Goal: Task Accomplishment & Management: Manage account settings

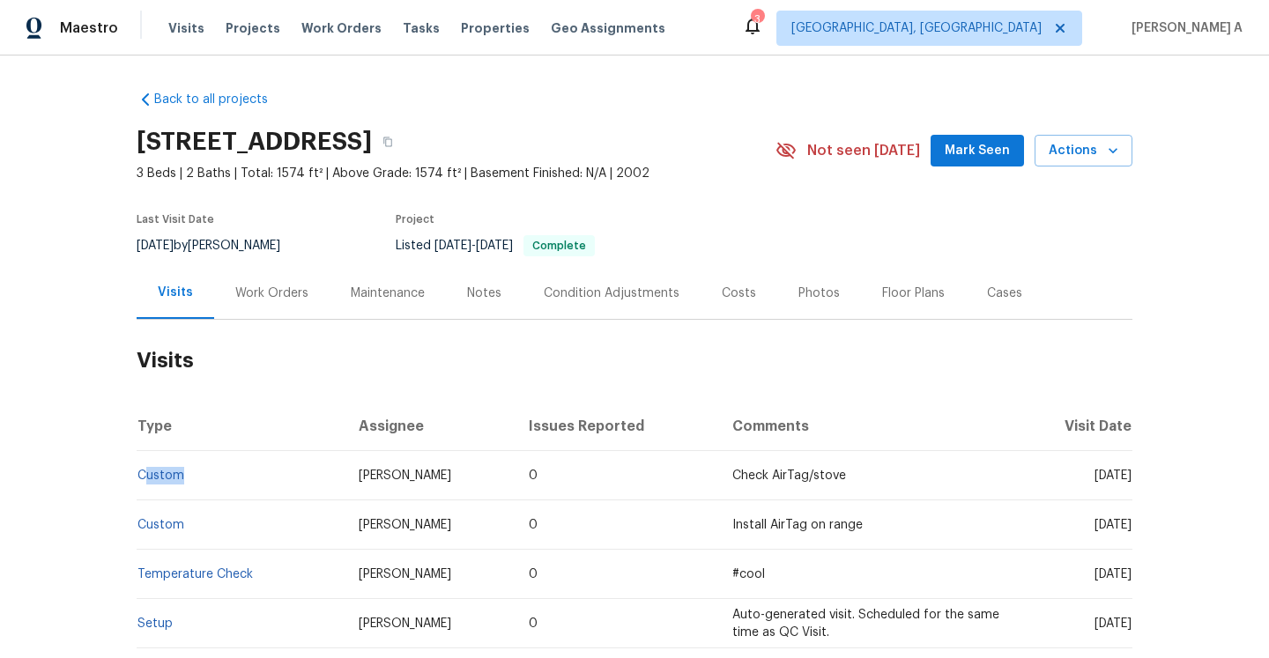
drag, startPoint x: 208, startPoint y: 486, endPoint x: 142, endPoint y: 482, distance: 66.2
click at [142, 481] on td "Custom" at bounding box center [241, 475] width 208 height 49
copy link "Custom"
click at [258, 298] on div "Work Orders" at bounding box center [271, 294] width 73 height 18
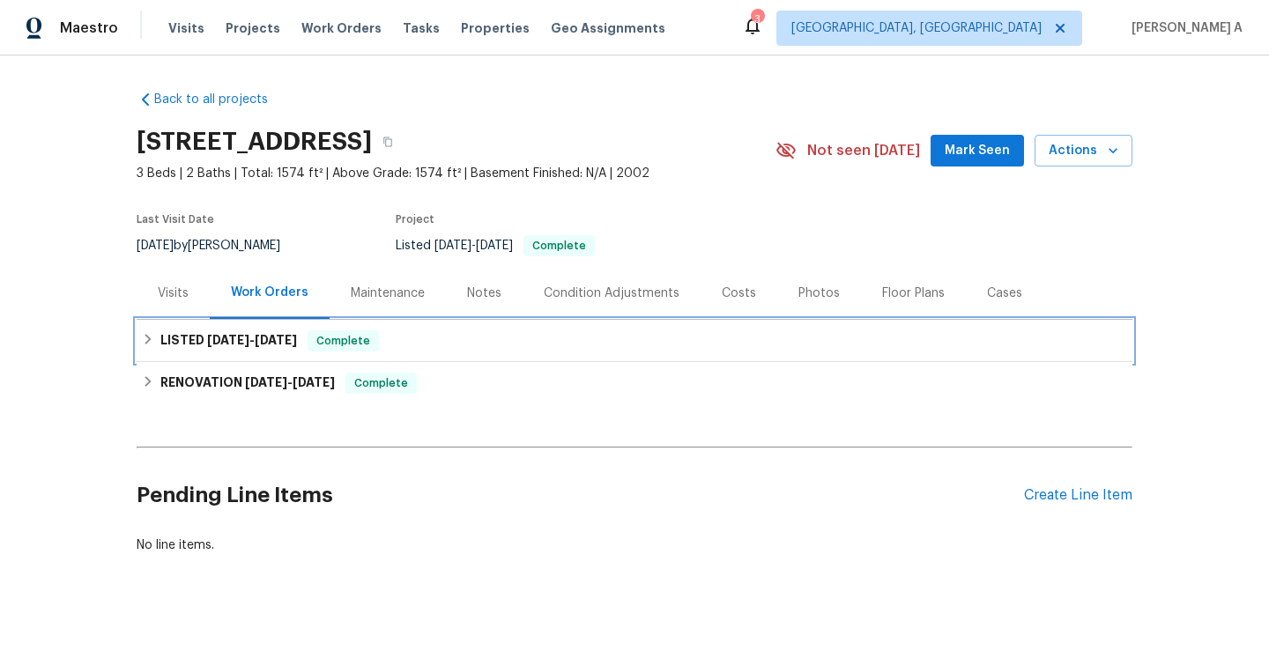
click at [278, 347] on h6 "LISTED 3/26/25 - 3/27/25" at bounding box center [228, 340] width 137 height 21
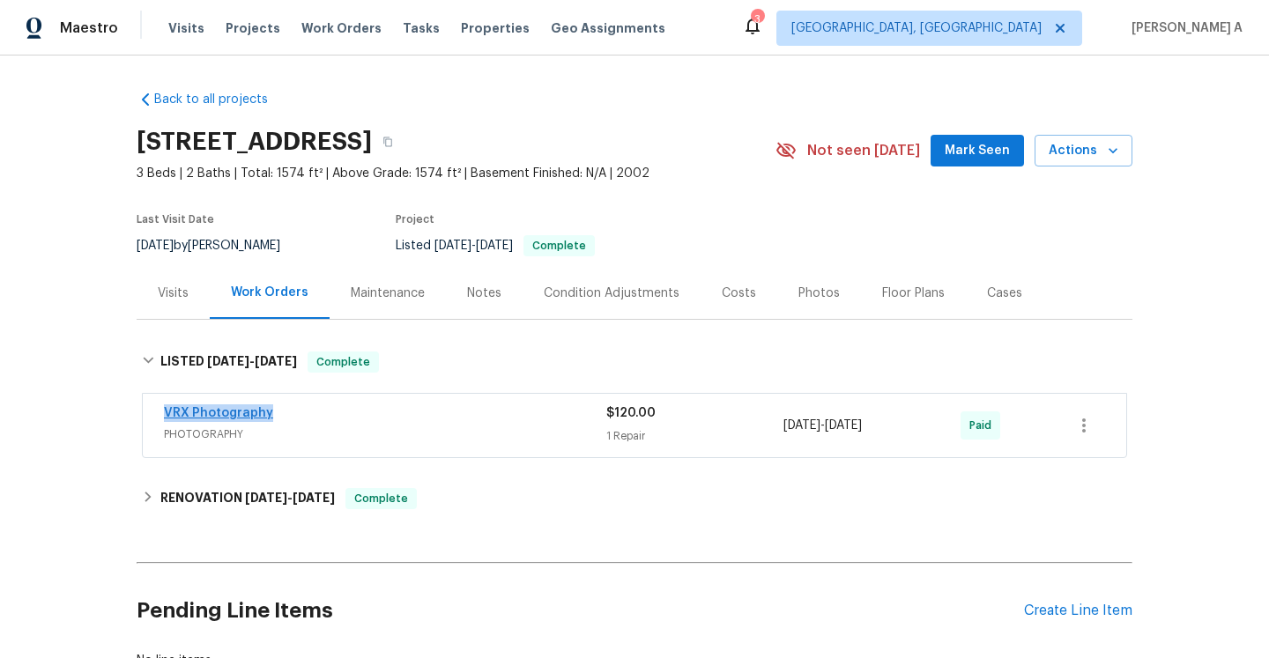
drag, startPoint x: 279, startPoint y: 419, endPoint x: 164, endPoint y: 416, distance: 115.5
click at [164, 416] on div "VRX Photography" at bounding box center [385, 414] width 442 height 21
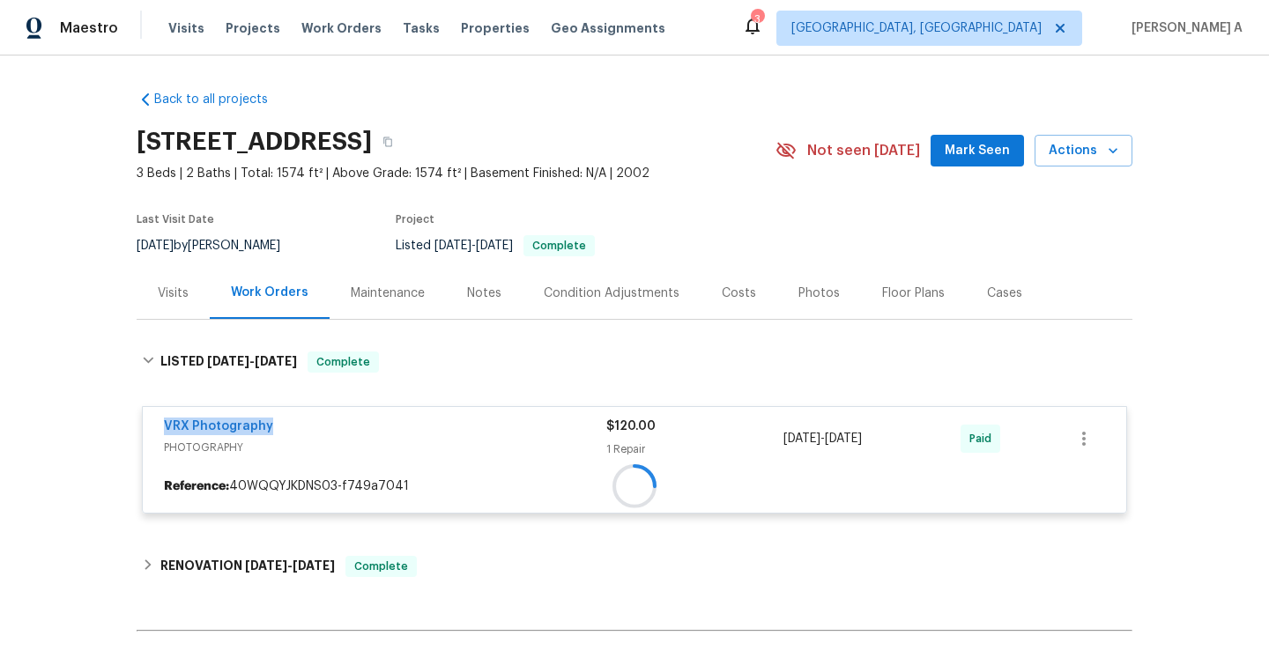
copy link "VRX Photography"
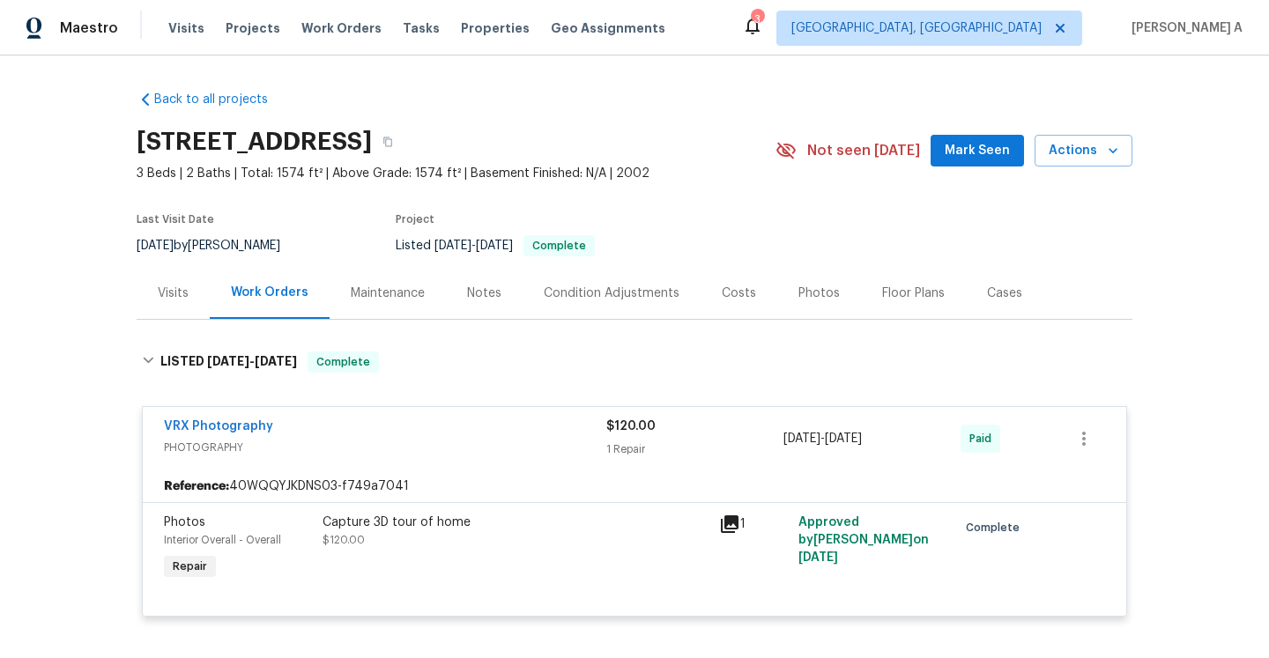
click at [151, 285] on div "Visits" at bounding box center [173, 293] width 73 height 52
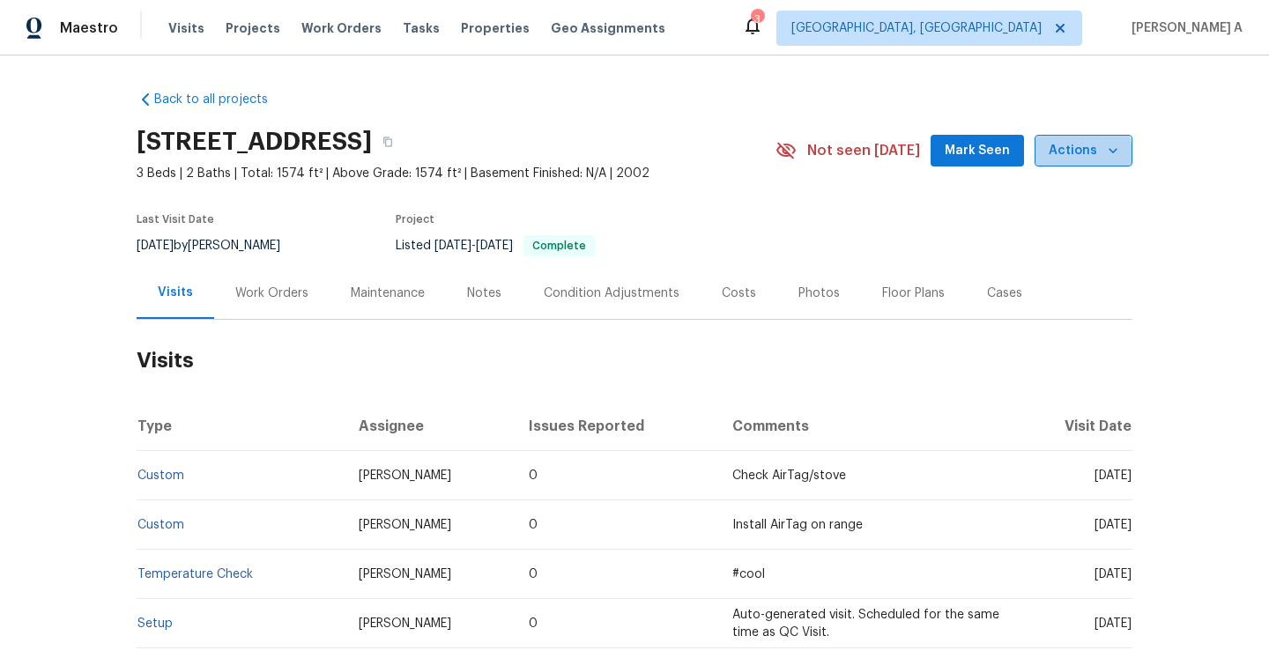
click at [1063, 156] on span "Actions" at bounding box center [1083, 151] width 70 height 22
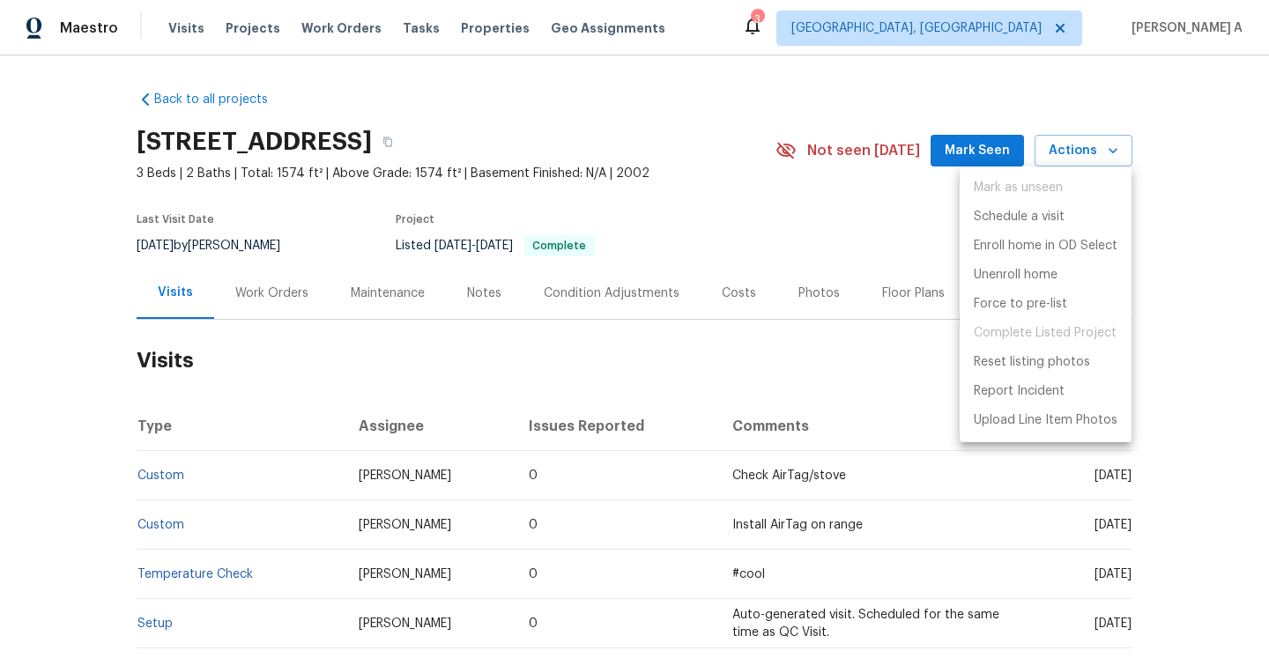
click at [1062, 201] on ul "Mark as unseen Schedule a visit Enroll home in OD Select Unenroll home Force to…" at bounding box center [1045, 305] width 172 height 276
click at [1062, 204] on li "Schedule a visit" at bounding box center [1045, 217] width 172 height 29
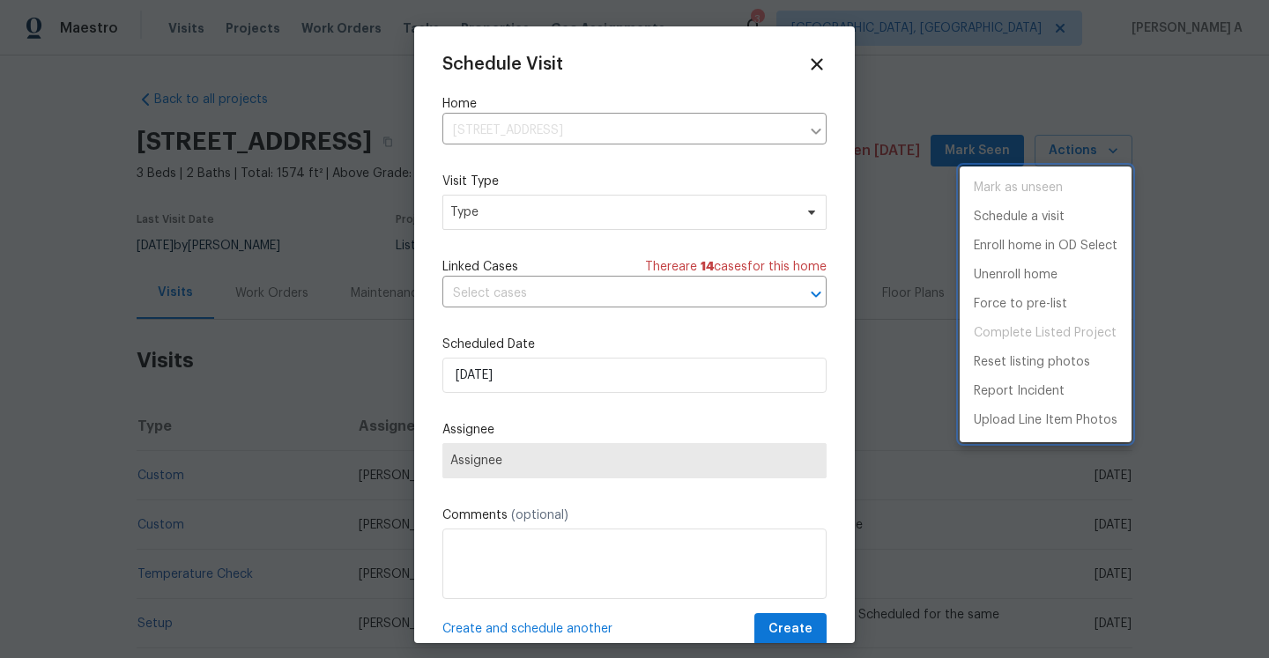
click at [473, 215] on div at bounding box center [634, 329] width 1269 height 658
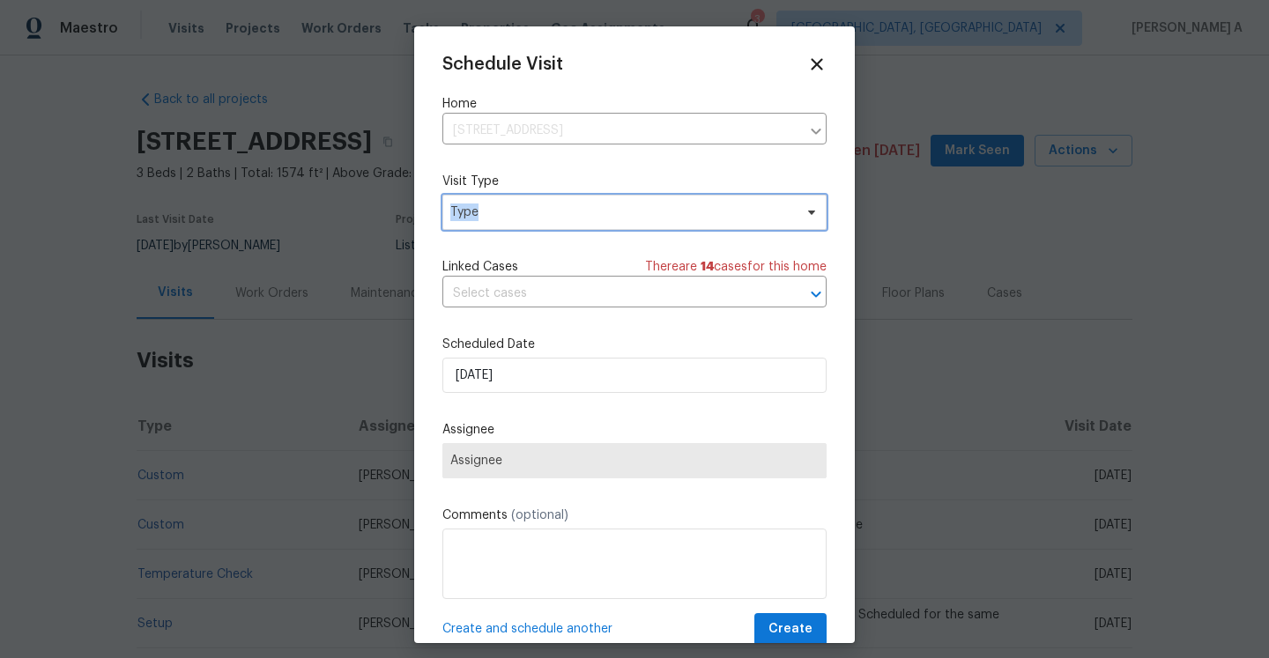
click at [473, 215] on span "Type" at bounding box center [621, 213] width 343 height 18
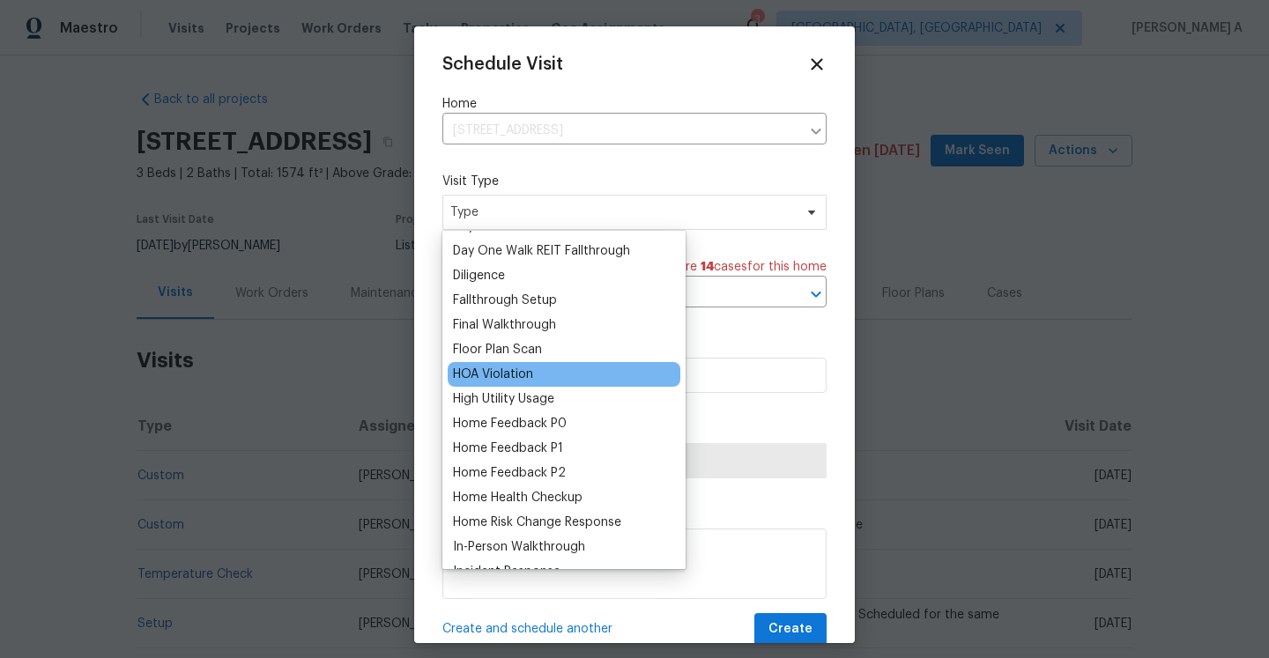
scroll to position [368, 0]
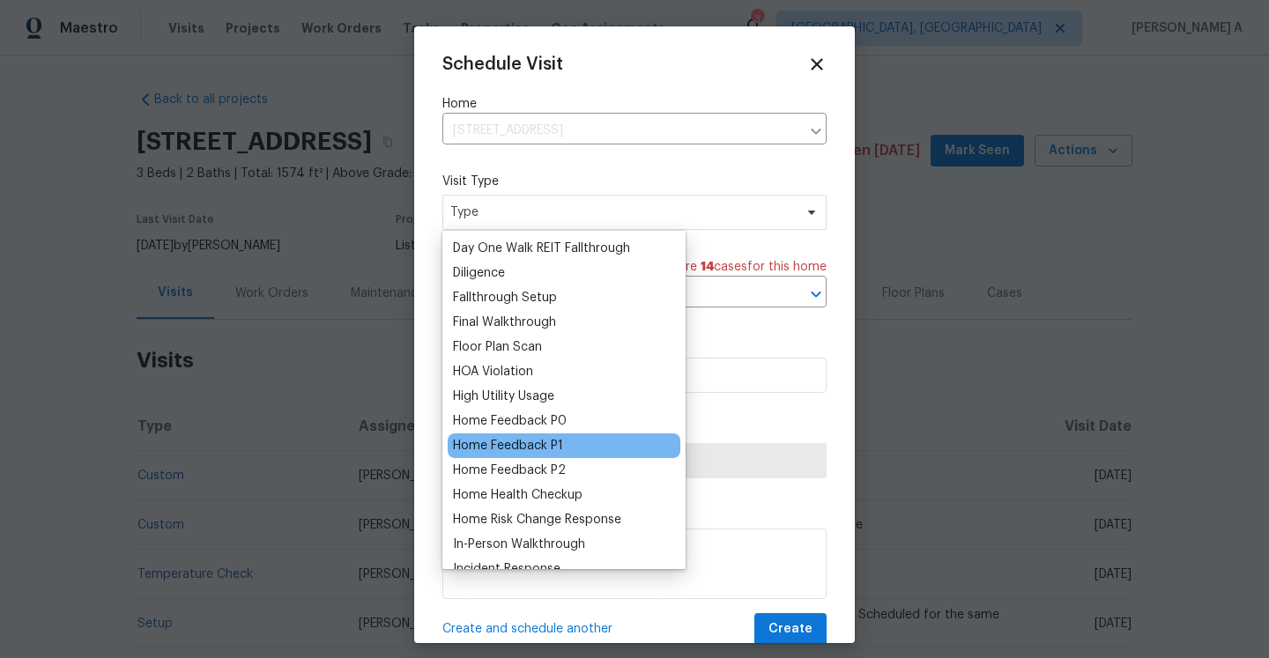
click at [546, 442] on div "Home Feedback P1" at bounding box center [508, 446] width 110 height 18
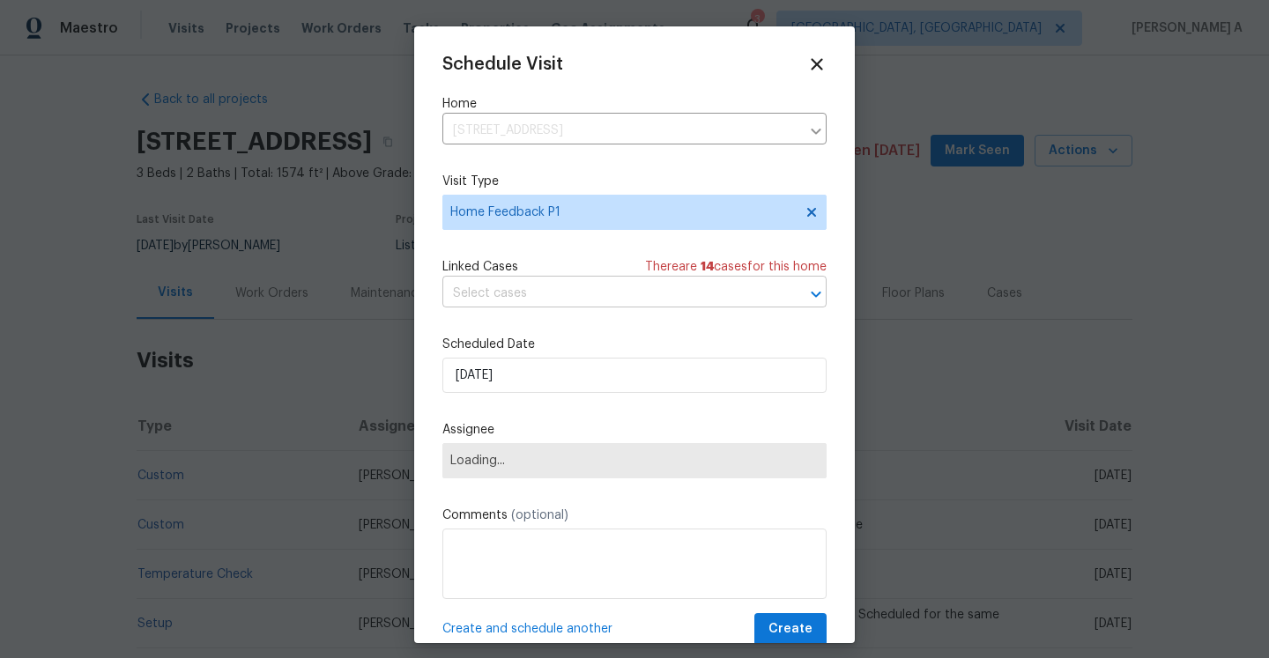
click at [532, 306] on input "text" at bounding box center [609, 293] width 335 height 27
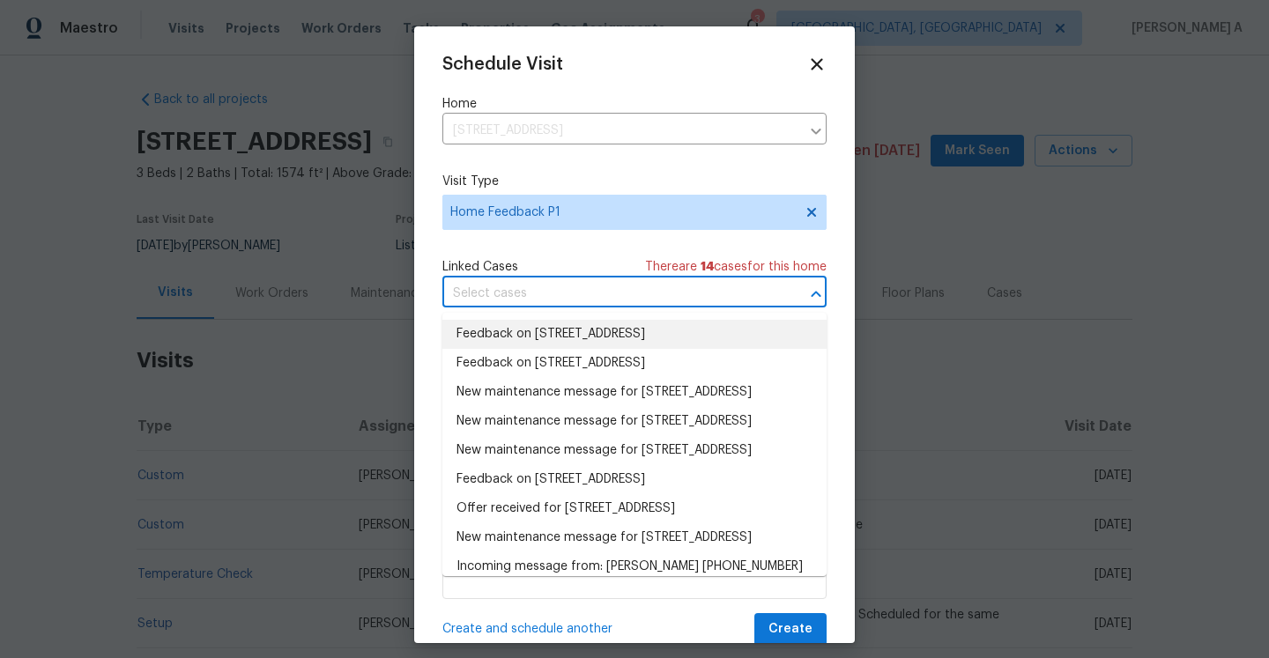
click at [537, 327] on li "Feedback on 800 Morningside Dr, Rock Hill, SC 29730" at bounding box center [634, 334] width 384 height 29
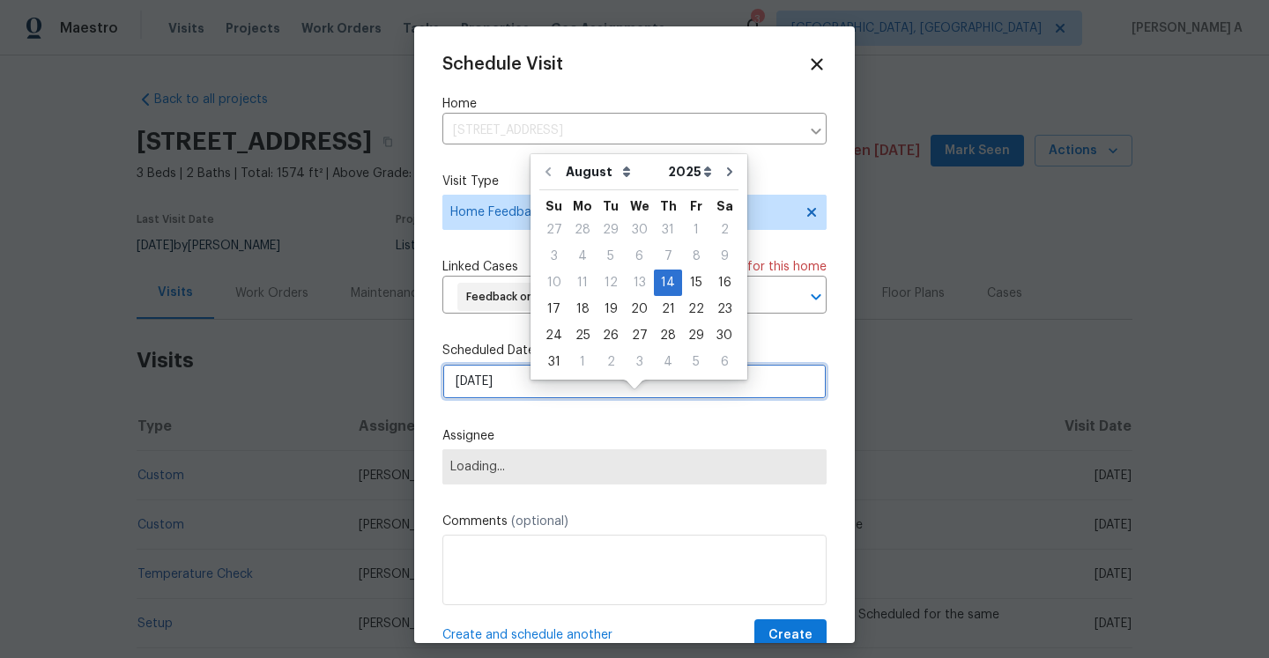
click at [537, 399] on input "8/14/2025" at bounding box center [634, 381] width 384 height 35
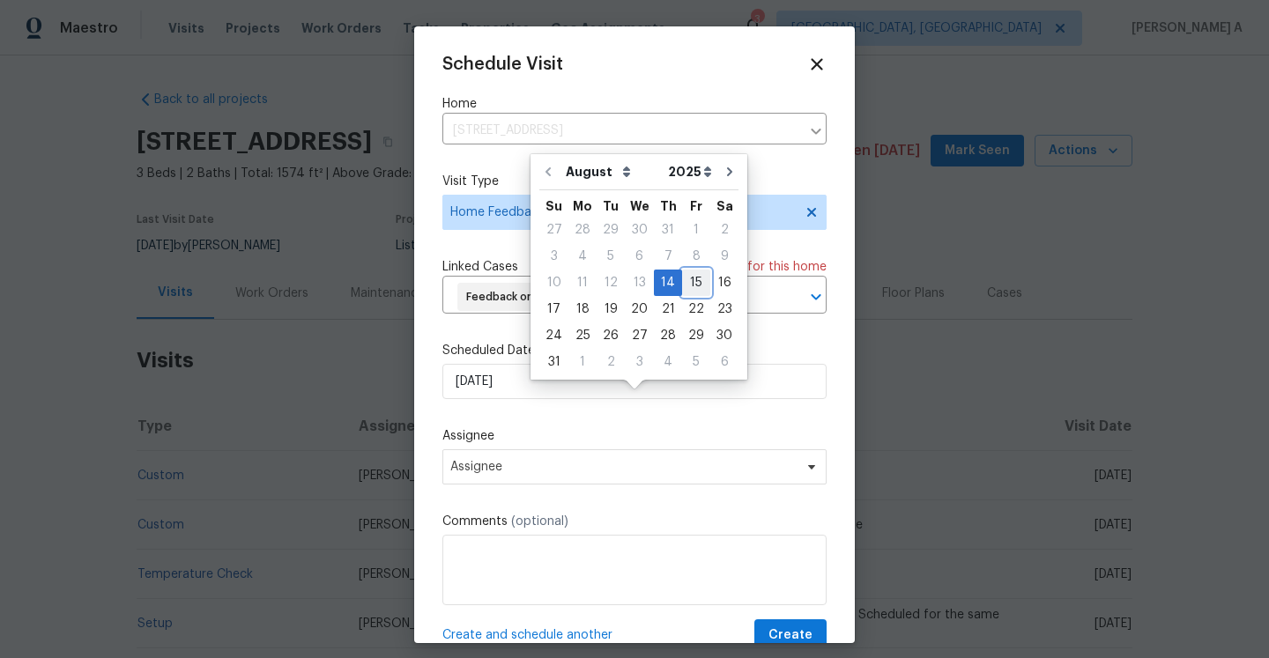
click at [685, 293] on div "15" at bounding box center [696, 282] width 28 height 25
type input "8/15/2025"
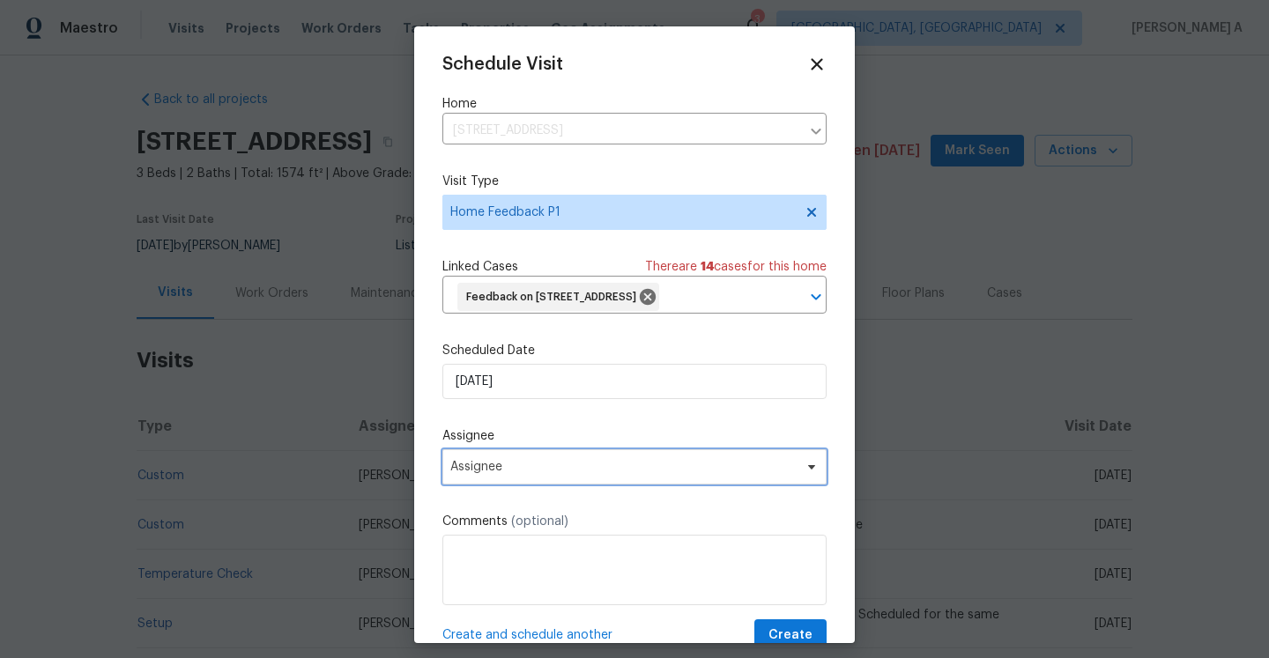
click at [638, 474] on span "Assignee" at bounding box center [622, 467] width 345 height 14
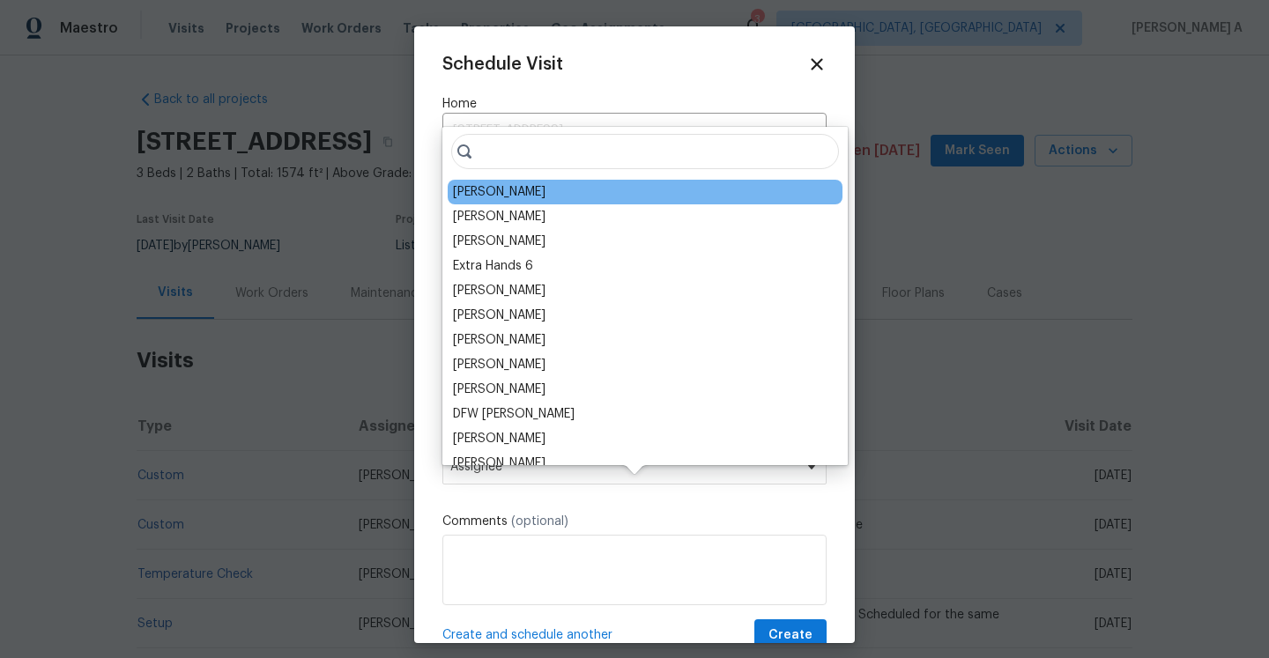
click at [515, 192] on div "Billy Towle" at bounding box center [645, 192] width 395 height 25
click at [501, 193] on div "Billy Towle" at bounding box center [499, 192] width 93 height 18
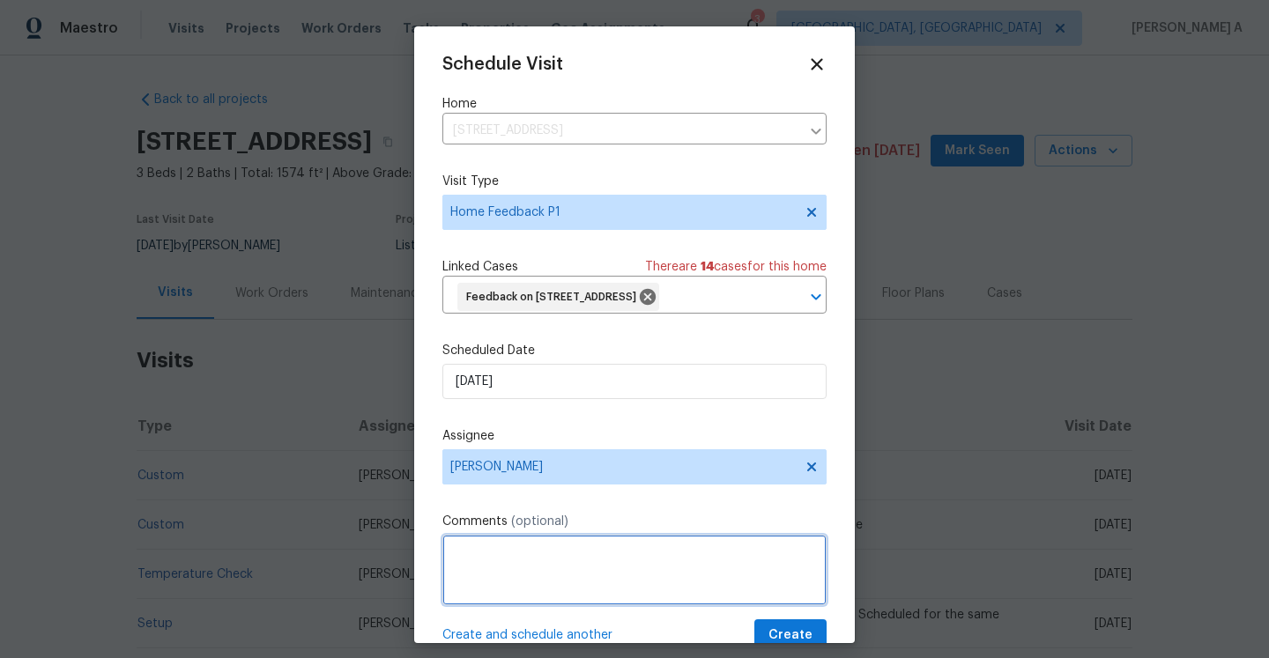
click at [574, 574] on textarea at bounding box center [634, 570] width 384 height 70
paste textarea "master bathroom has lingering odor smells bad"
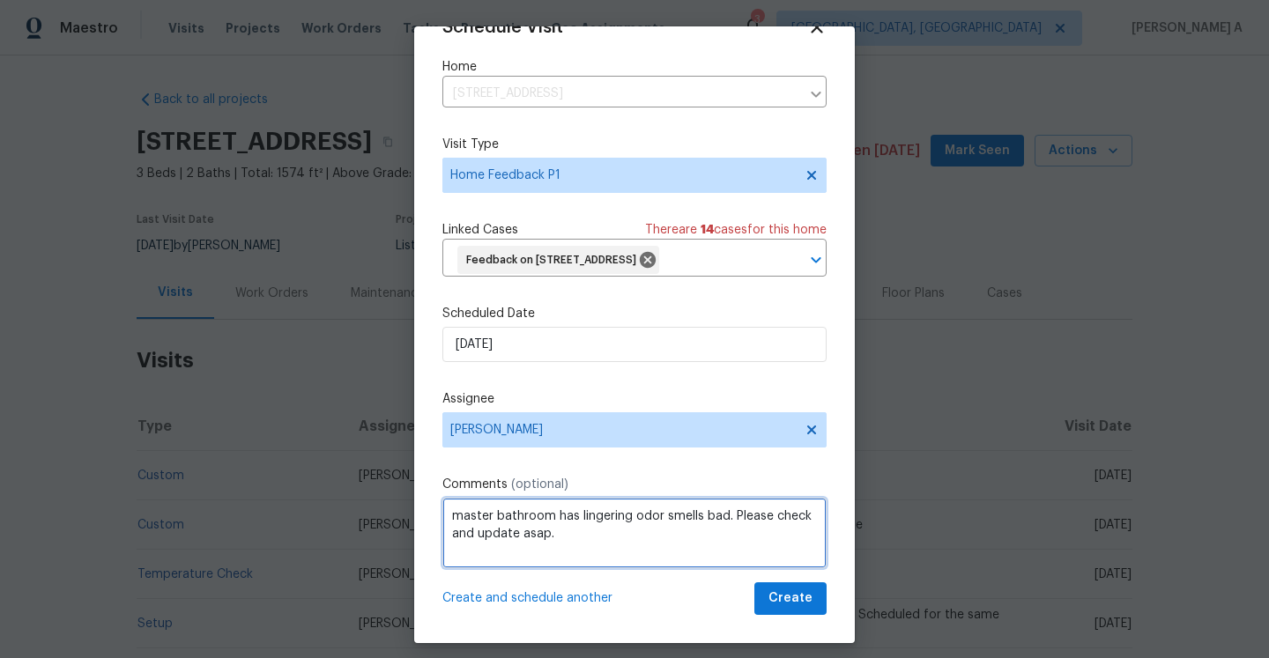
type textarea "master bathroom has lingering odor smells bad. Please check and update asap."
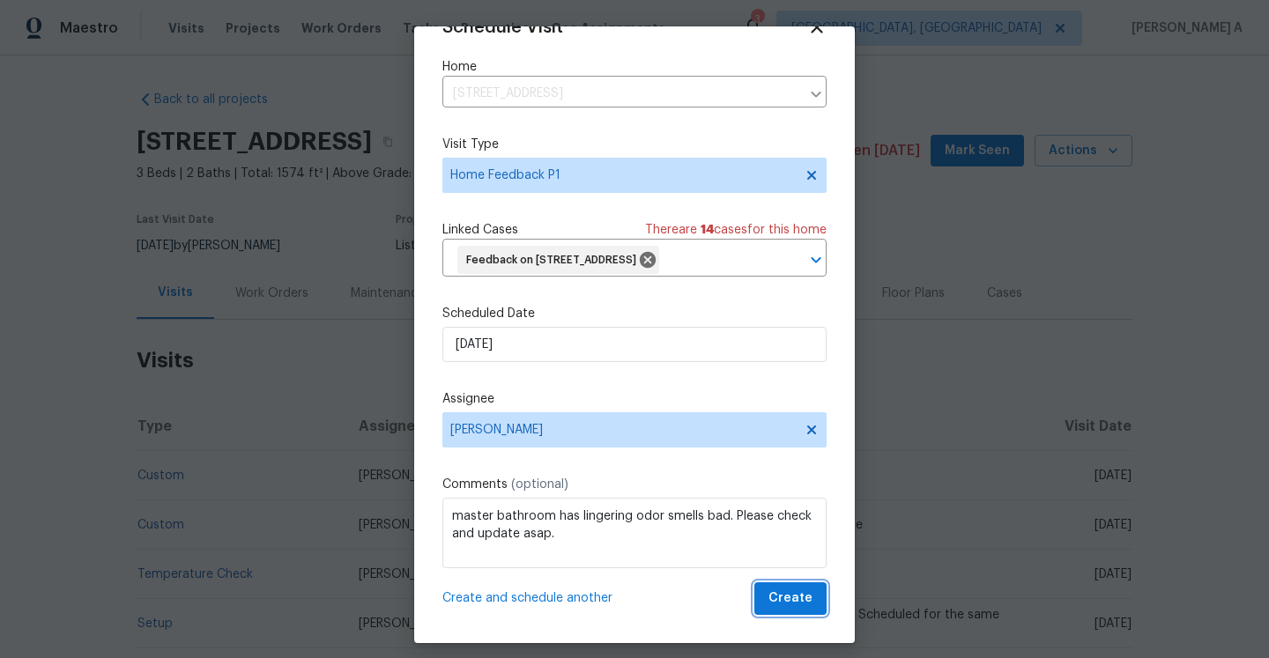
click at [787, 603] on span "Create" at bounding box center [790, 599] width 44 height 22
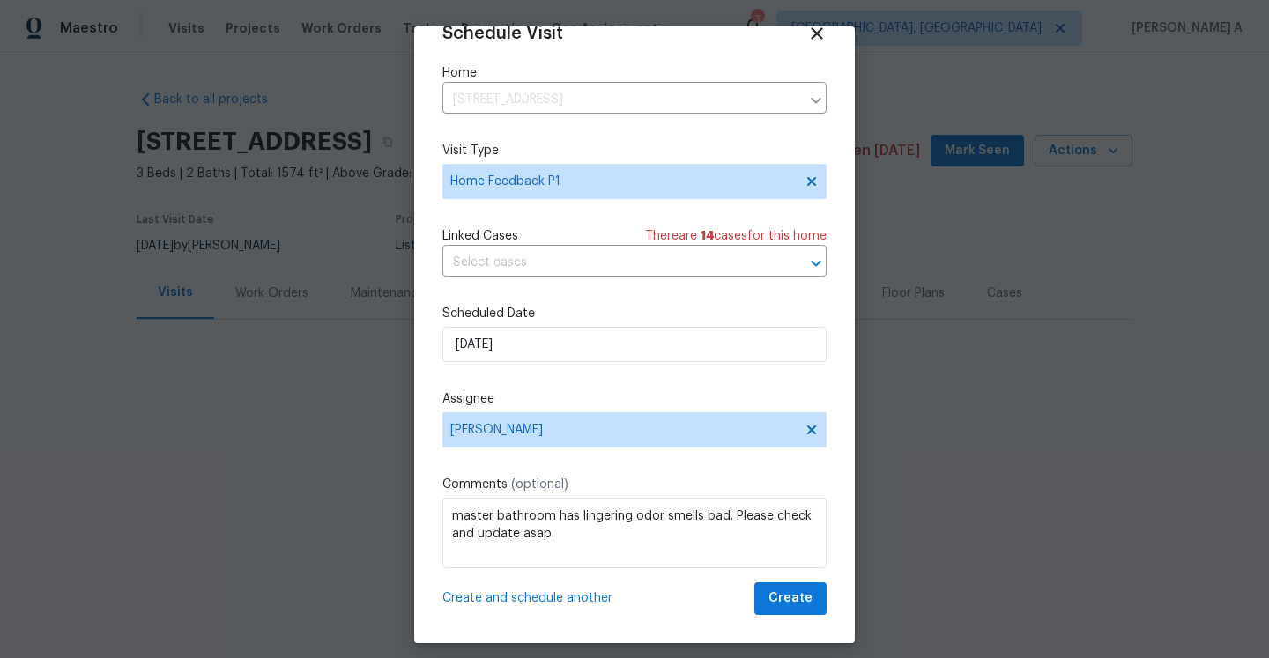
scroll to position [32, 0]
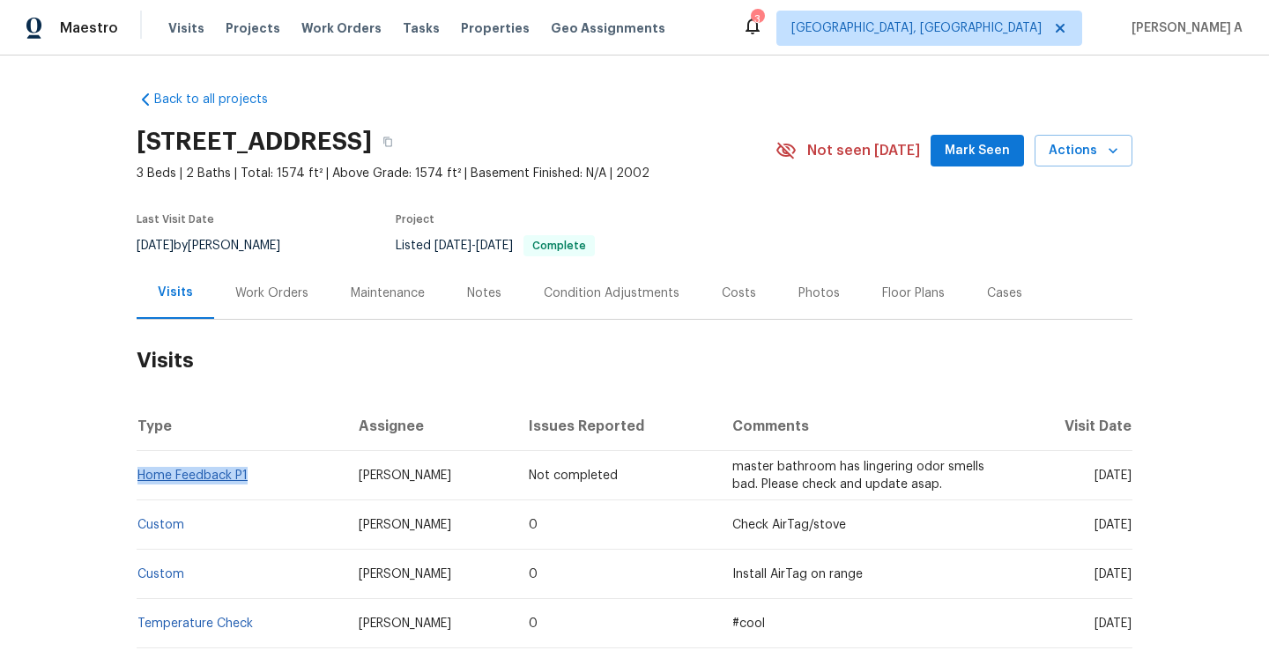
drag, startPoint x: 253, startPoint y: 473, endPoint x: 139, endPoint y: 477, distance: 113.7
click at [139, 477] on td "Home Feedback P1" at bounding box center [241, 475] width 208 height 49
copy link "Home Feedback P1"
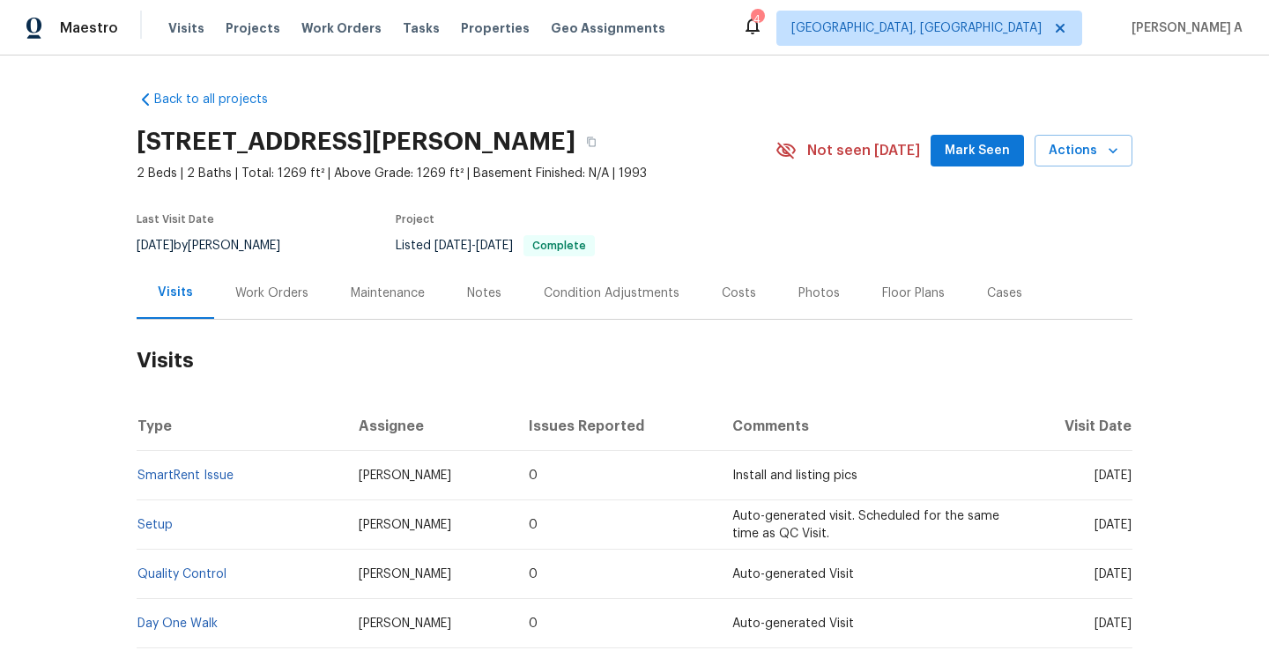
click at [266, 270] on div "Work Orders" at bounding box center [271, 293] width 115 height 52
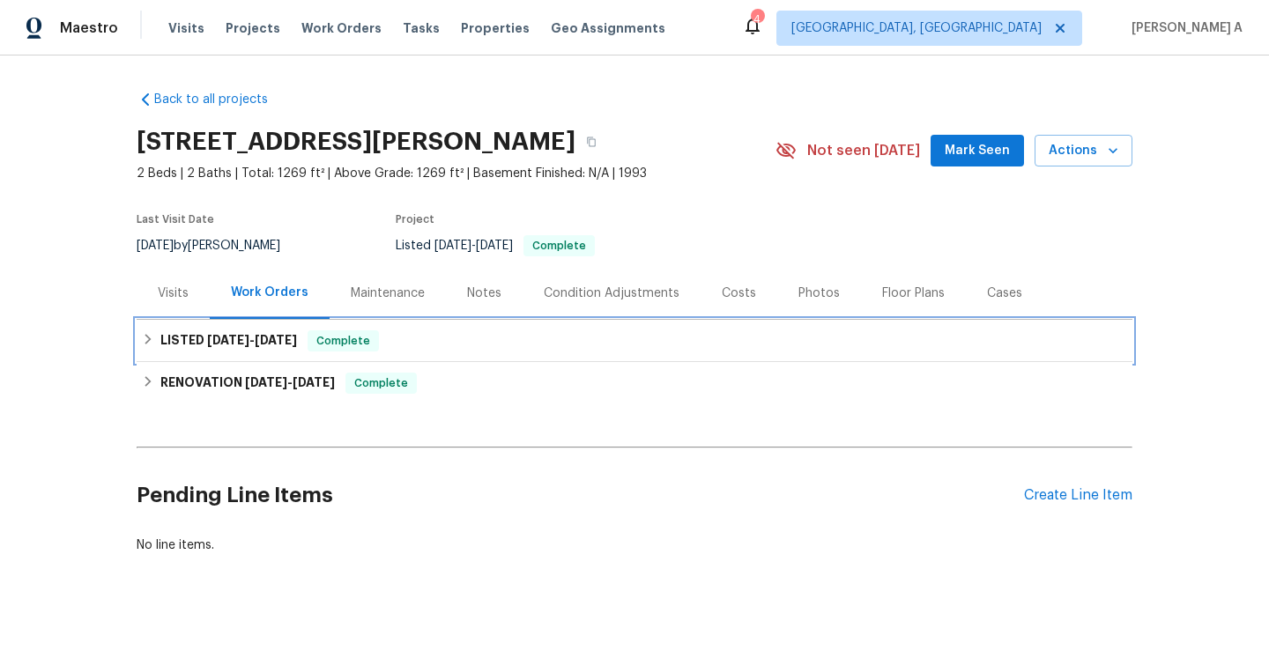
click at [318, 329] on div "LISTED 7/25/25 - 7/26/25 Complete" at bounding box center [635, 341] width 996 height 42
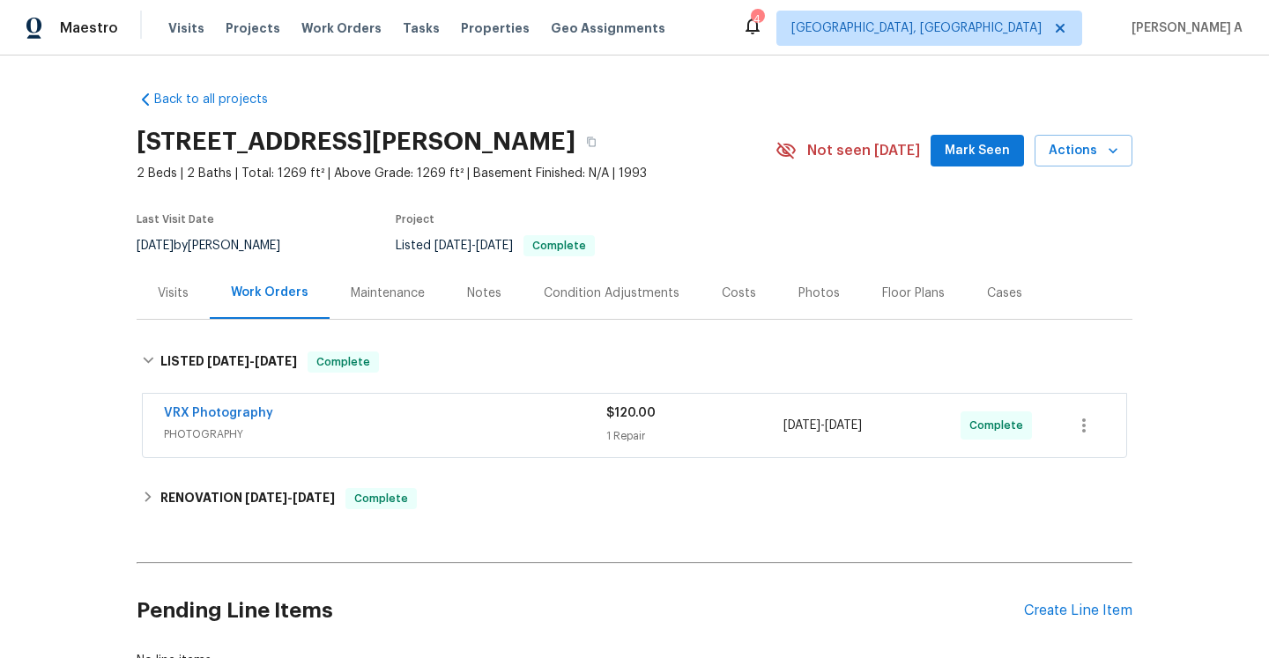
click at [382, 421] on div "VRX Photography" at bounding box center [385, 414] width 442 height 21
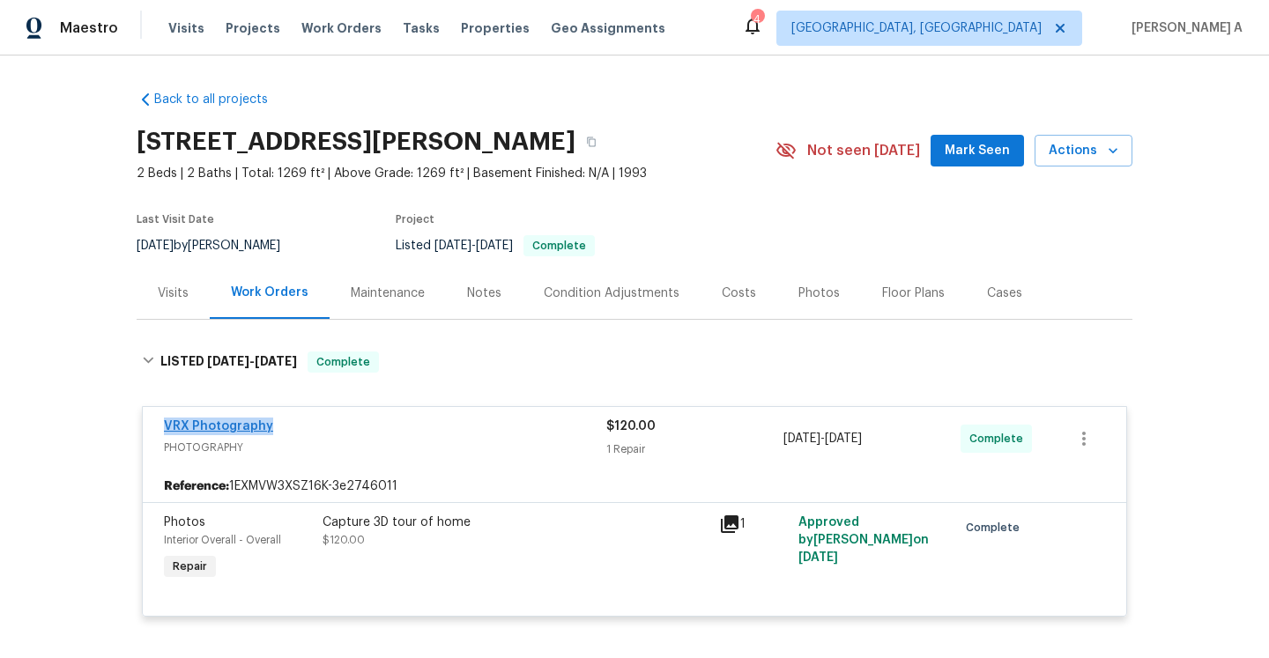
drag, startPoint x: 282, startPoint y: 423, endPoint x: 167, endPoint y: 424, distance: 115.4
click at [167, 424] on div "VRX Photography" at bounding box center [385, 428] width 442 height 21
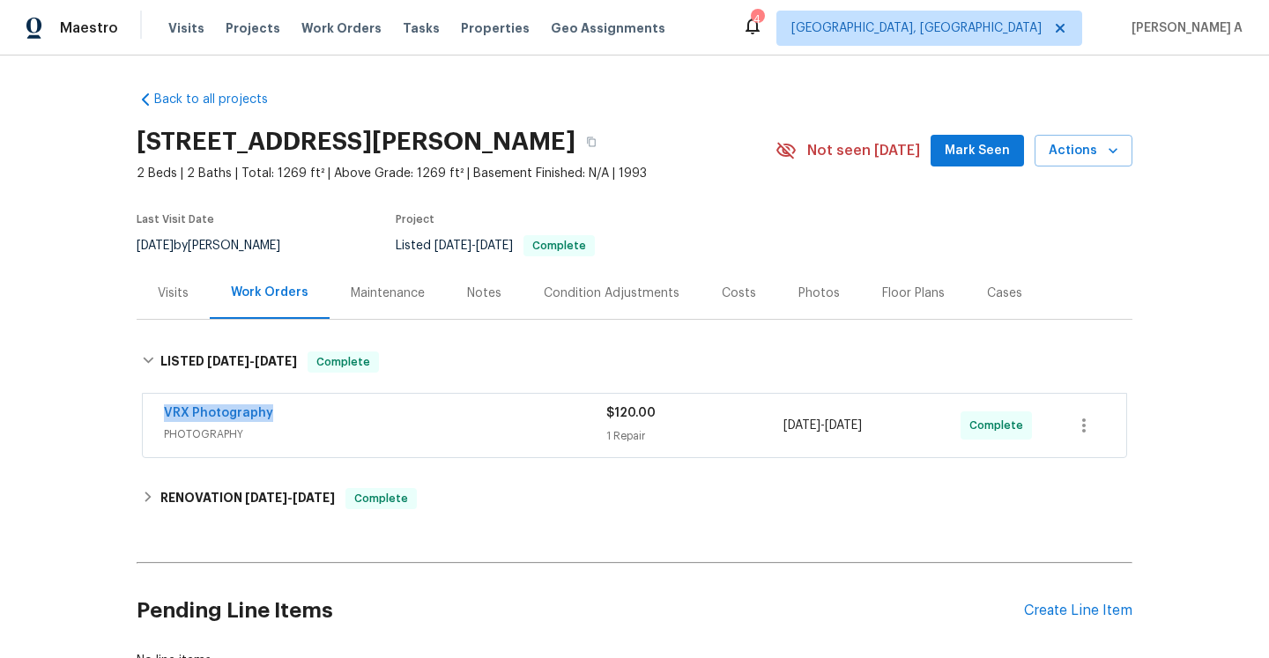
copy link "VRX Photography"
click at [474, 416] on div "VRX Photography" at bounding box center [385, 414] width 442 height 21
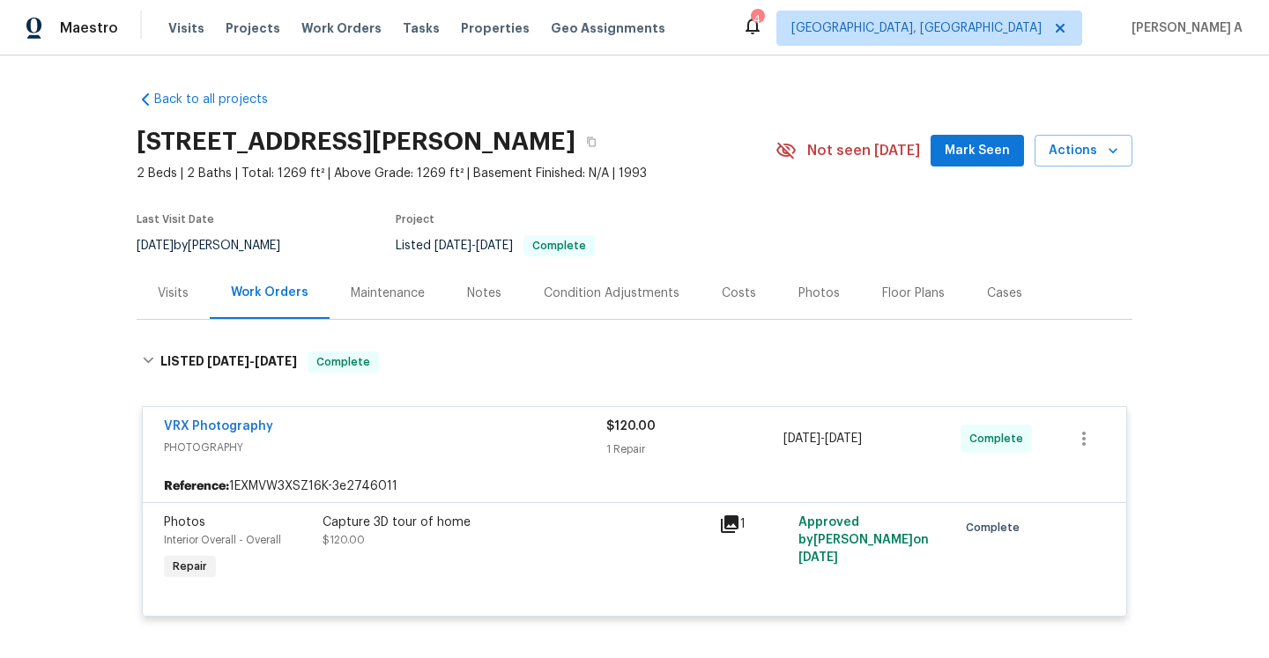
click at [196, 292] on div "Visits" at bounding box center [173, 293] width 73 height 52
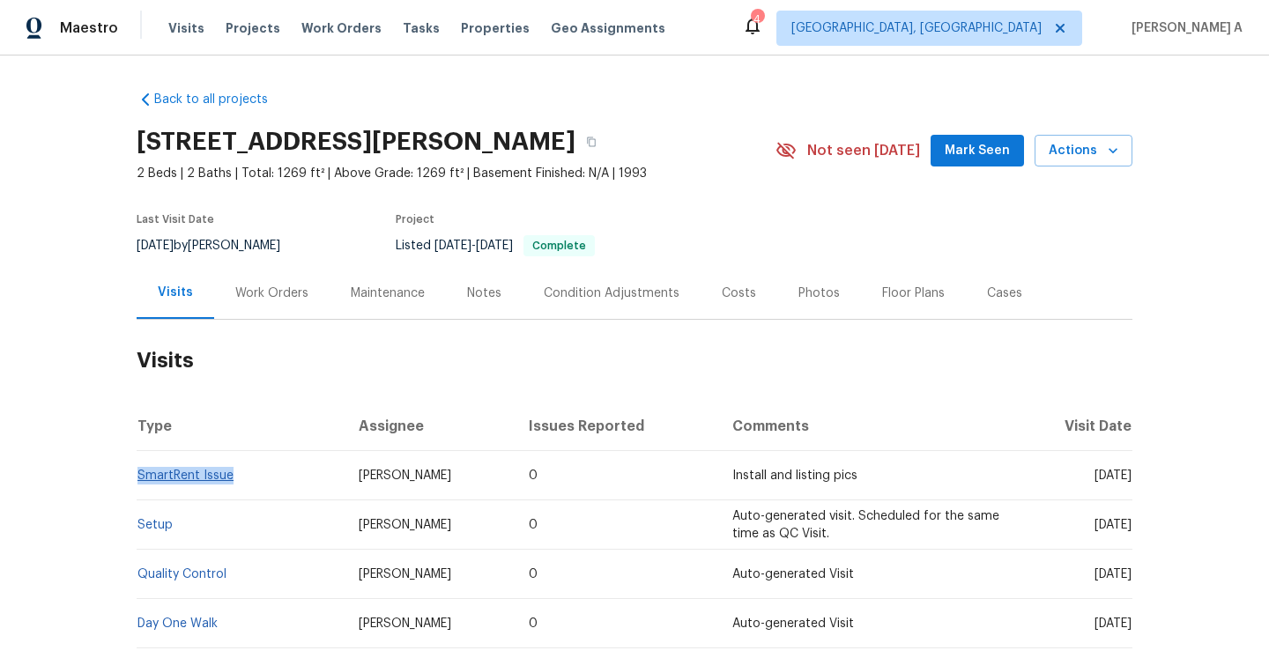
drag, startPoint x: 238, startPoint y: 476, endPoint x: 139, endPoint y: 478, distance: 98.7
click at [139, 478] on td "SmartRent Issue" at bounding box center [241, 475] width 208 height 49
copy link "SmartRent Issue"
click at [293, 324] on h2 "Visits" at bounding box center [635, 361] width 996 height 82
click at [290, 308] on div "Work Orders" at bounding box center [271, 293] width 115 height 52
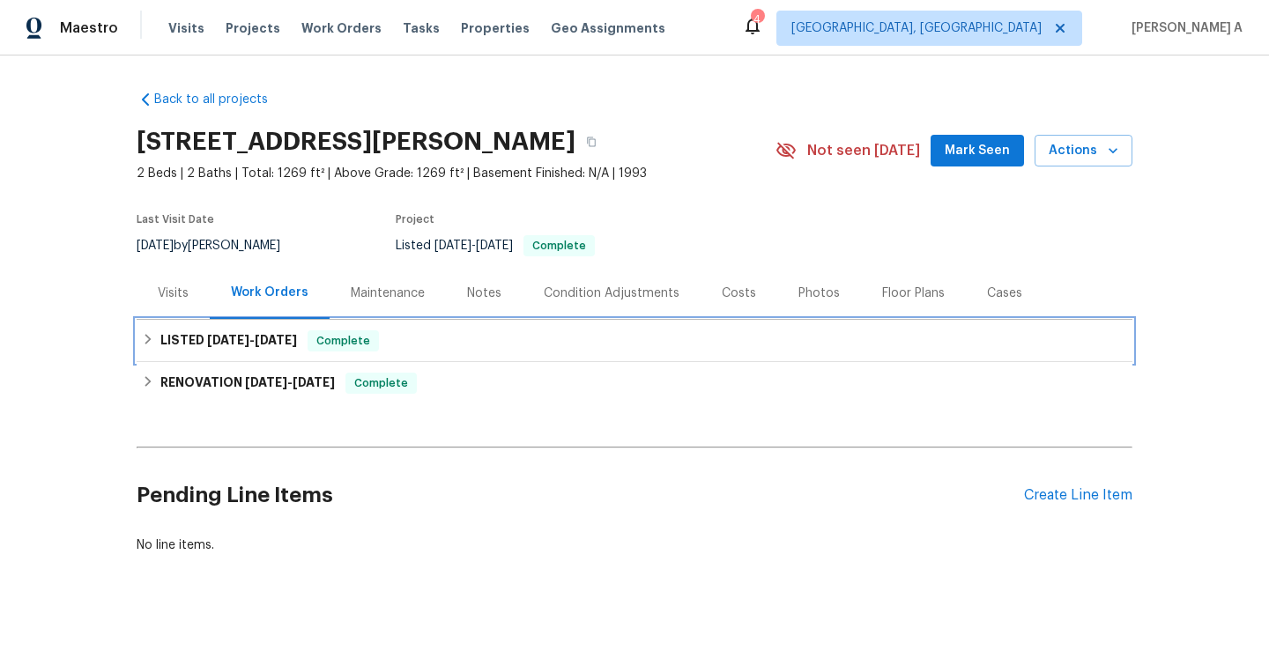
click at [313, 343] on div "LISTED 7/25/25 - 7/26/25 Complete" at bounding box center [634, 340] width 985 height 21
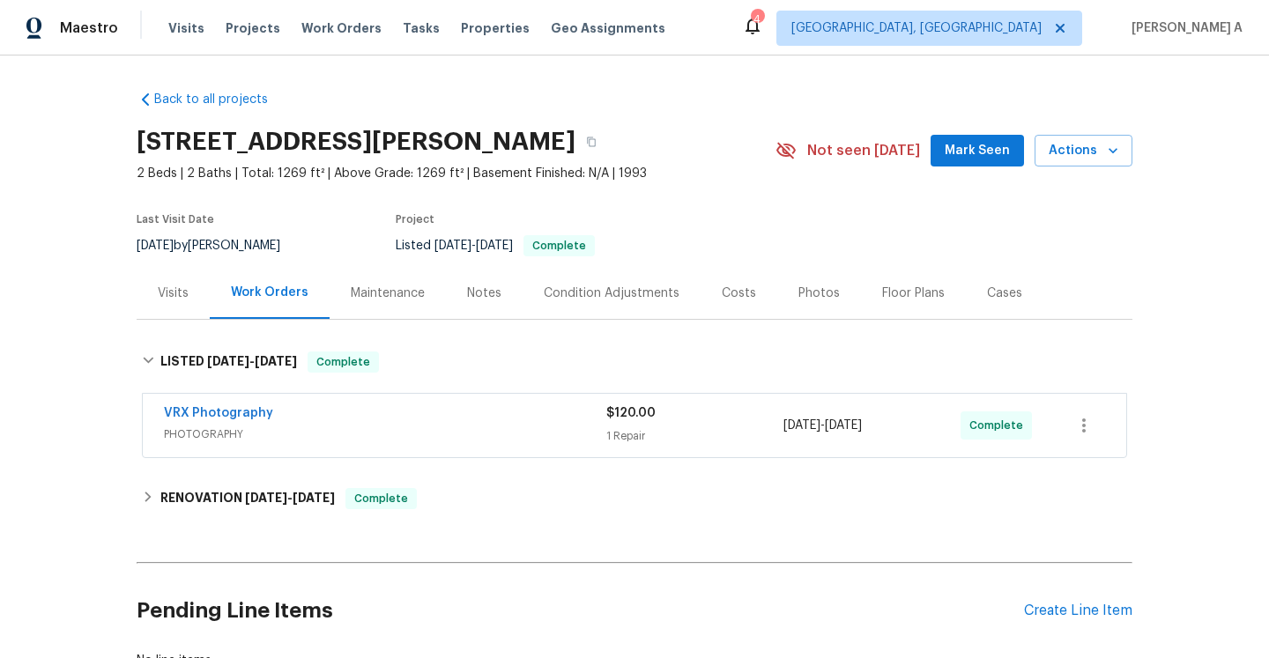
click at [357, 465] on div "Back to all projects 6904 Drewrys Blf Apt 810, Bradenton, FL 34203 2 Beds | 2 B…" at bounding box center [635, 380] width 996 height 607
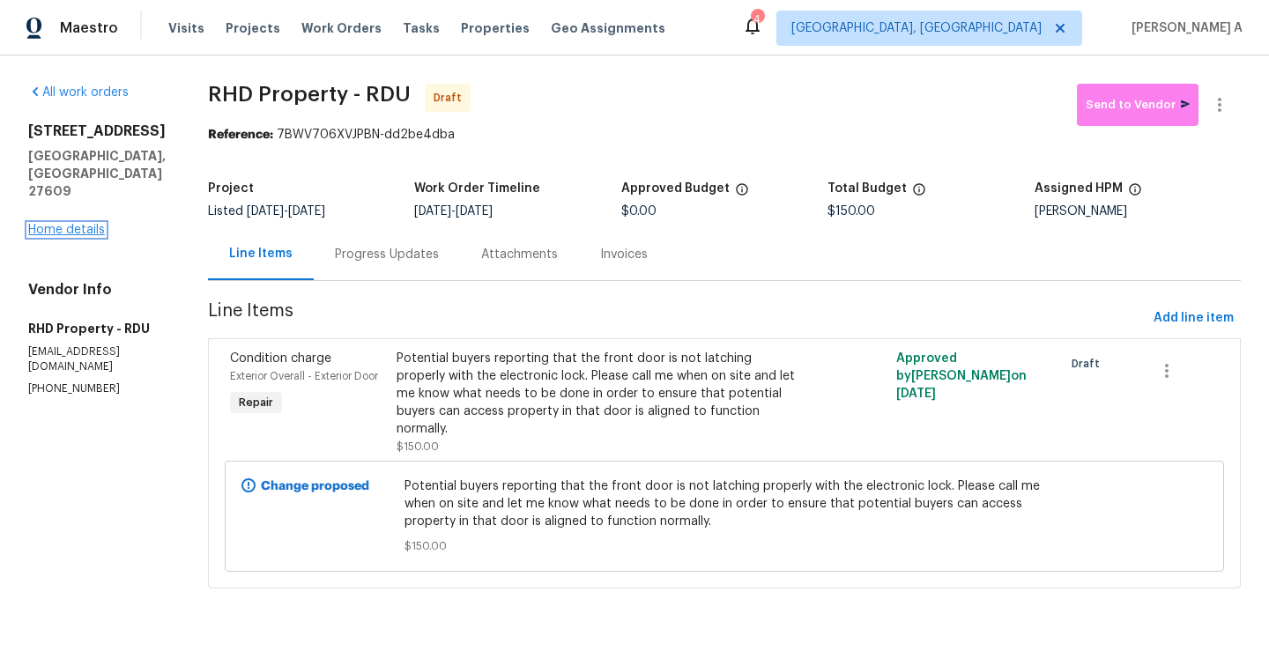
click at [64, 224] on link "Home details" at bounding box center [66, 230] width 77 height 12
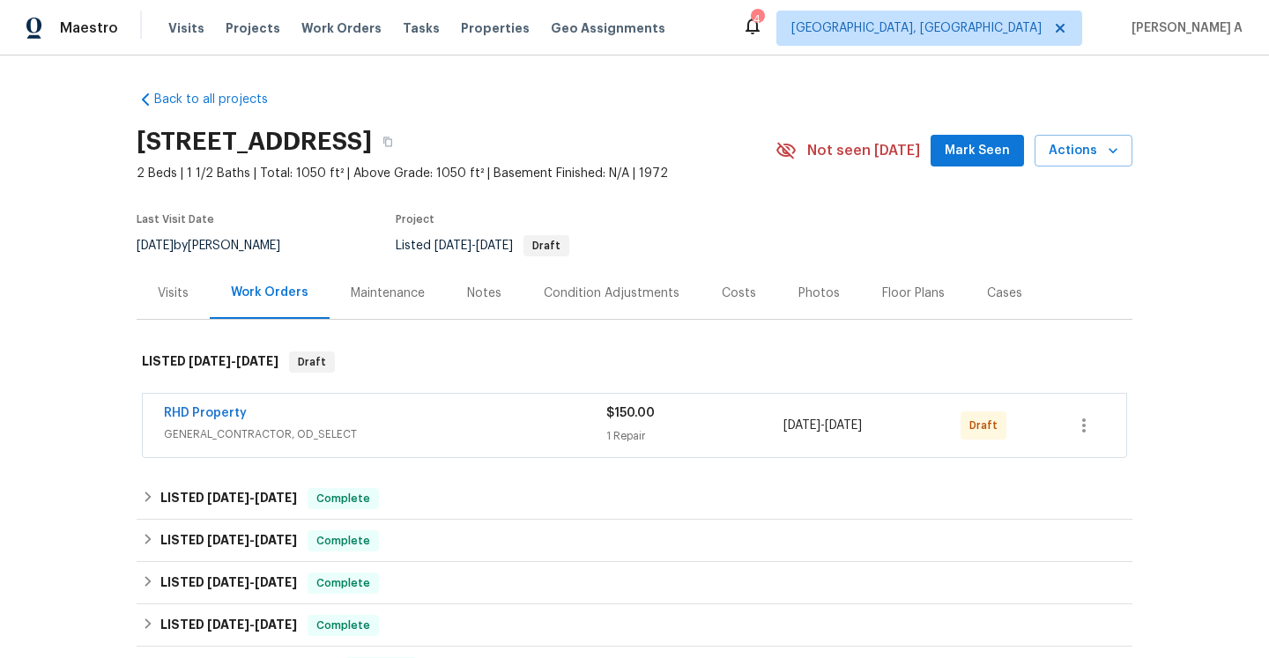
click at [173, 313] on div "Visits" at bounding box center [173, 293] width 73 height 52
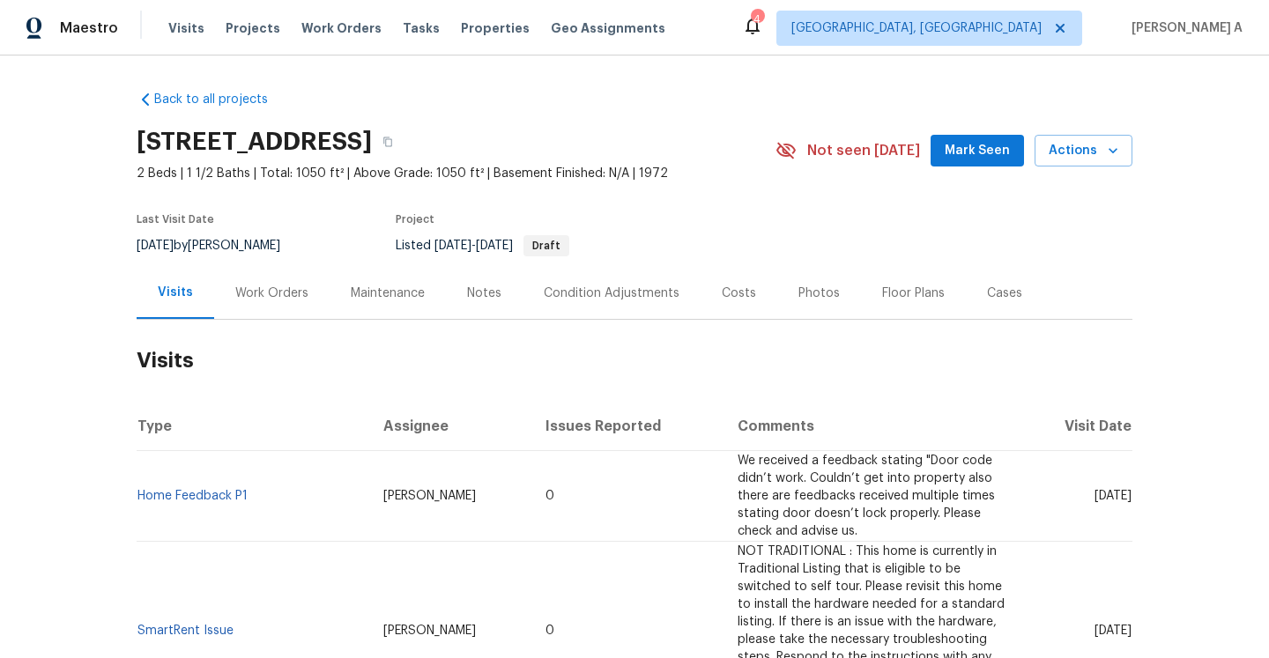
click at [311, 301] on div "Work Orders" at bounding box center [271, 293] width 115 height 52
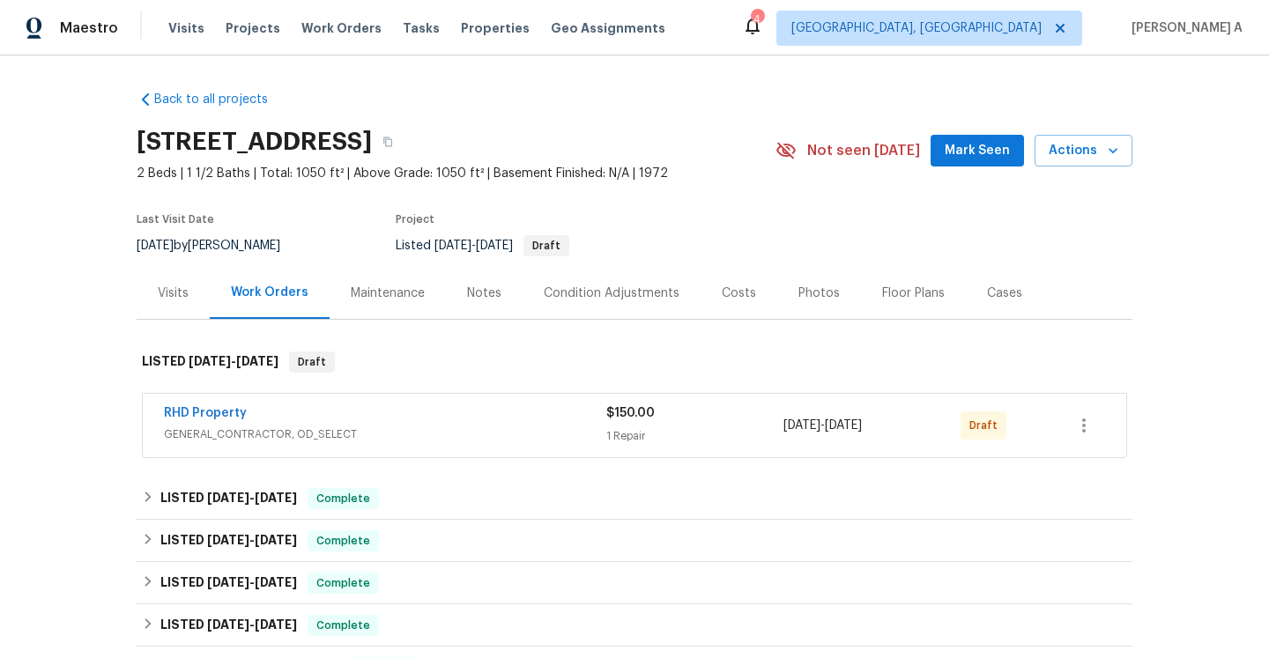
click at [578, 420] on div "RHD Property" at bounding box center [385, 414] width 442 height 21
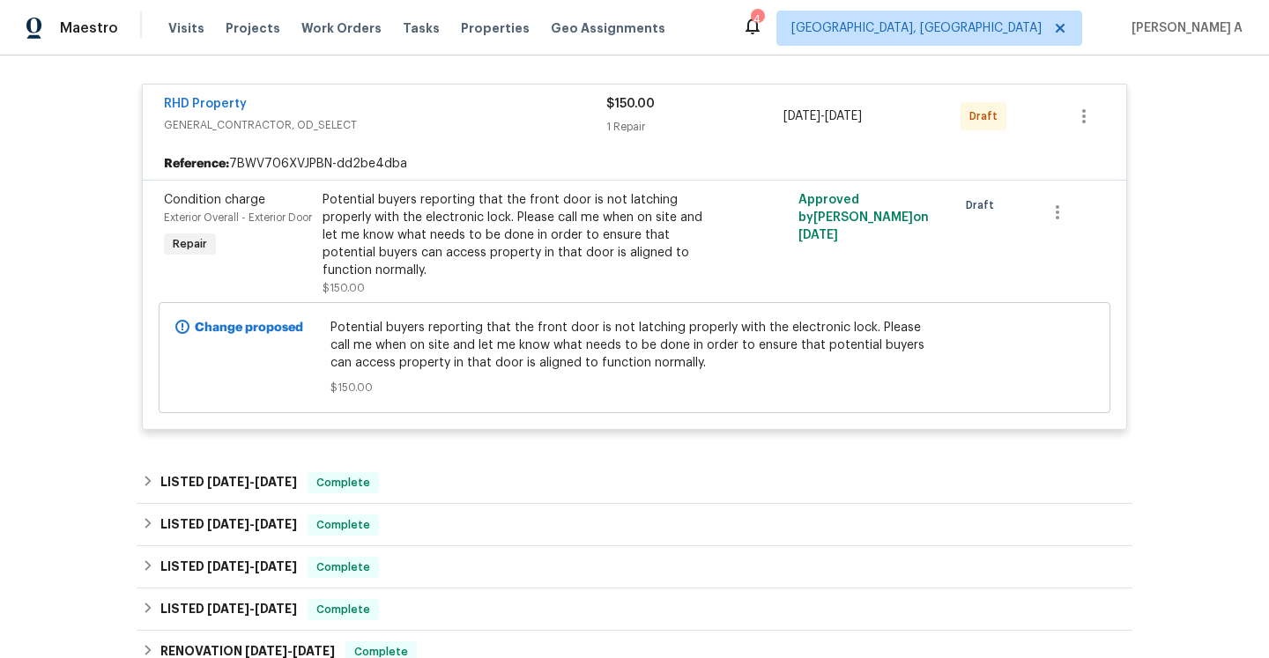
scroll to position [326, 0]
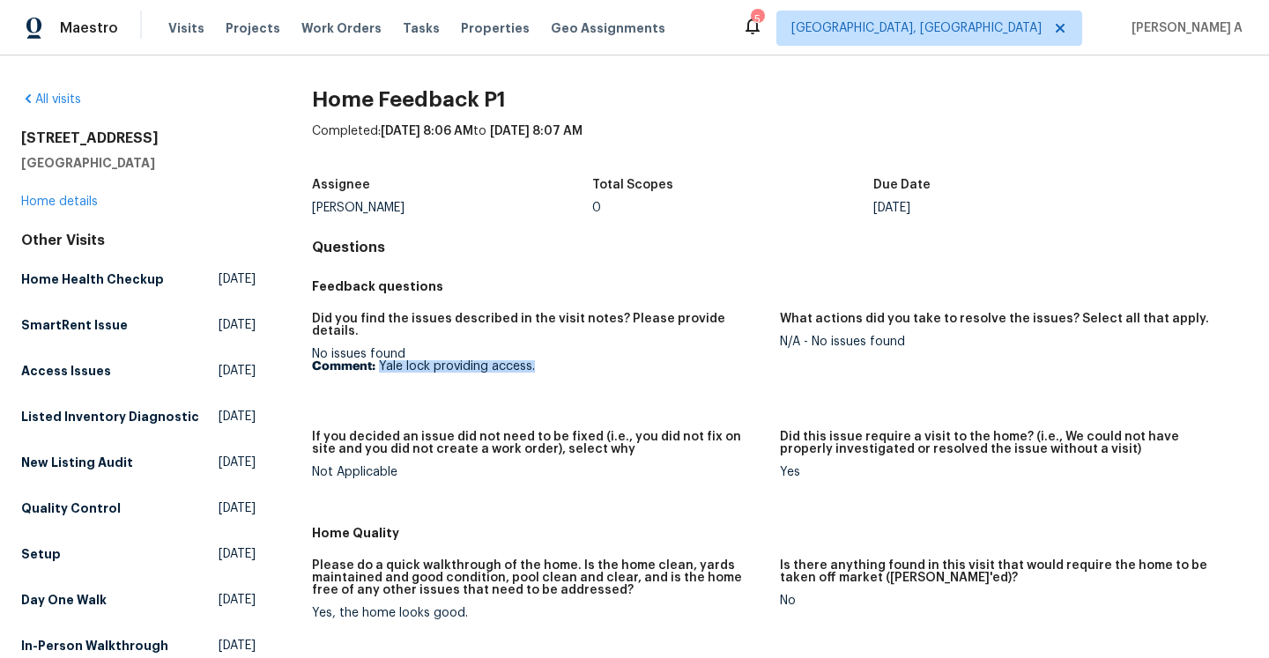
drag, startPoint x: 380, startPoint y: 352, endPoint x: 536, endPoint y: 356, distance: 156.0
click at [536, 360] on p "Comment: Yale lock providing access." at bounding box center [539, 366] width 454 height 12
copy p "Yale lock providing access."
drag, startPoint x: 820, startPoint y: 343, endPoint x: 922, endPoint y: 344, distance: 101.3
click at [922, 344] on div "N/A - No issues found" at bounding box center [1007, 342] width 454 height 12
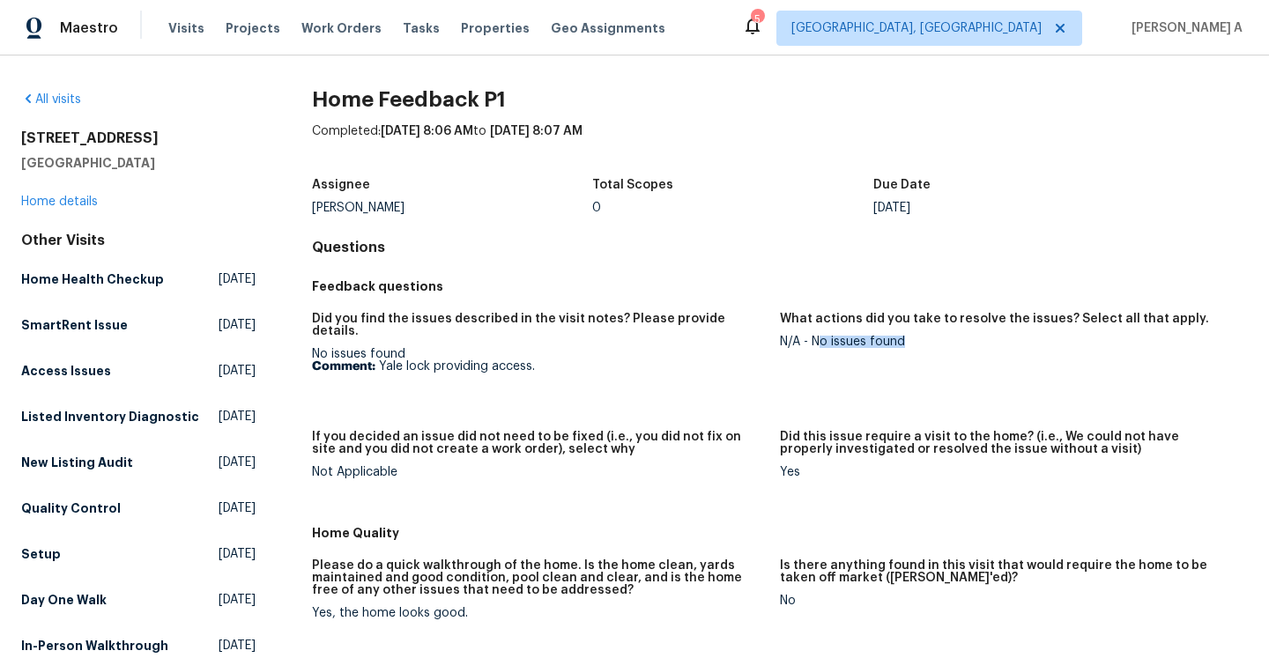
copy div "o issues found"
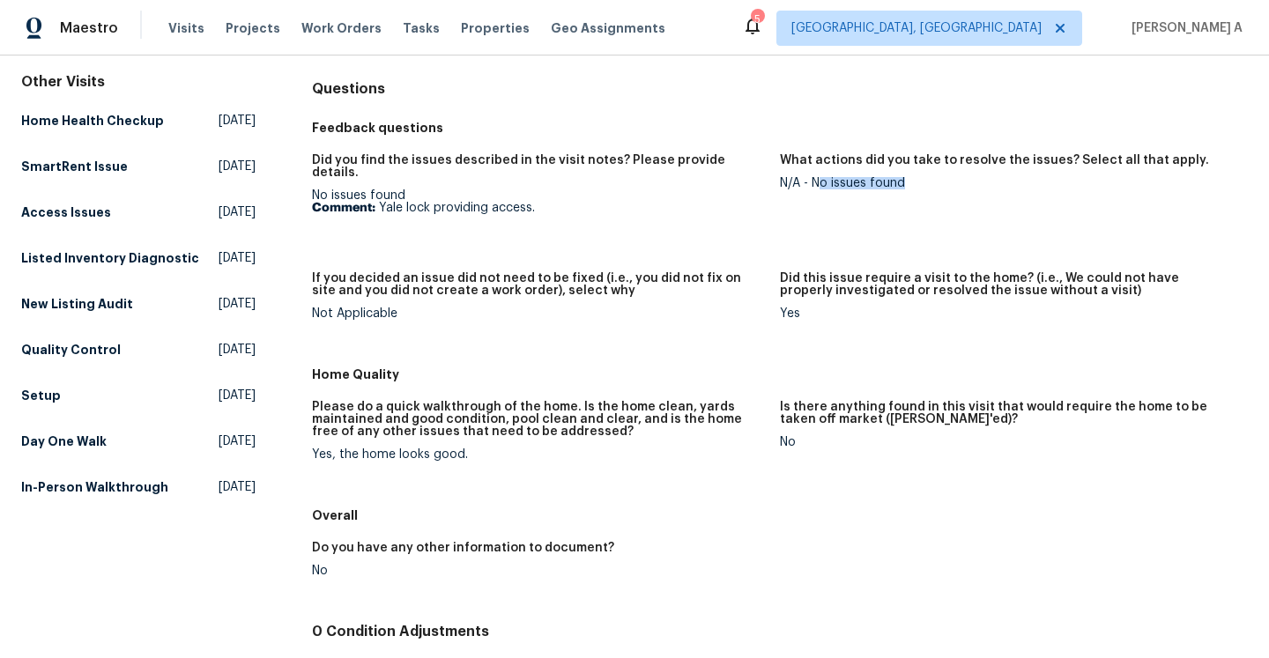
scroll to position [310, 0]
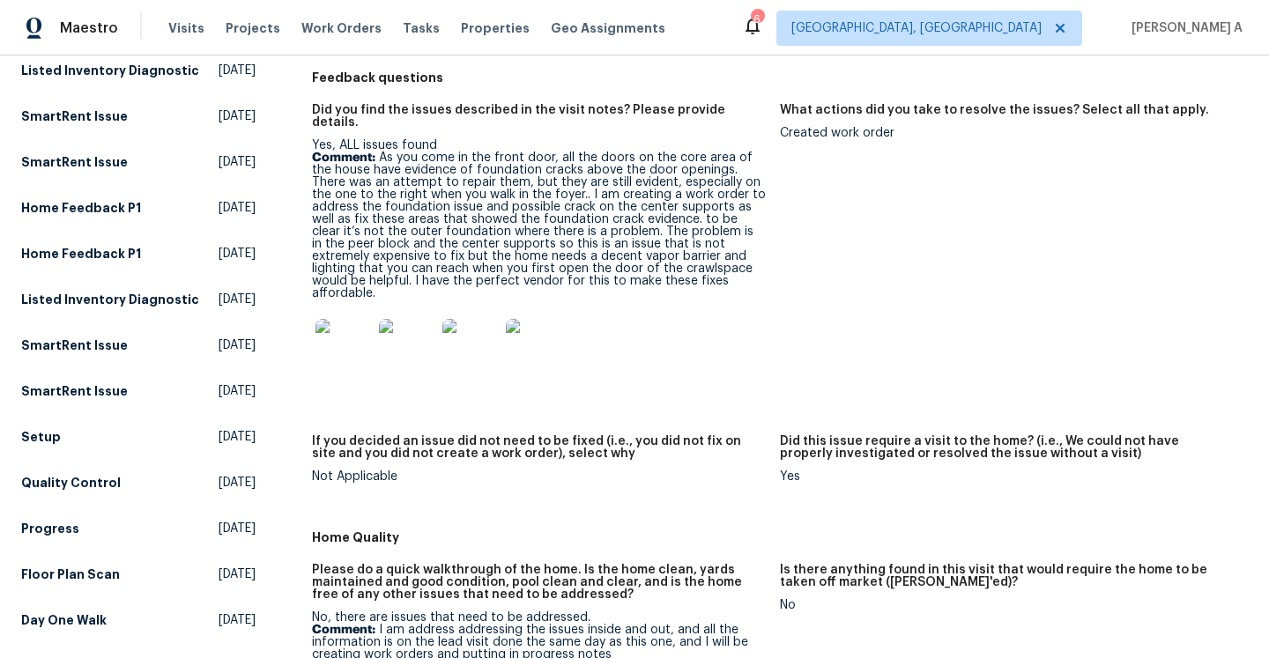
scroll to position [115, 0]
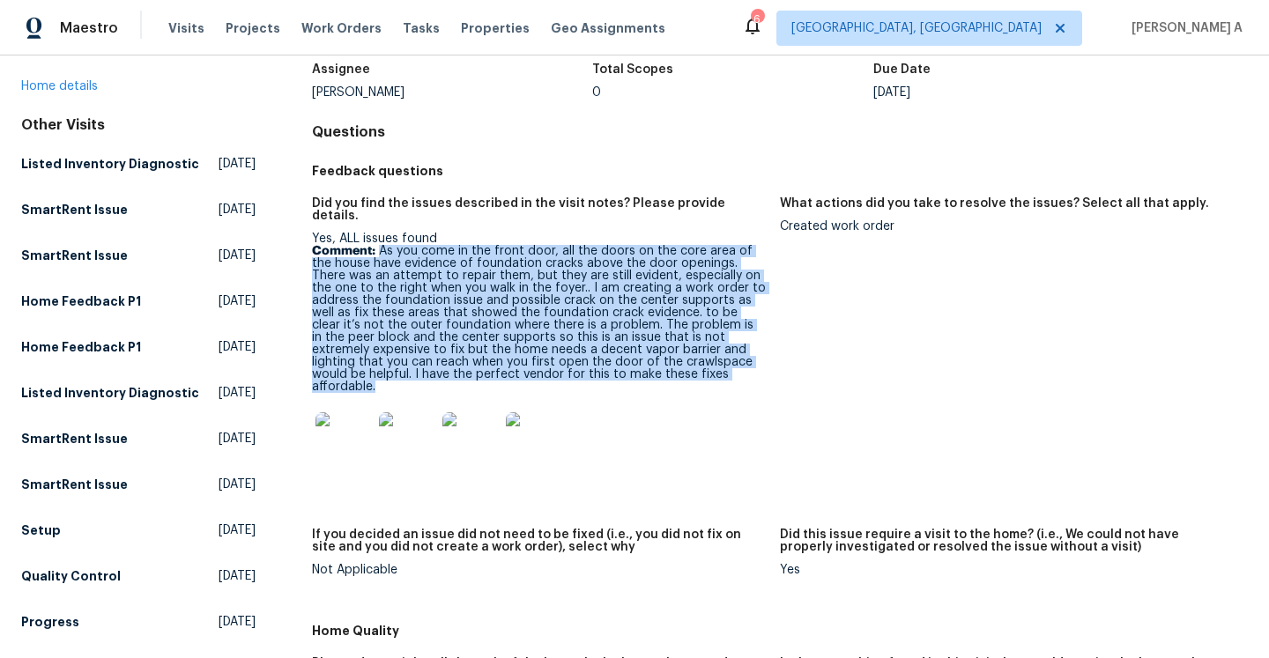
drag, startPoint x: 378, startPoint y: 241, endPoint x: 619, endPoint y: 364, distance: 270.7
click at [619, 364] on p "Comment: As you come in the front door, all the doors on the core area of the h…" at bounding box center [539, 319] width 454 height 148
copy p "As you come in the front door, all the doors on the core area of the house have…"
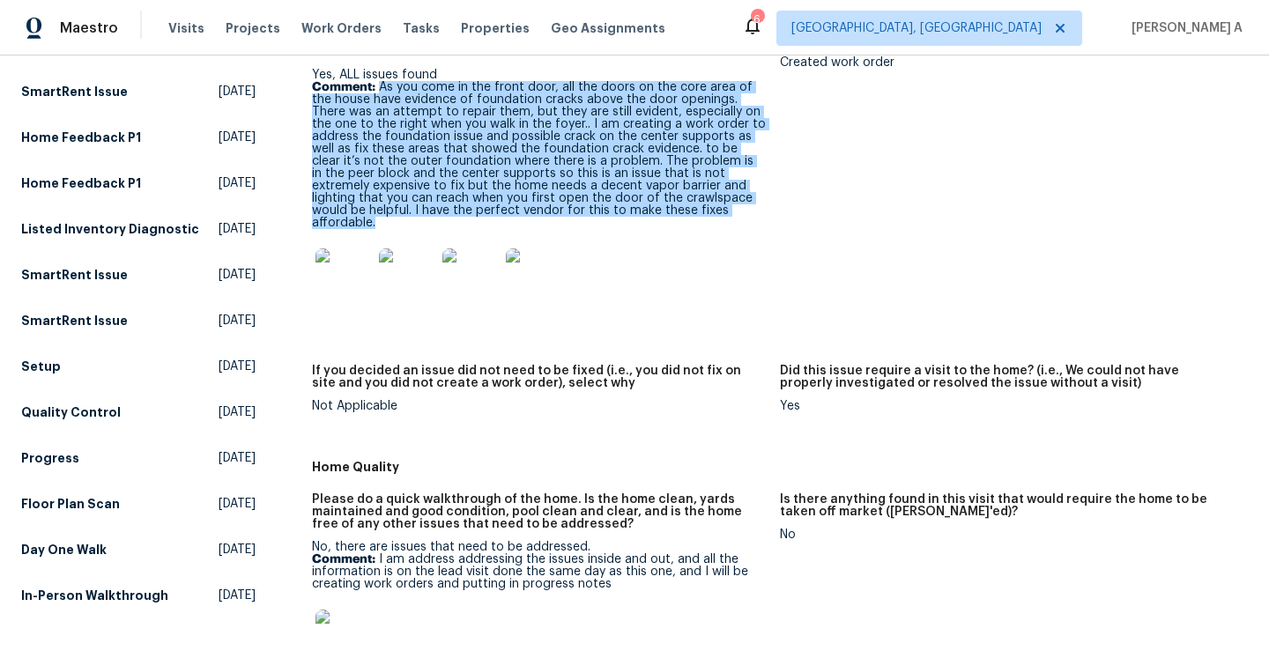
scroll to position [0, 0]
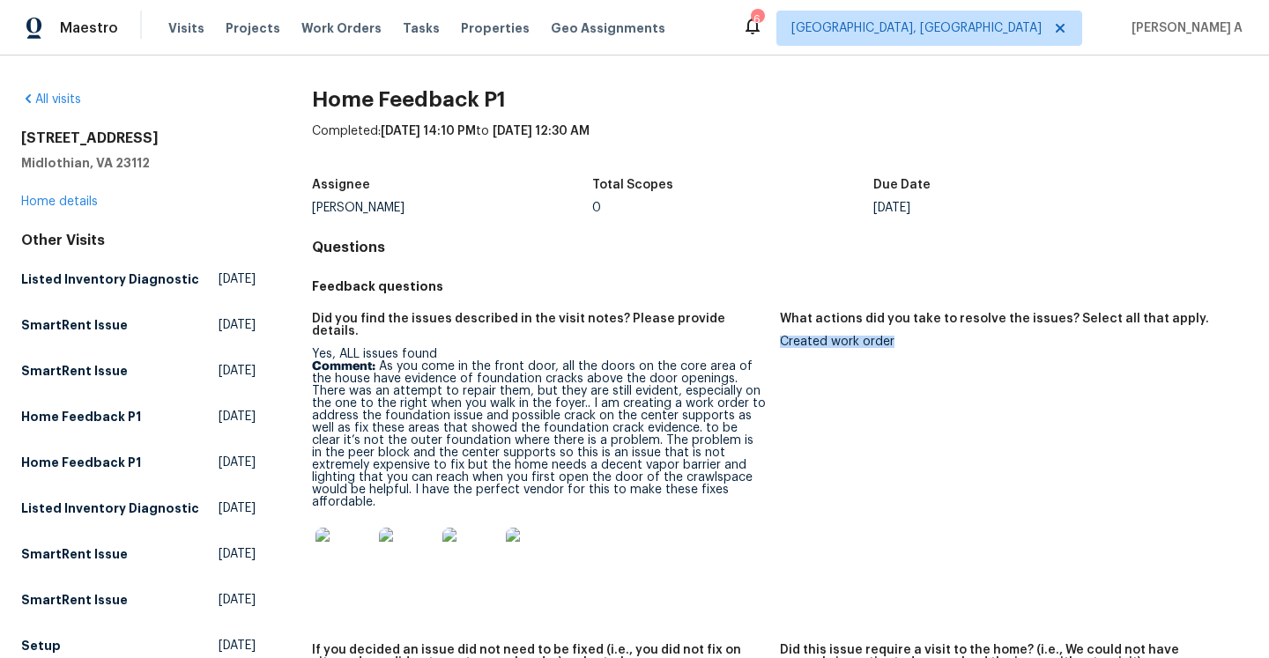
drag, startPoint x: 782, startPoint y: 342, endPoint x: 908, endPoint y: 341, distance: 126.0
click at [908, 341] on div "Created work order" at bounding box center [1007, 342] width 454 height 12
copy div "Created work order"
click at [81, 190] on div "[STREET_ADDRESS] Home details" at bounding box center [138, 170] width 234 height 81
click at [81, 197] on link "Home details" at bounding box center [59, 202] width 77 height 12
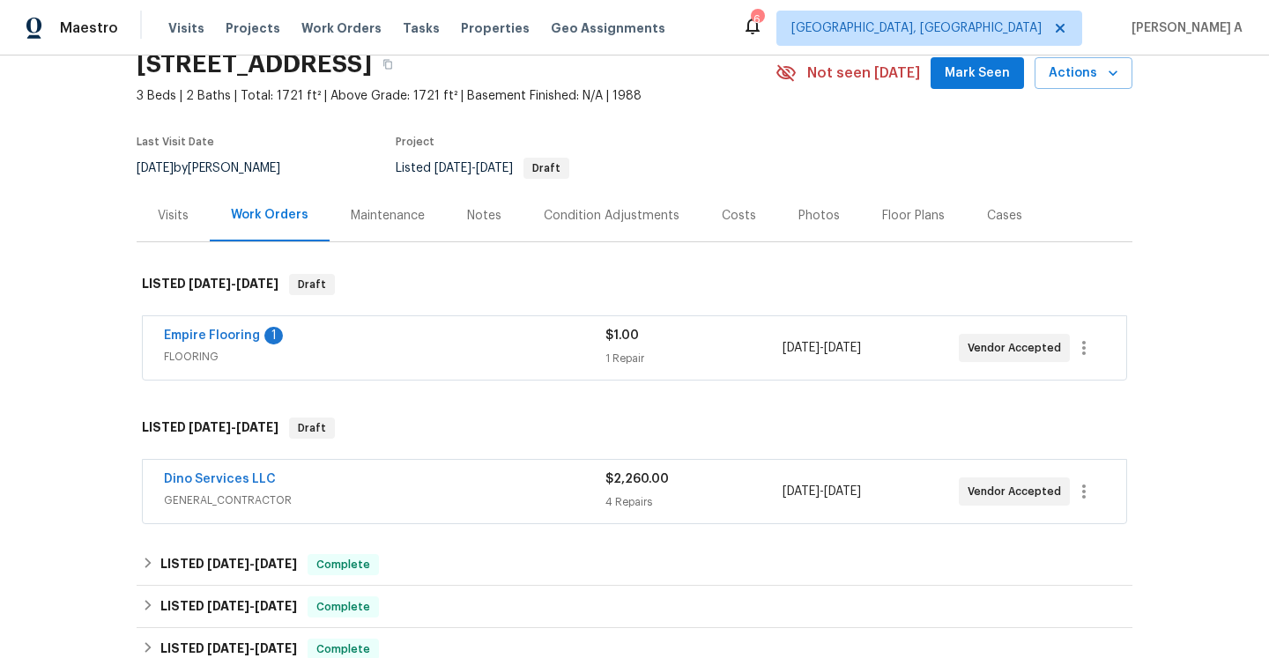
scroll to position [137, 0]
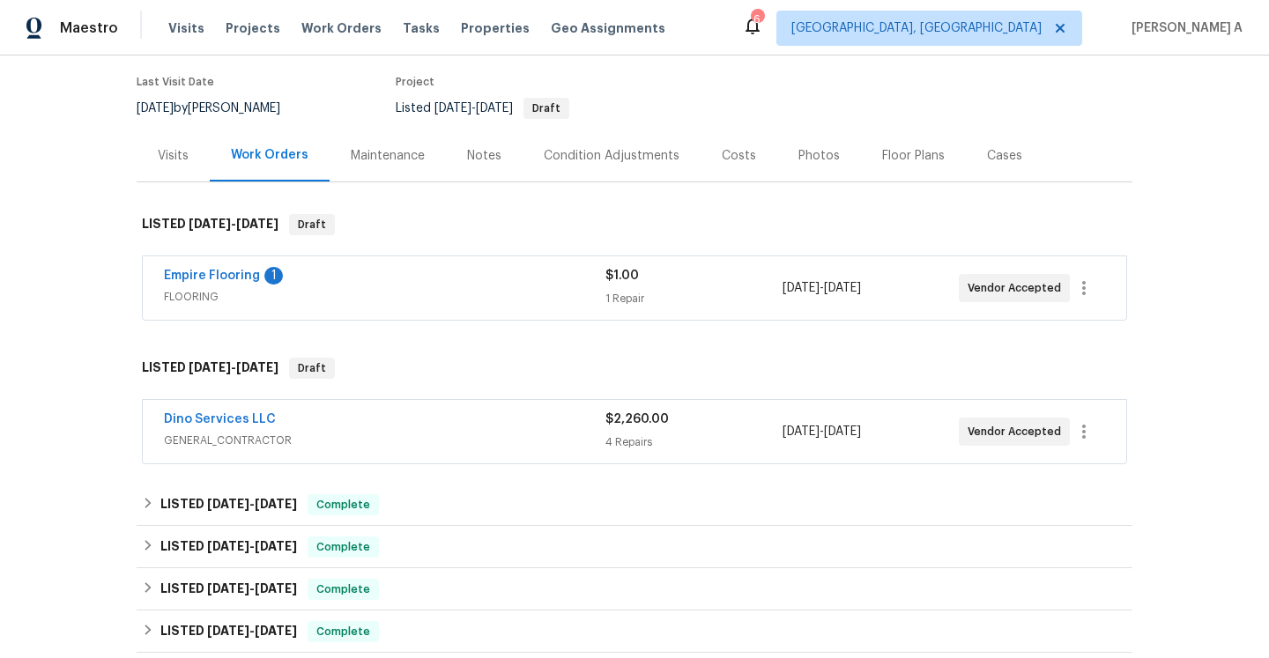
click at [475, 452] on div "Dino Services LLC GENERAL_CONTRACTOR" at bounding box center [384, 432] width 441 height 42
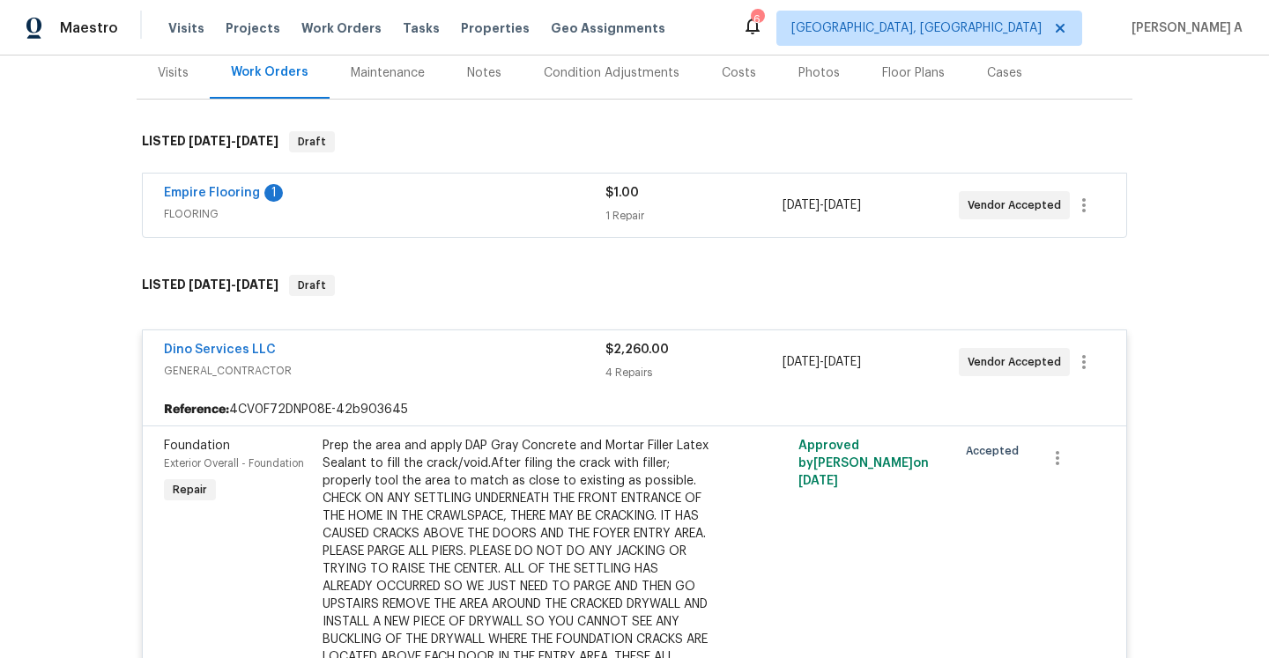
scroll to position [248, 0]
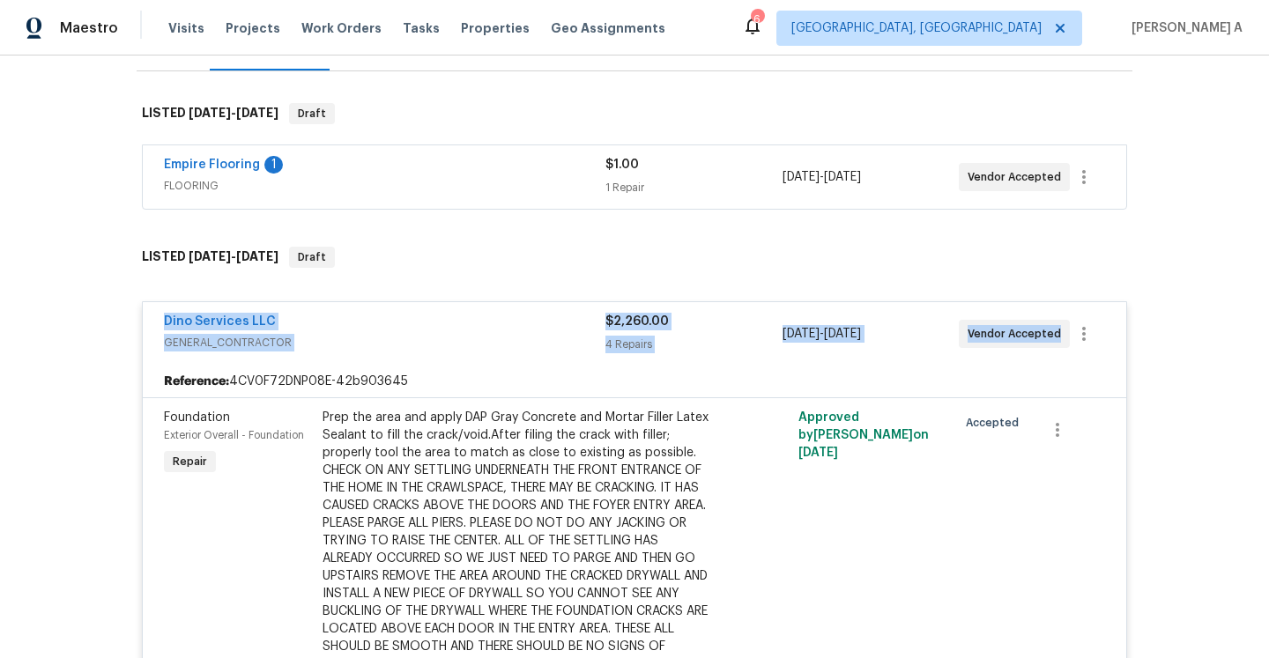
drag, startPoint x: 159, startPoint y: 322, endPoint x: 1054, endPoint y: 328, distance: 894.3
click at [1054, 329] on div "Dino Services LLC GENERAL_CONTRACTOR $2,260.00 4 Repairs [DATE] - [DATE] Vendor…" at bounding box center [634, 333] width 983 height 63
copy div "Dino Services LLC GENERAL_CONTRACTOR $2,260.00 4 Repairs [DATE] - [DATE] Vendor…"
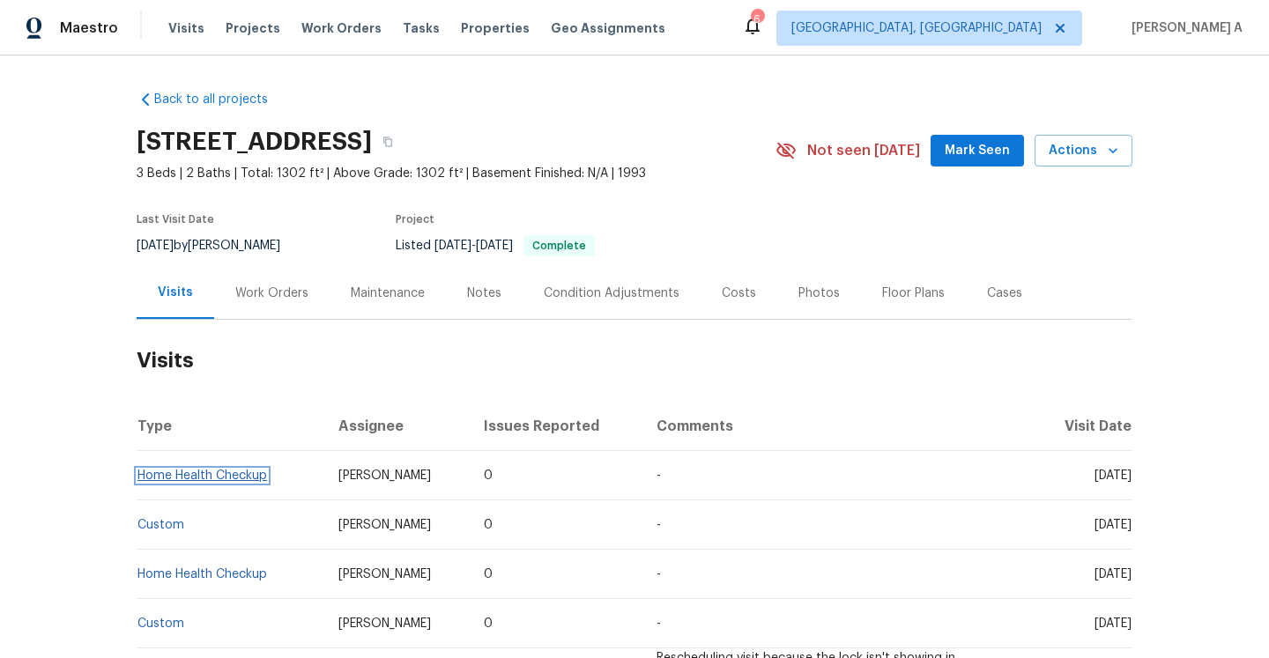
click at [230, 480] on link "Home Health Checkup" at bounding box center [202, 476] width 130 height 12
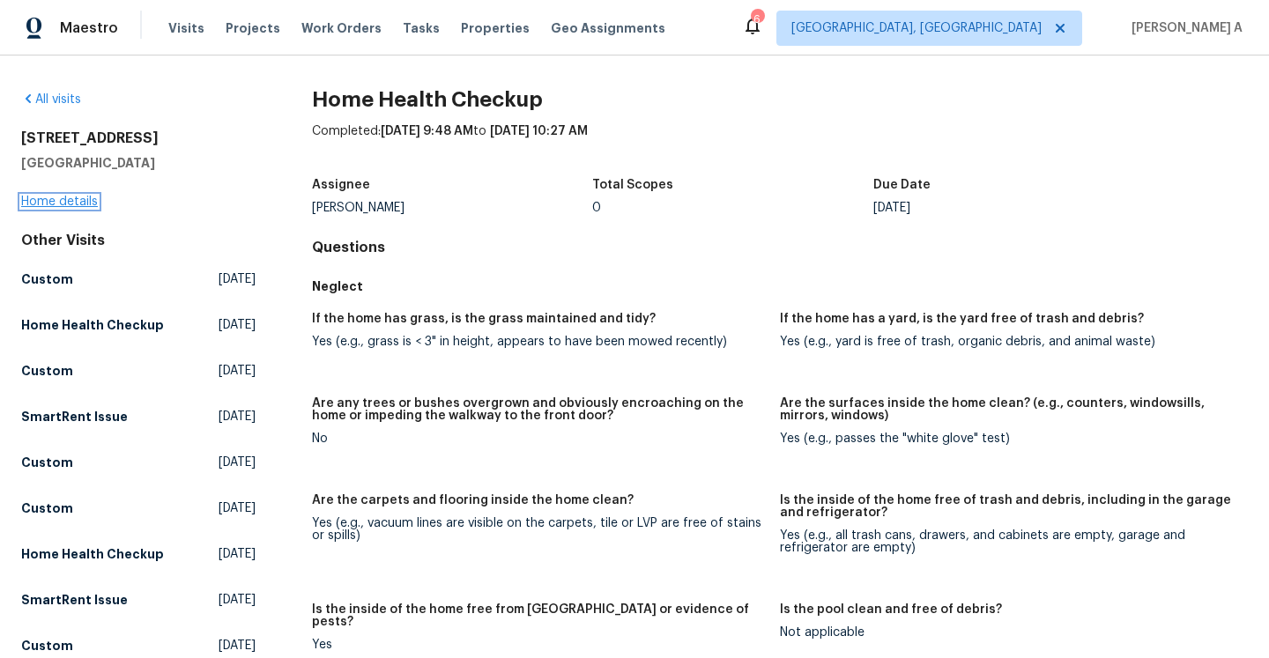
click at [87, 207] on link "Home details" at bounding box center [59, 202] width 77 height 12
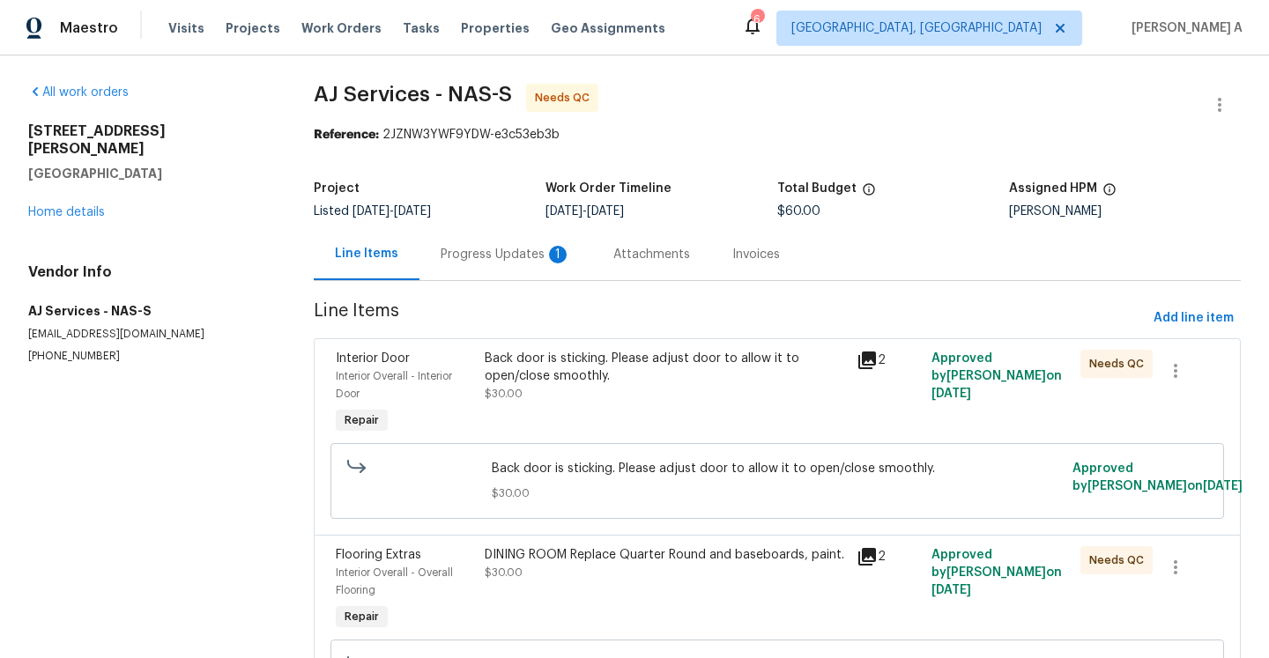
scroll to position [1, 0]
click at [447, 260] on div "Progress Updates 1" at bounding box center [506, 254] width 130 height 18
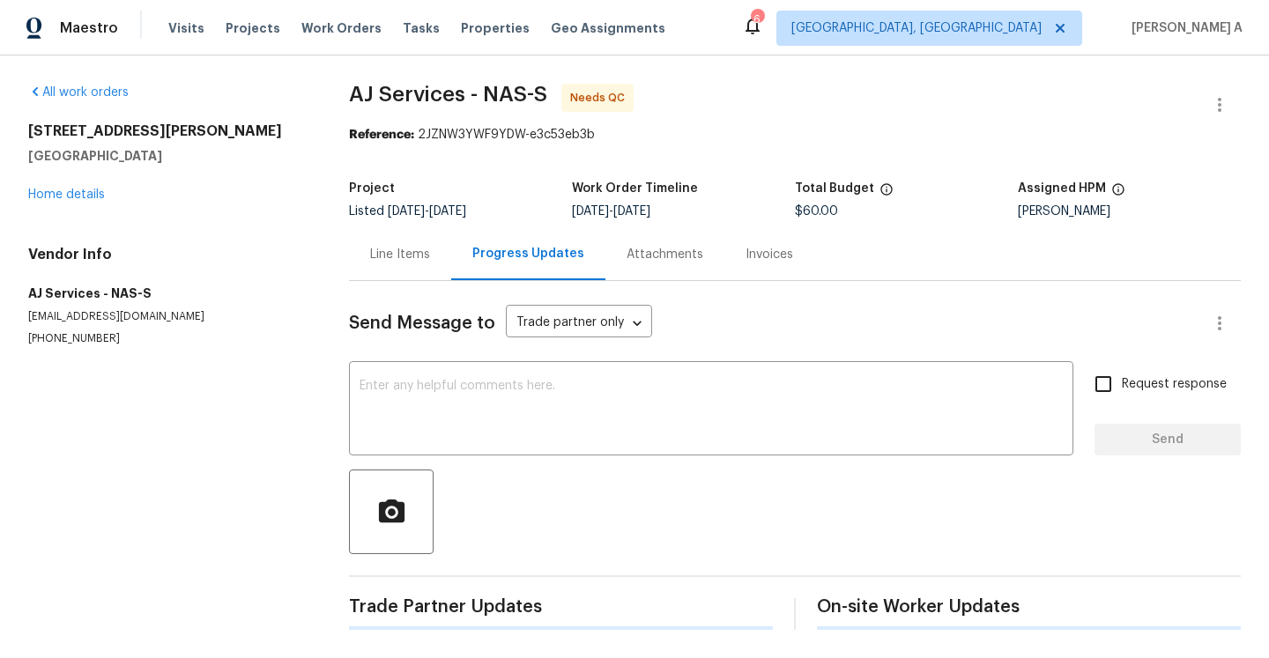
scroll to position [65, 0]
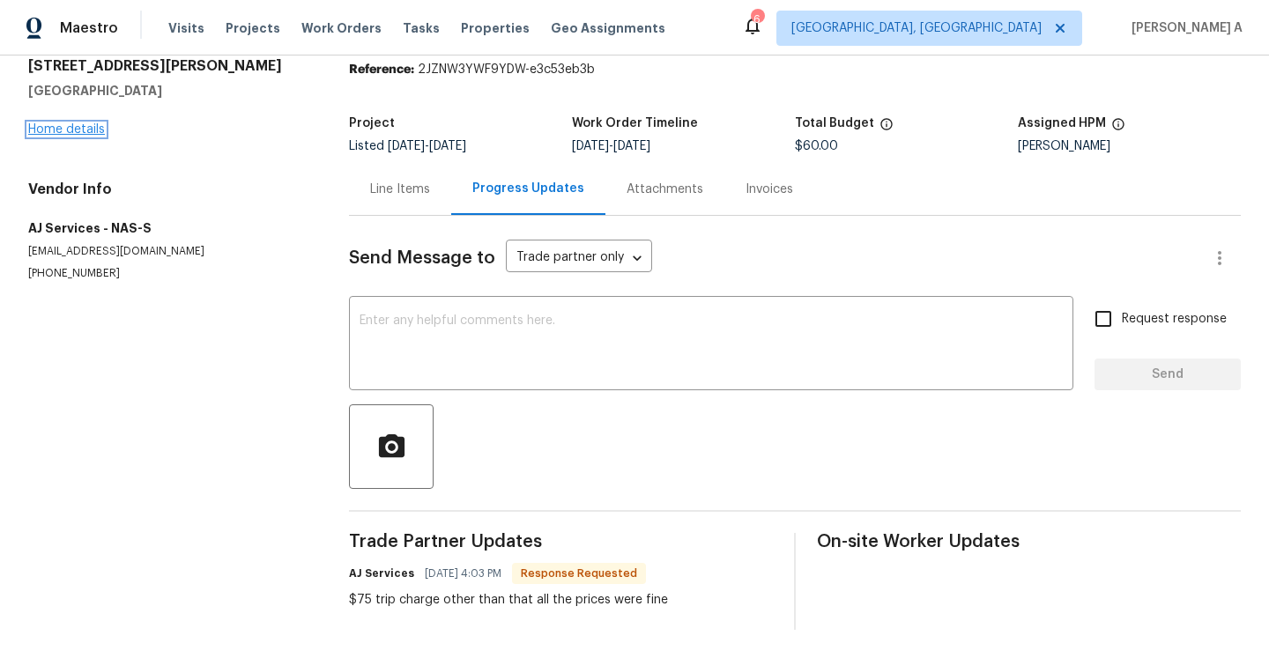
click at [70, 124] on link "Home details" at bounding box center [66, 129] width 77 height 12
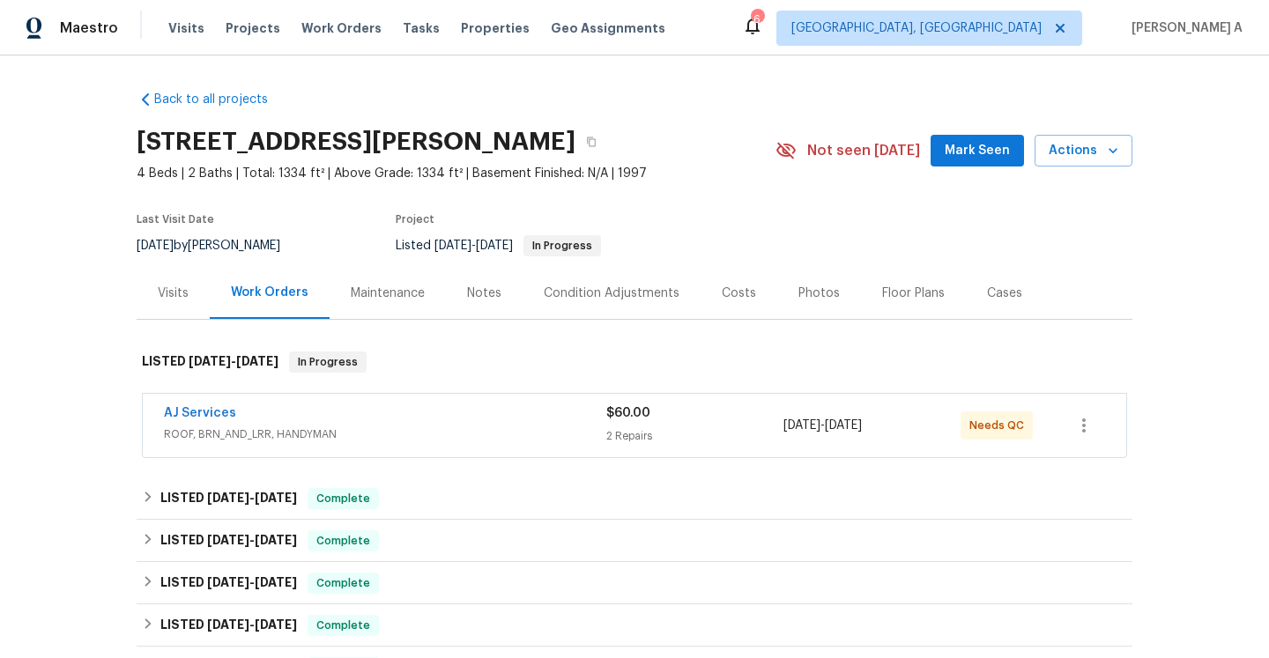
click at [257, 435] on span "ROOF, BRN_AND_LRR, HANDYMAN" at bounding box center [385, 435] width 442 height 18
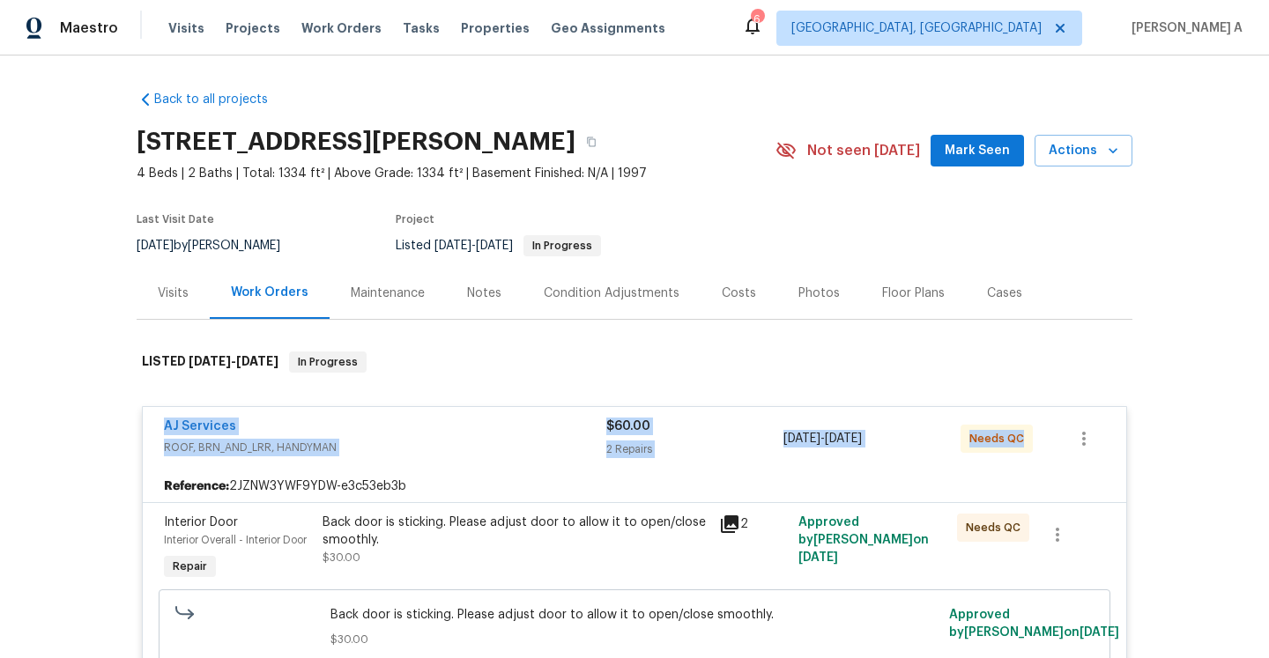
drag, startPoint x: 152, startPoint y: 429, endPoint x: 1020, endPoint y: 437, distance: 867.9
click at [1020, 437] on div "AJ Services ROOF, BRN_AND_LRR, HANDYMAN $60.00 2 Repairs 8/12/2025 - 8/14/2025 …" at bounding box center [634, 438] width 983 height 63
copy div "AJ Services ROOF, BRN_AND_LRR, HANDYMAN $60.00 2 Repairs 8/12/2025 - 8/14/2025 …"
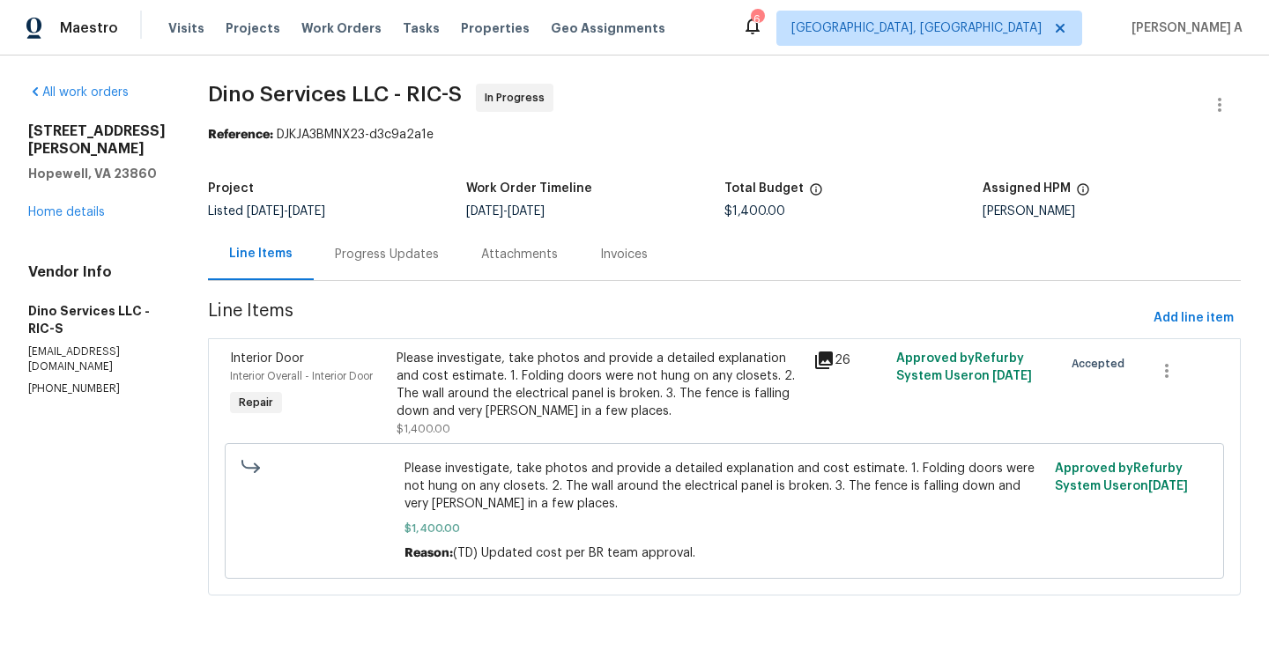
click at [108, 201] on div "[STREET_ADDRESS][PERSON_NAME] Home details" at bounding box center [96, 171] width 137 height 99
click at [98, 201] on div "2807 Clingman St Hopewell, VA 23860 Home details" at bounding box center [96, 171] width 137 height 99
click at [96, 206] on link "Home details" at bounding box center [66, 212] width 77 height 12
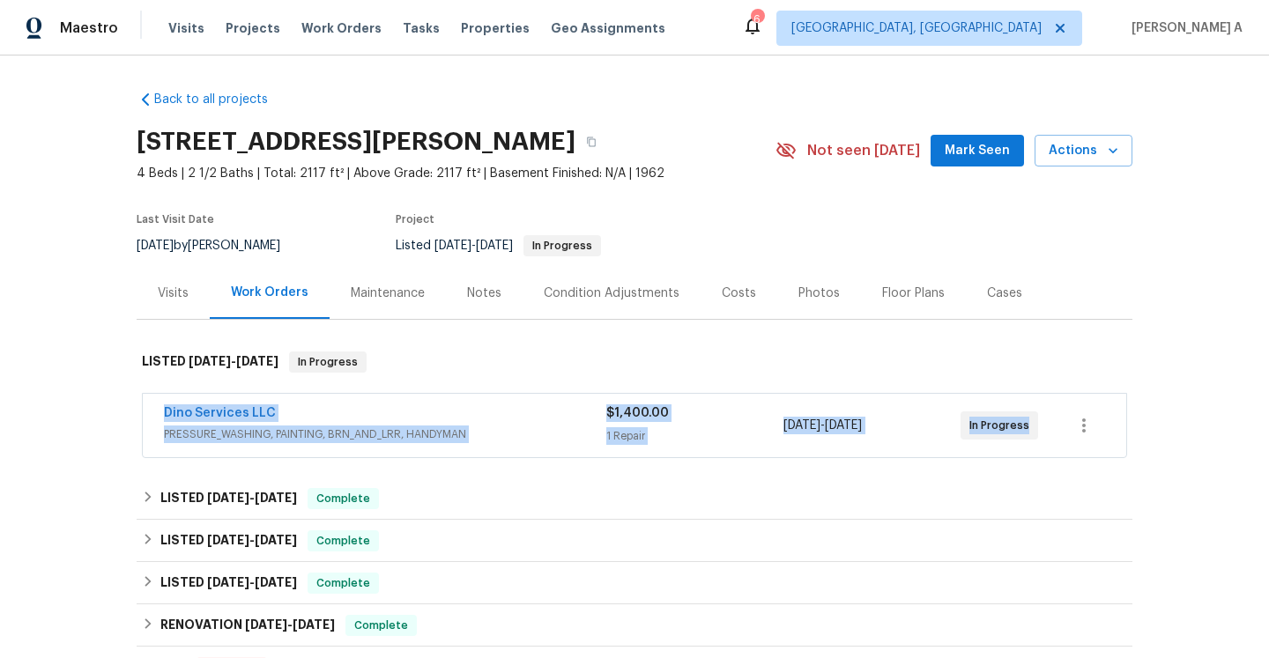
drag, startPoint x: 156, startPoint y: 415, endPoint x: 1030, endPoint y: 426, distance: 874.1
click at [1030, 426] on div "Dino Services LLC PRESSURE_WASHING, PAINTING, BRN_AND_LRR, HANDYMAN $1,400.00 1…" at bounding box center [634, 425] width 983 height 63
copy div "Dino Services LLC PRESSURE_WASHING, PAINTING, BRN_AND_LRR, HANDYMAN $1,400.00 1…"
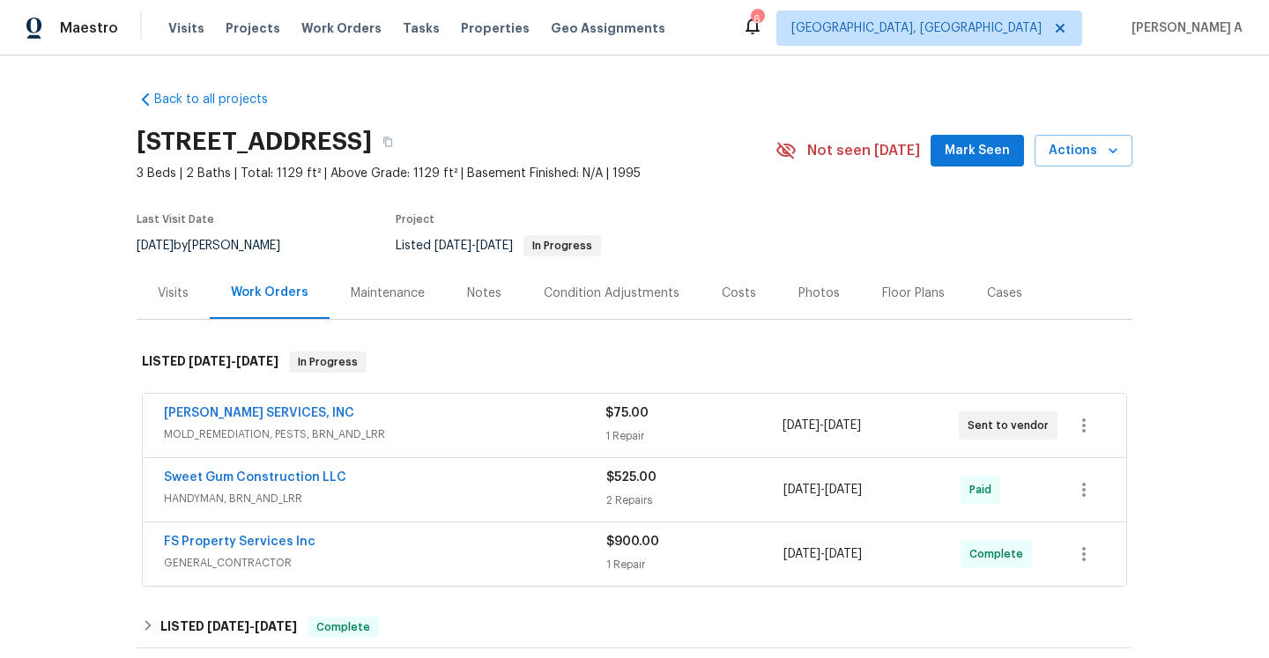
click at [411, 434] on span "MOLD_REMEDIATION, PESTS, BRN_AND_LRR" at bounding box center [384, 435] width 441 height 18
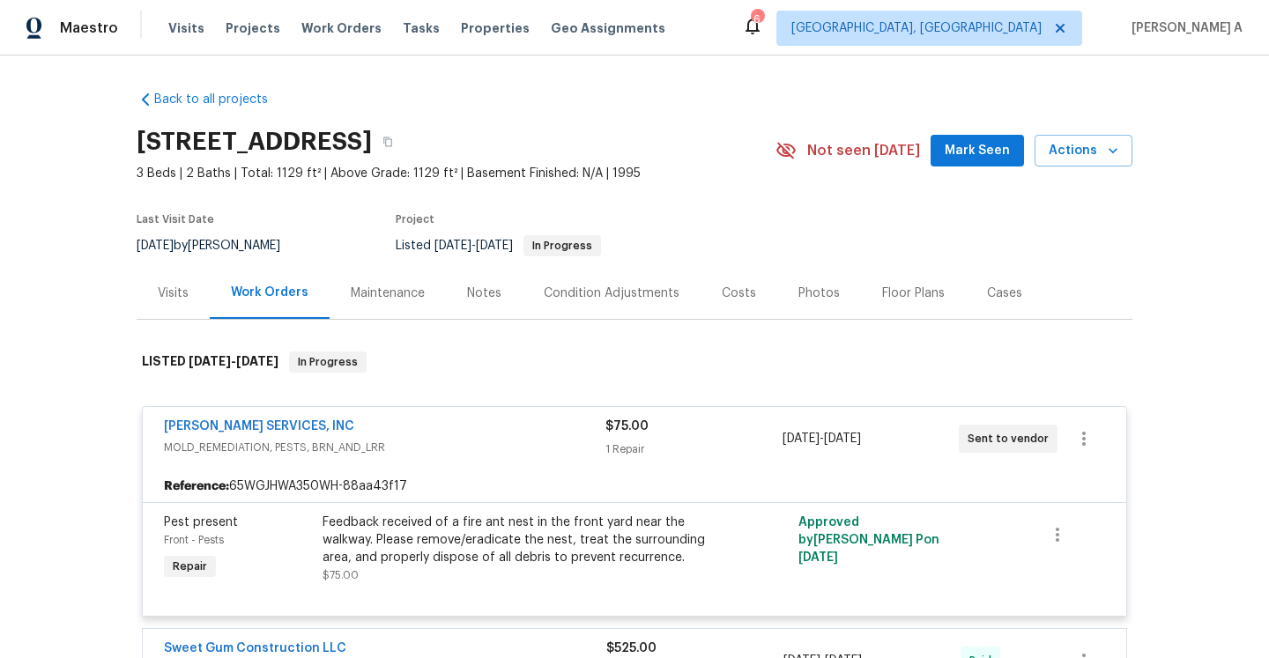
click at [411, 434] on div "[PERSON_NAME] SERVICES, INC" at bounding box center [384, 428] width 441 height 21
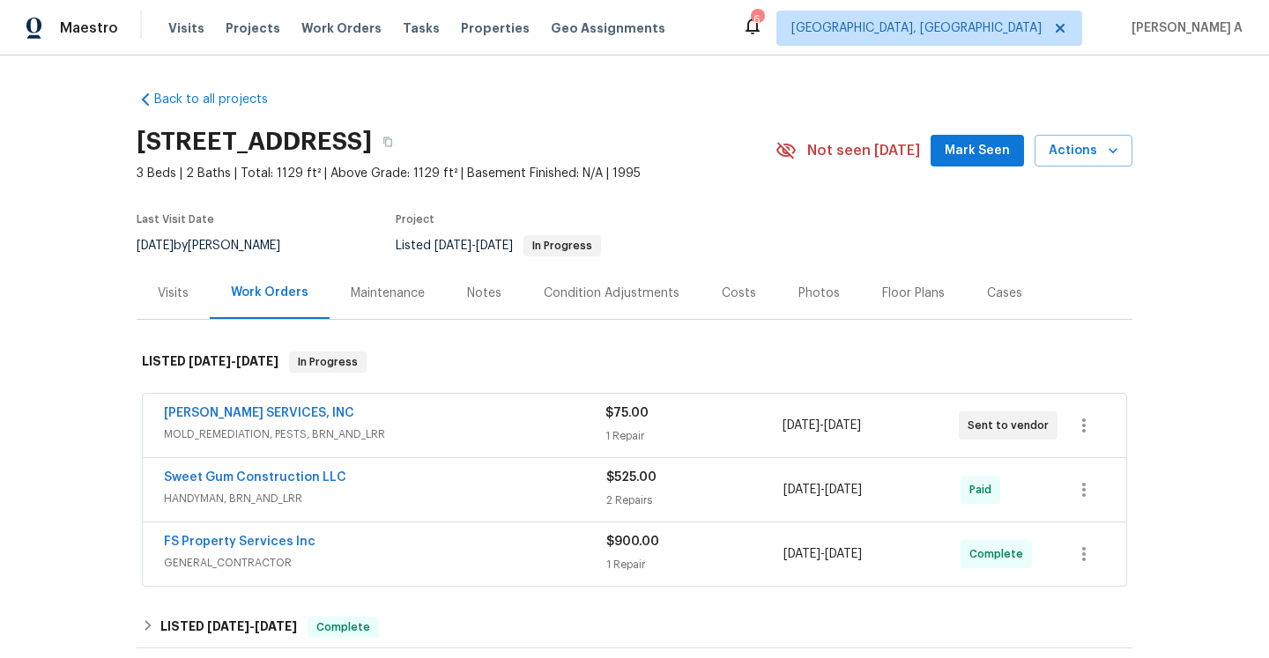
click at [466, 552] on div "FS Property Services Inc" at bounding box center [385, 543] width 442 height 21
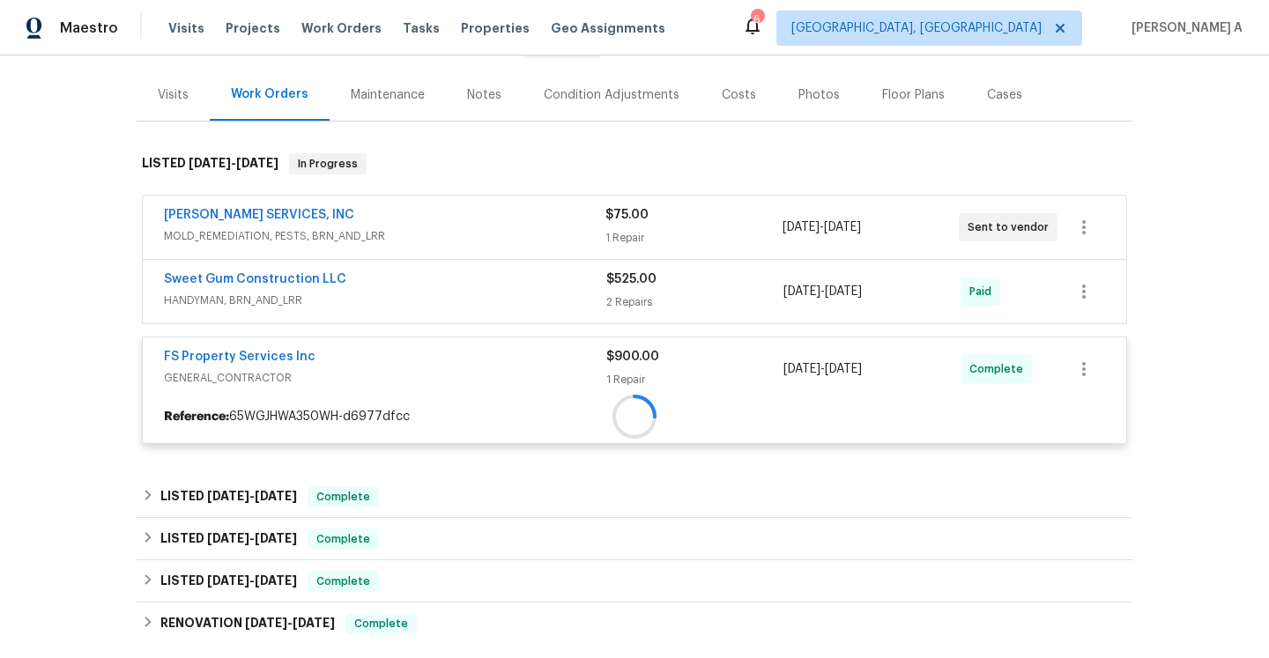
scroll to position [235, 0]
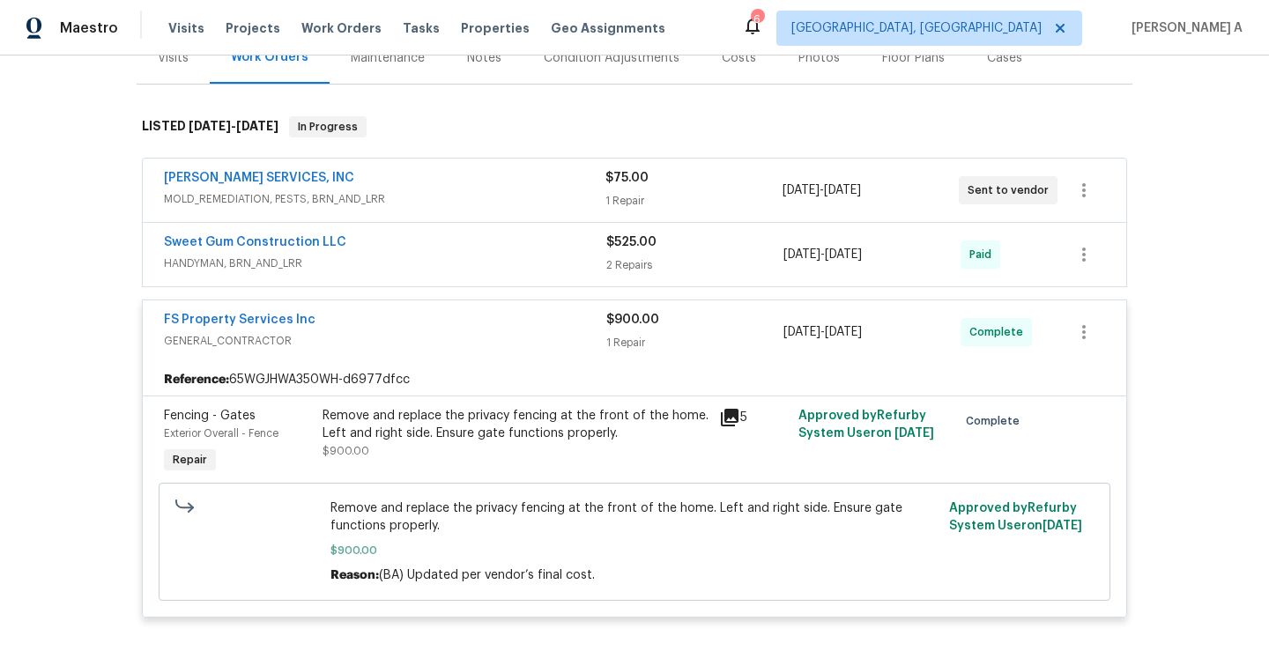
click at [495, 325] on div "FS Property Services Inc" at bounding box center [385, 321] width 442 height 21
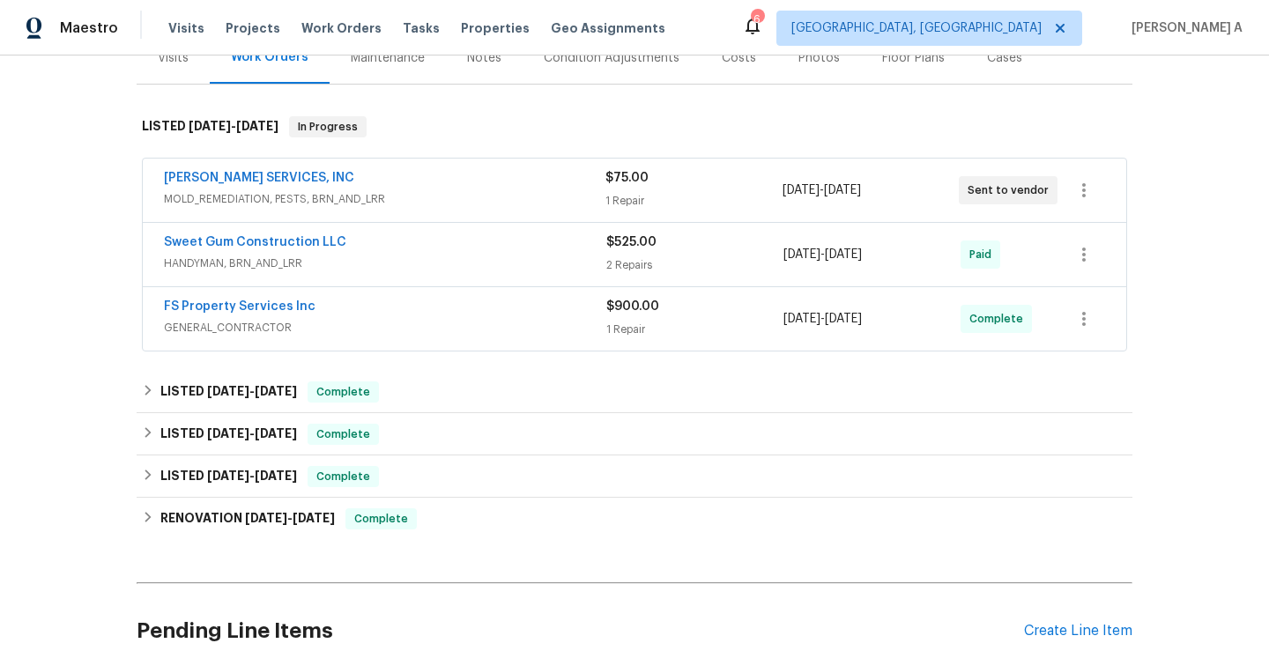
scroll to position [149, 0]
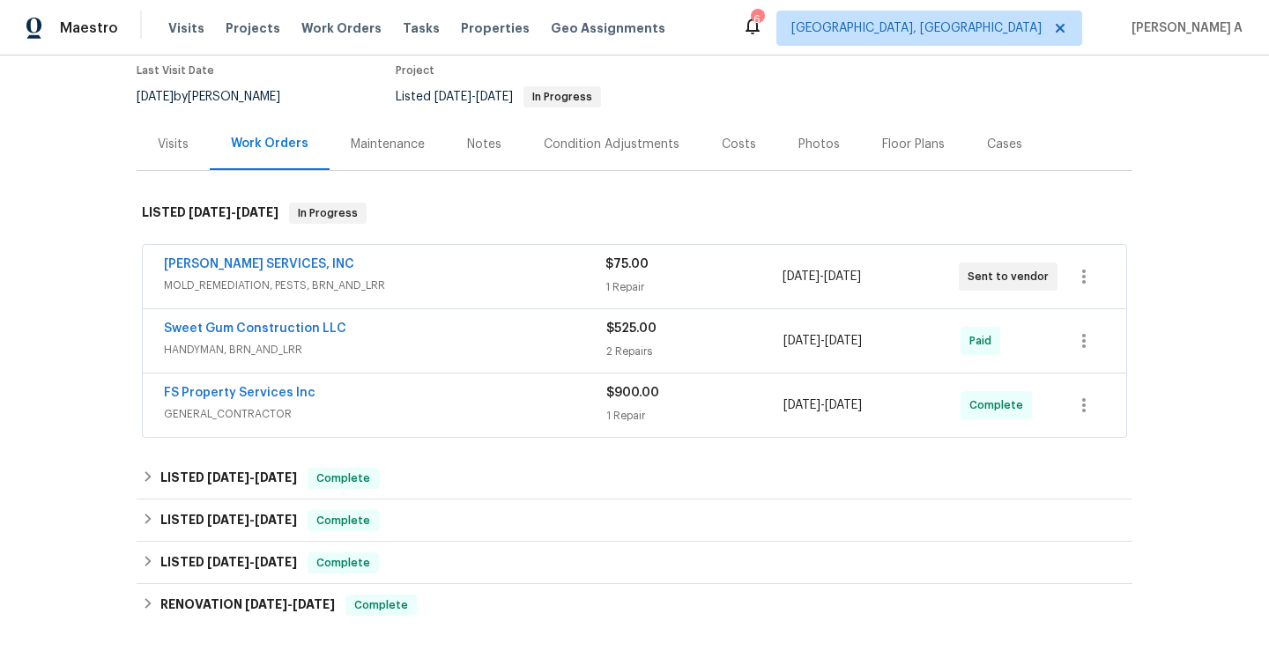
click at [162, 151] on div "Visits" at bounding box center [173, 145] width 31 height 18
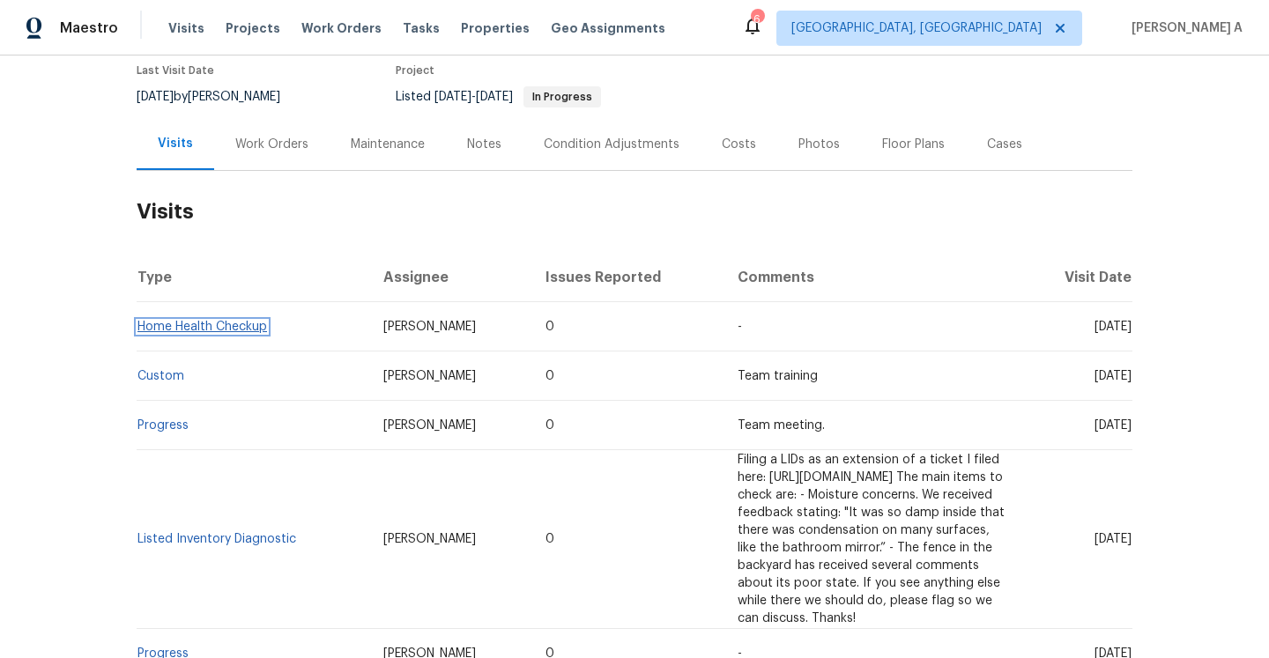
click at [232, 333] on link "Home Health Checkup" at bounding box center [202, 327] width 130 height 12
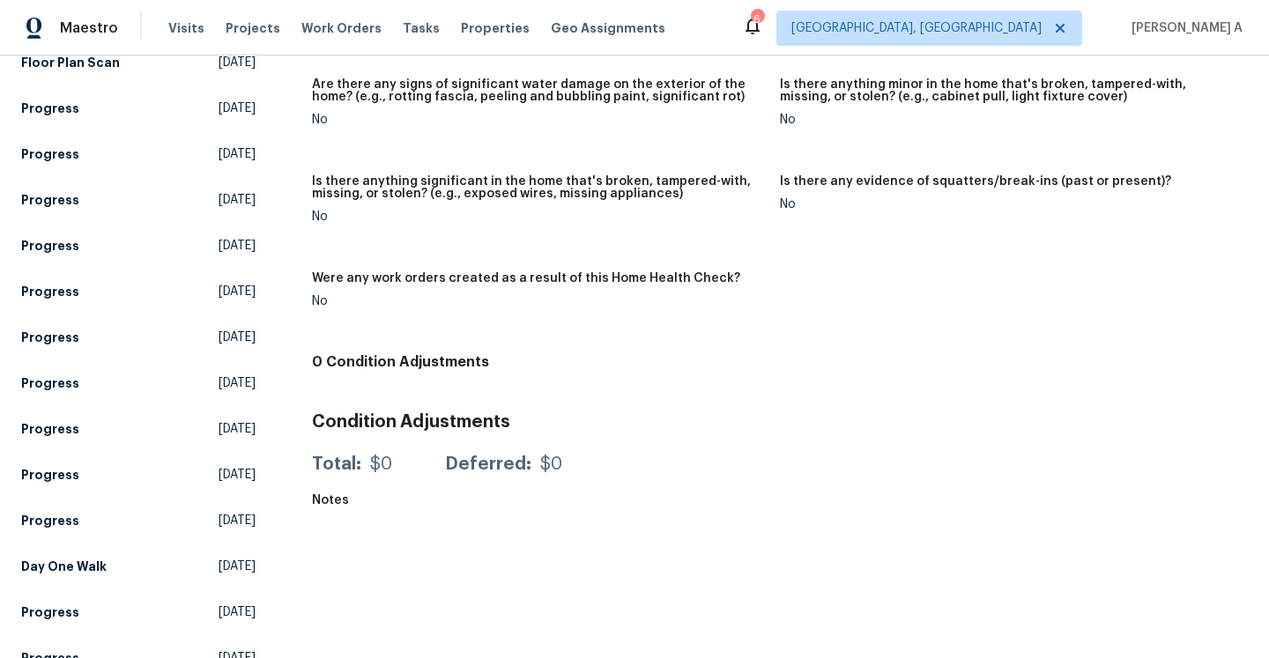
scroll to position [1533, 0]
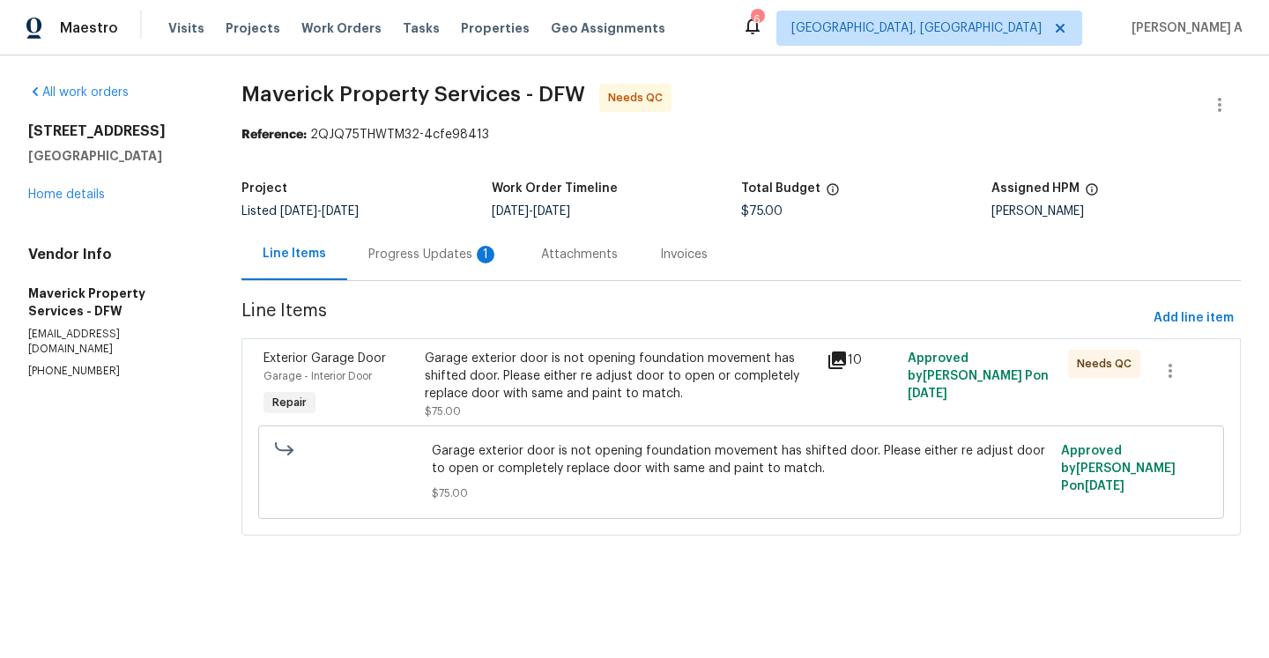
click at [471, 264] on div "Progress Updates 1" at bounding box center [433, 254] width 173 height 52
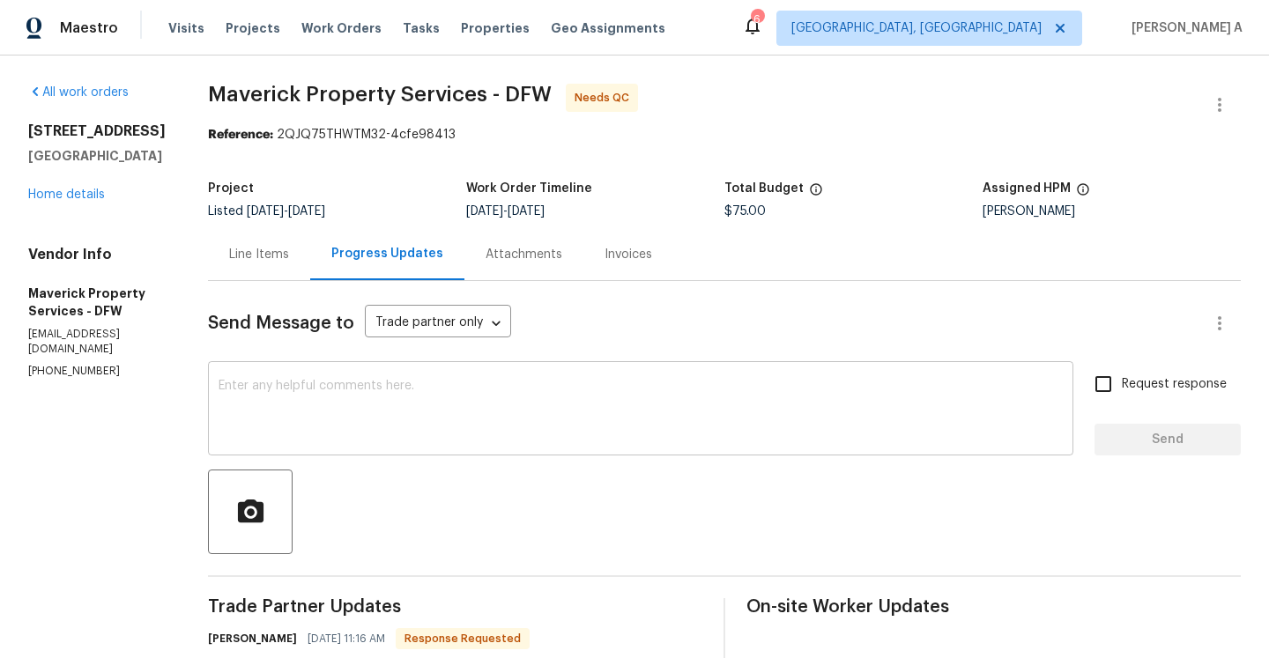
scroll to position [446, 0]
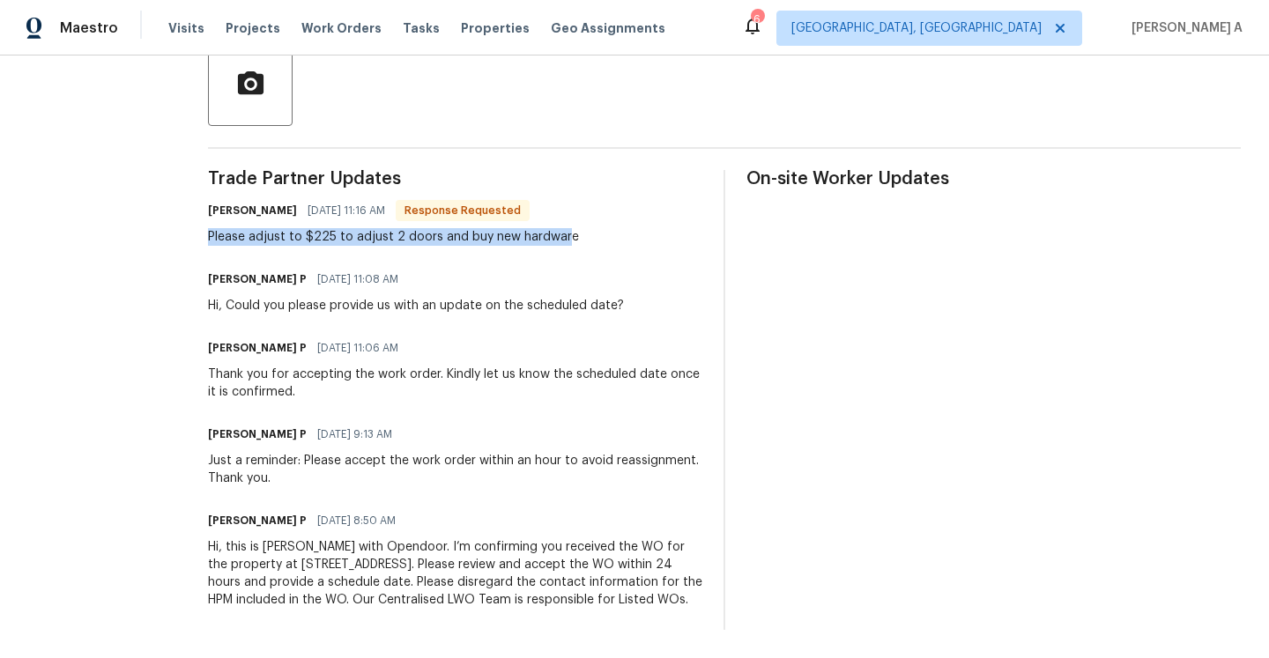
drag, startPoint x: 283, startPoint y: 219, endPoint x: 633, endPoint y: 214, distance: 350.7
click at [579, 228] on div "Please adjust to $225 to adjust 2 doors and buy new hardware" at bounding box center [393, 237] width 371 height 18
copy div "Please adjust to $225 to adjust 2 doors and buy new hardwar"
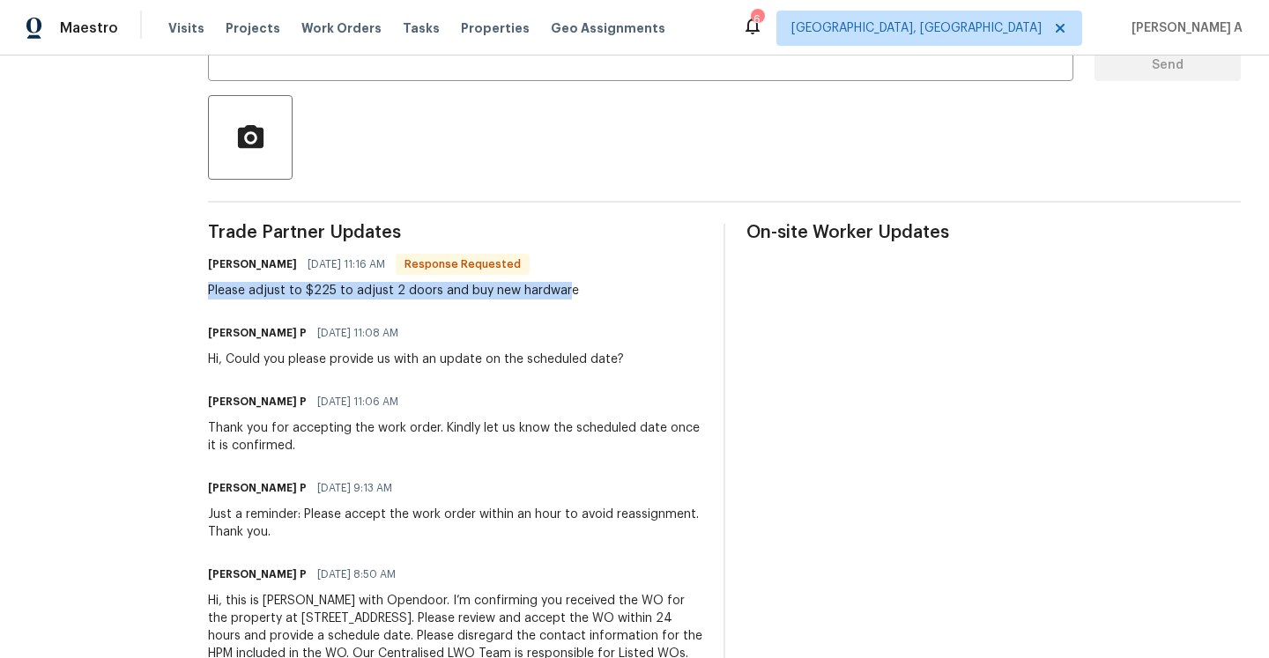
scroll to position [313, 0]
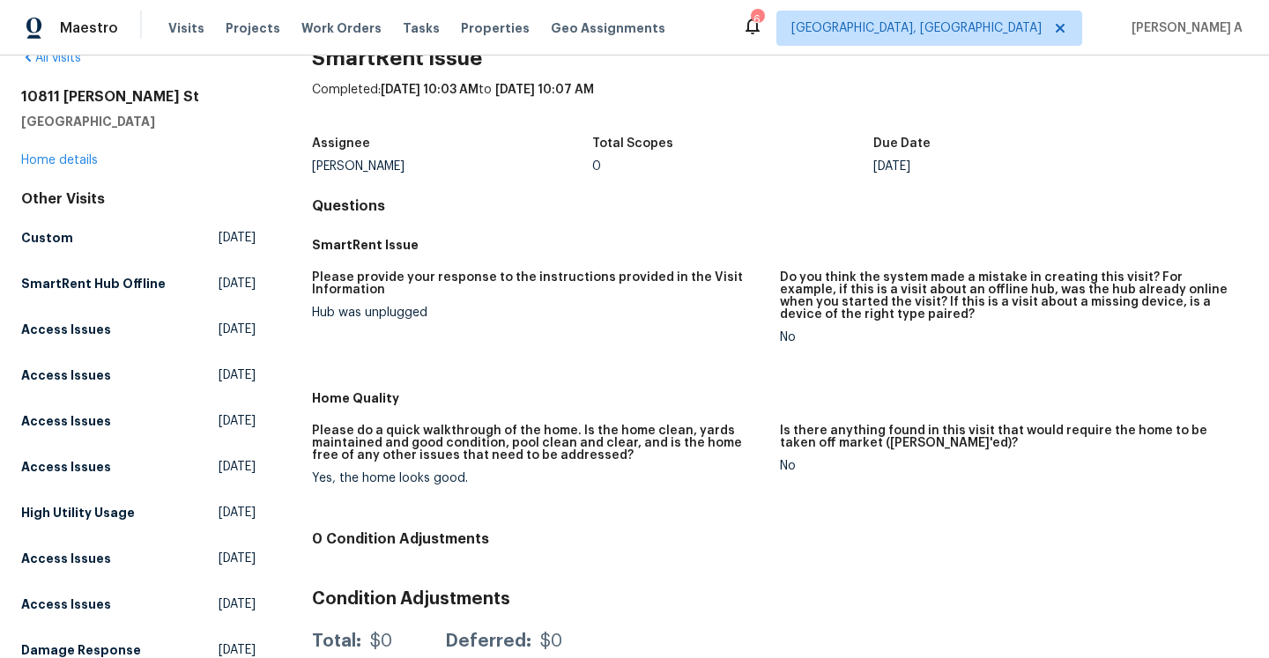
scroll to position [11, 0]
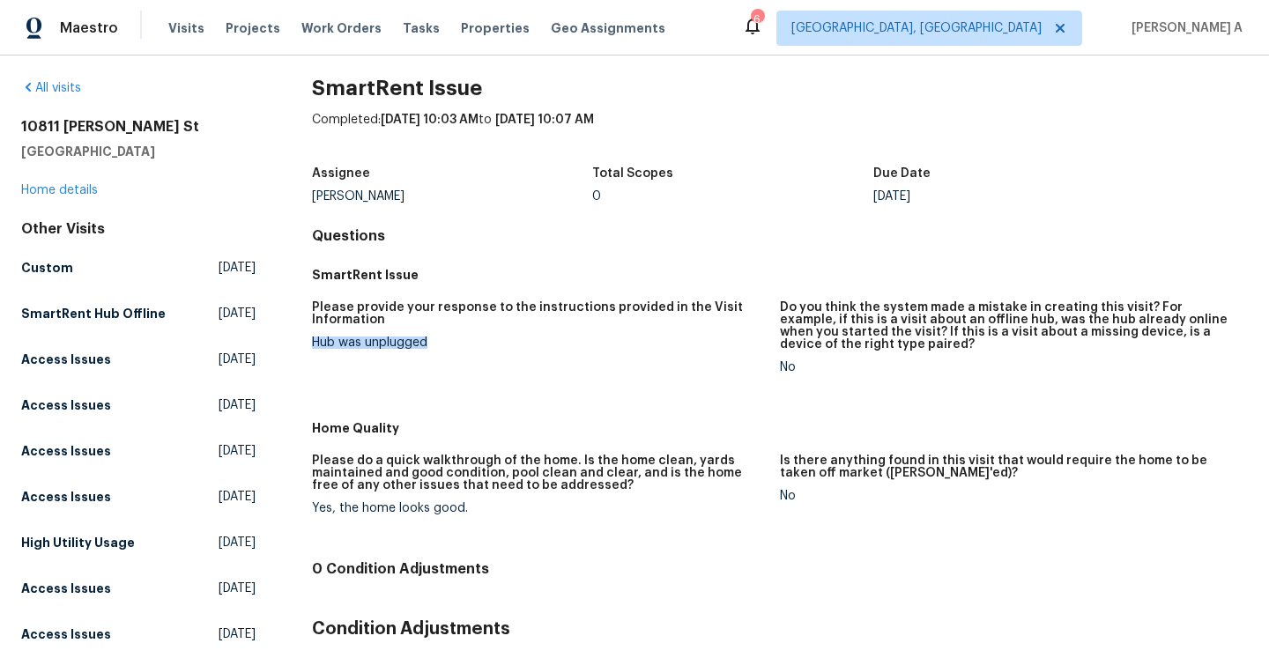
drag, startPoint x: 314, startPoint y: 340, endPoint x: 428, endPoint y: 340, distance: 114.5
click at [428, 340] on div "Hub was unplugged" at bounding box center [539, 343] width 454 height 12
copy div "Hub was unplugged"
click at [93, 188] on link "Home details" at bounding box center [59, 190] width 77 height 12
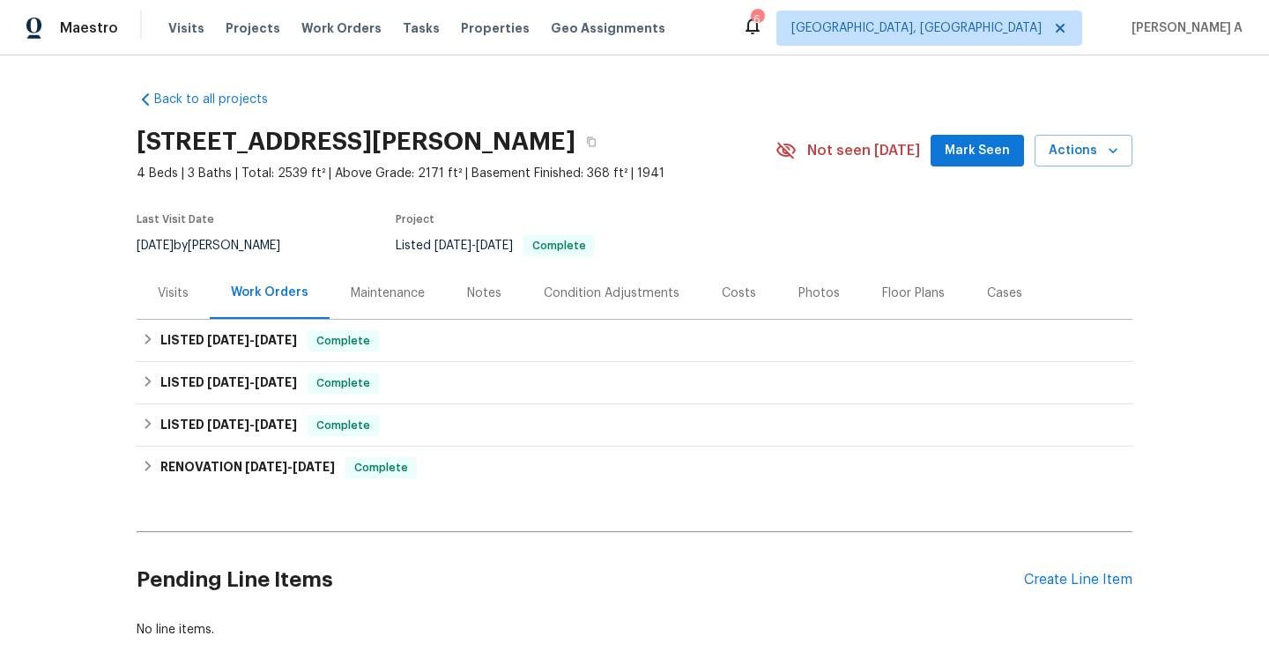
click at [177, 288] on div "Visits" at bounding box center [173, 294] width 31 height 18
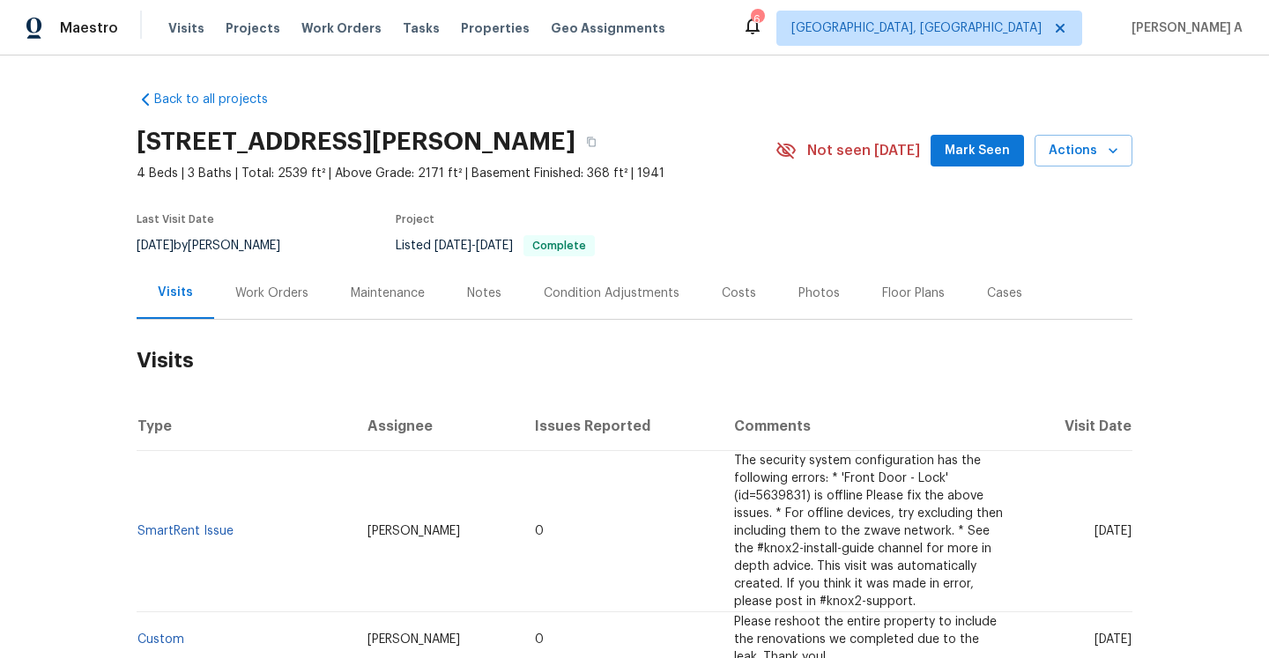
scroll to position [18, 0]
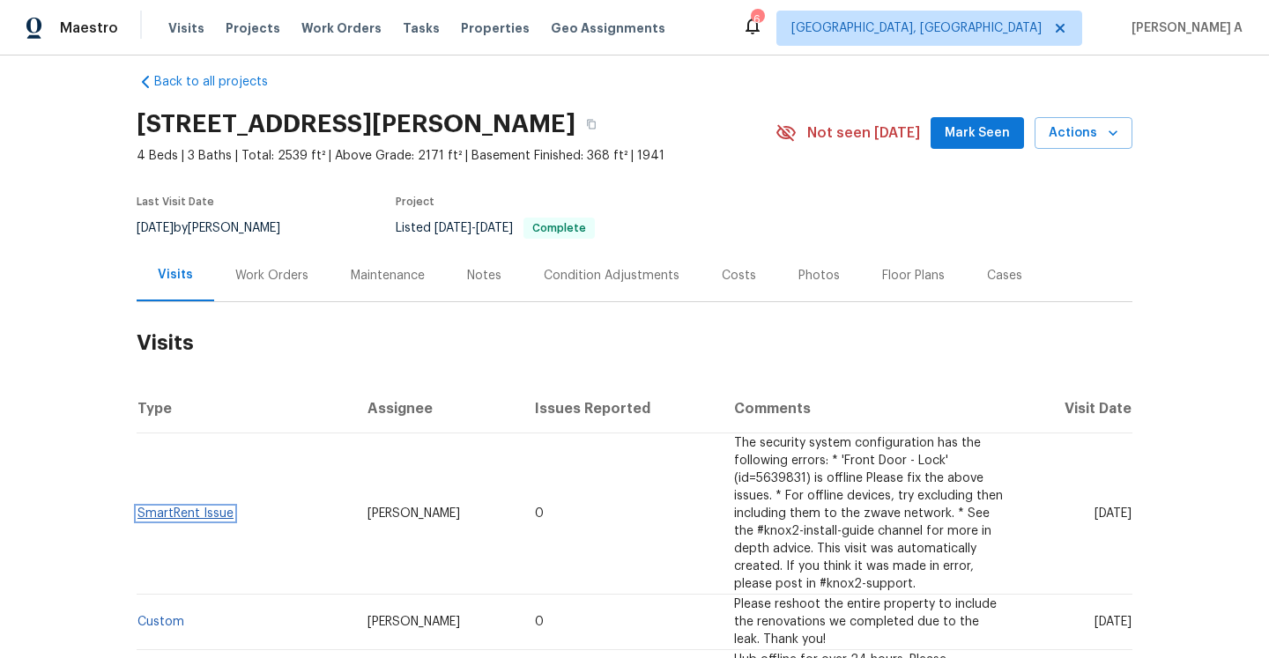
click at [196, 507] on link "SmartRent Issue" at bounding box center [185, 513] width 96 height 12
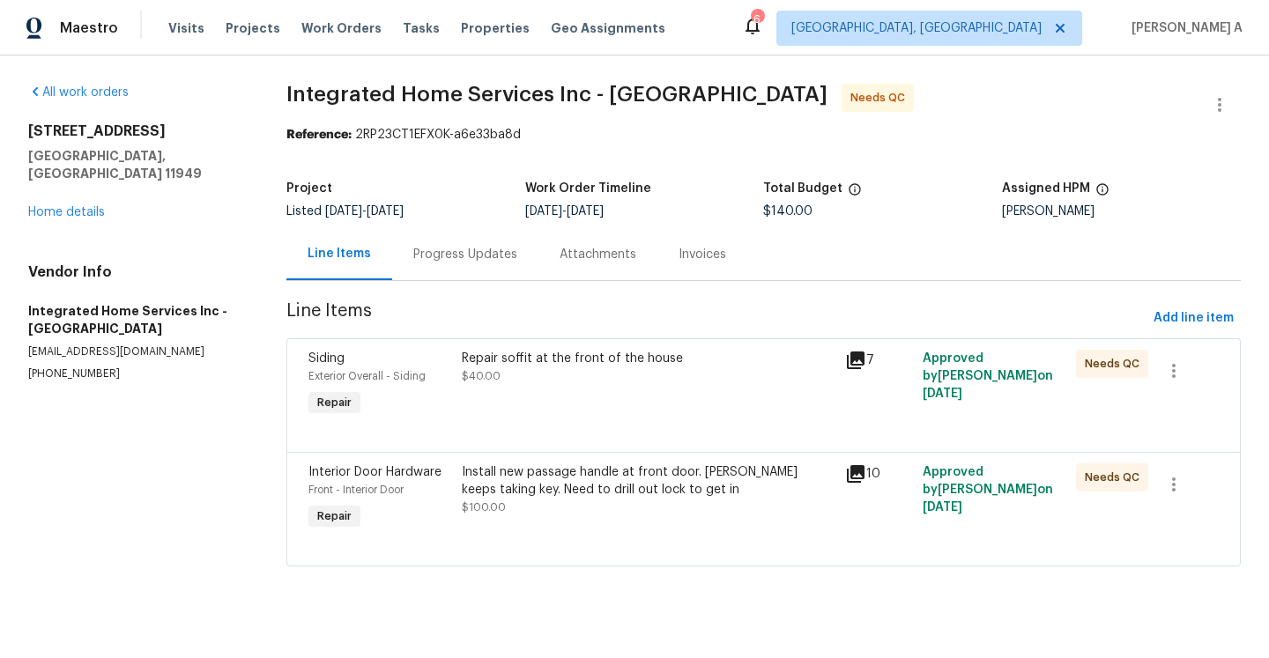
click at [493, 259] on div "Progress Updates" at bounding box center [465, 255] width 104 height 18
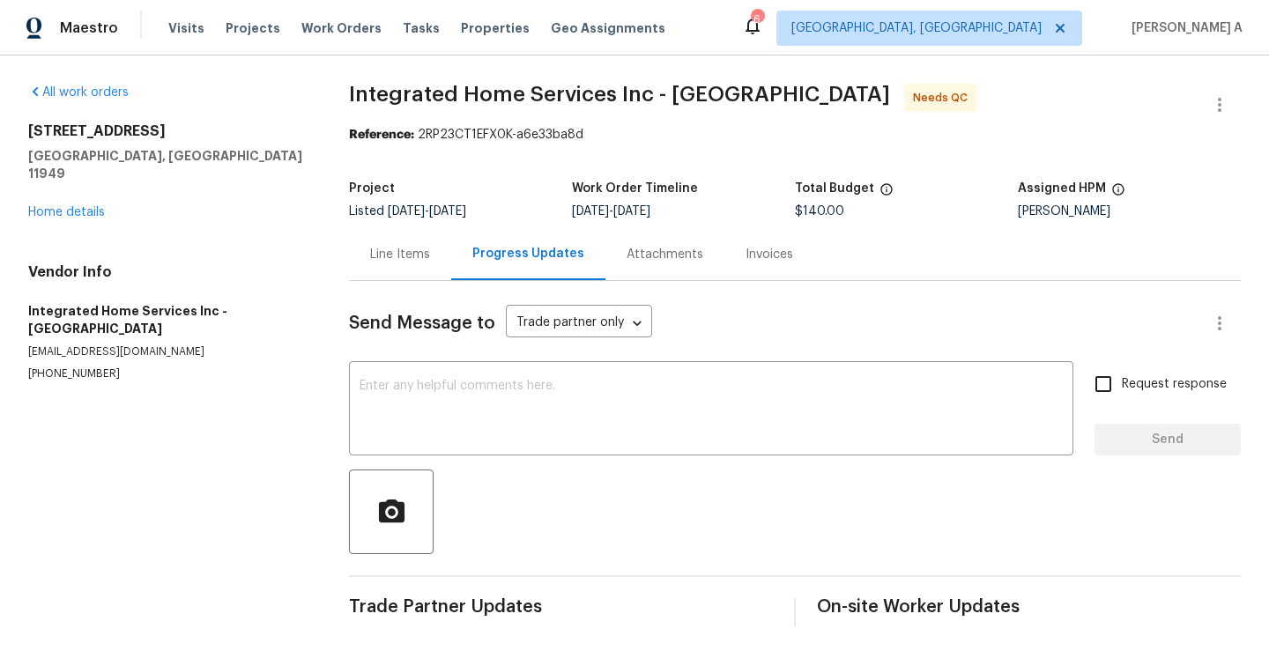
click at [382, 275] on div "Line Items" at bounding box center [400, 254] width 102 height 52
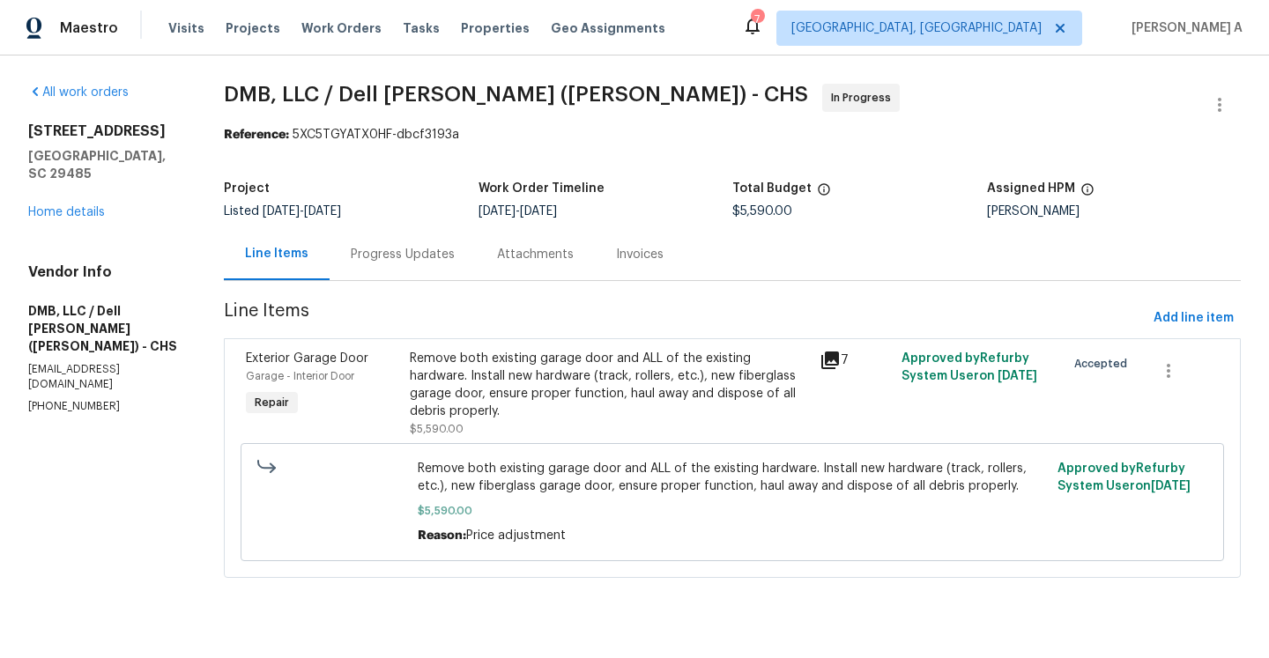
click at [415, 245] on div "Progress Updates" at bounding box center [403, 254] width 146 height 52
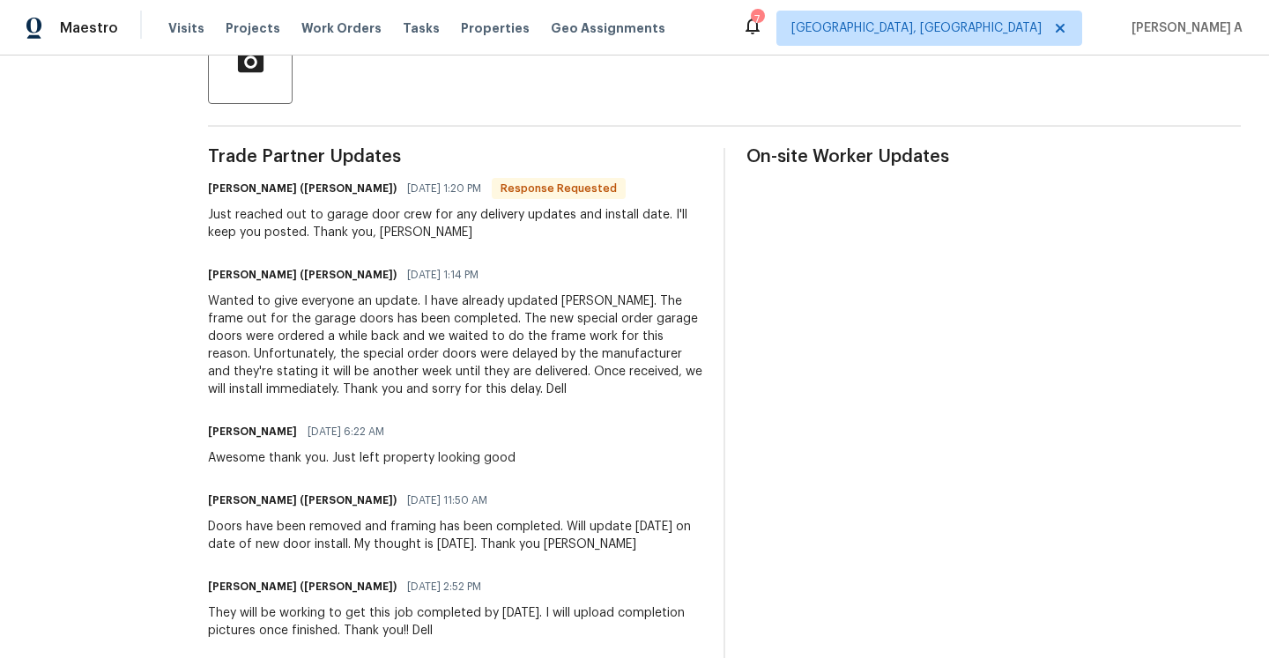
scroll to position [443, 0]
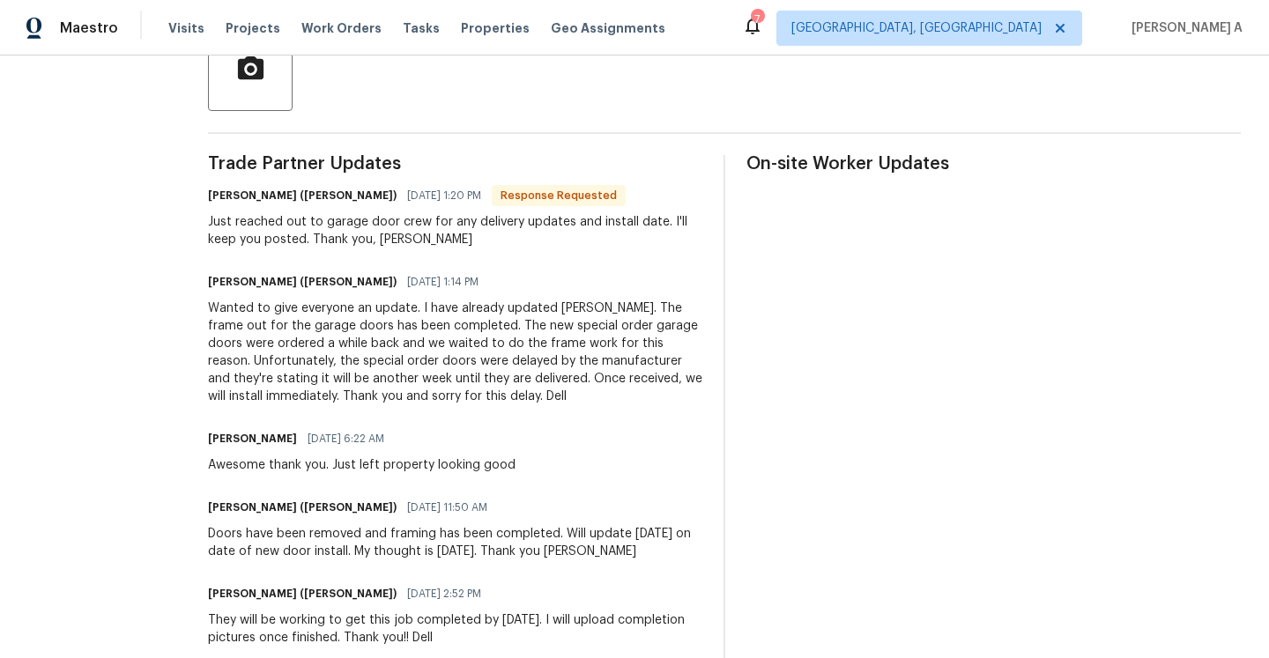
click at [333, 237] on div "Just reached out to garage door crew for any delivery updates and install date.…" at bounding box center [455, 230] width 494 height 35
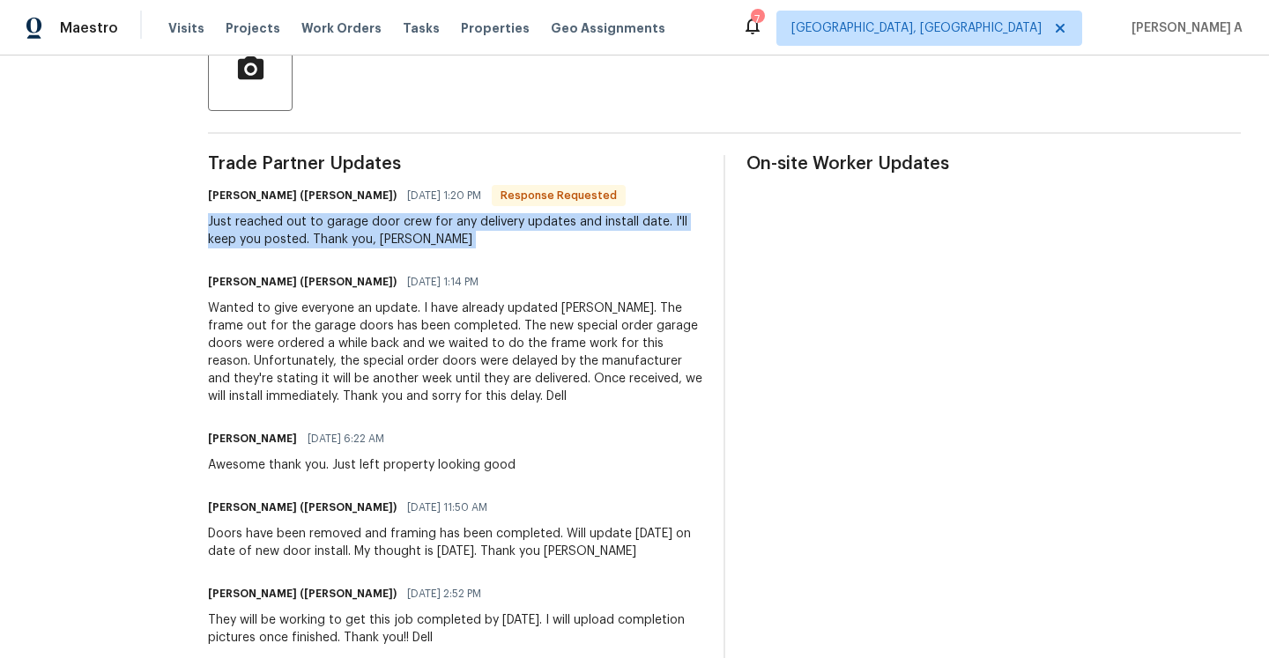
click at [333, 237] on div "Just reached out to garage door crew for any delivery updates and install date.…" at bounding box center [455, 230] width 494 height 35
click at [346, 240] on div "Just reached out to garage door crew for any delivery updates and install date.…" at bounding box center [455, 230] width 494 height 35
drag, startPoint x: 215, startPoint y: 224, endPoint x: 258, endPoint y: 241, distance: 46.6
click at [258, 241] on div "Just reached out to garage door crew for any delivery updates and install date.…" at bounding box center [455, 230] width 494 height 35
copy div "reached out to garage door crew for any delivery updates and install date. I'll…"
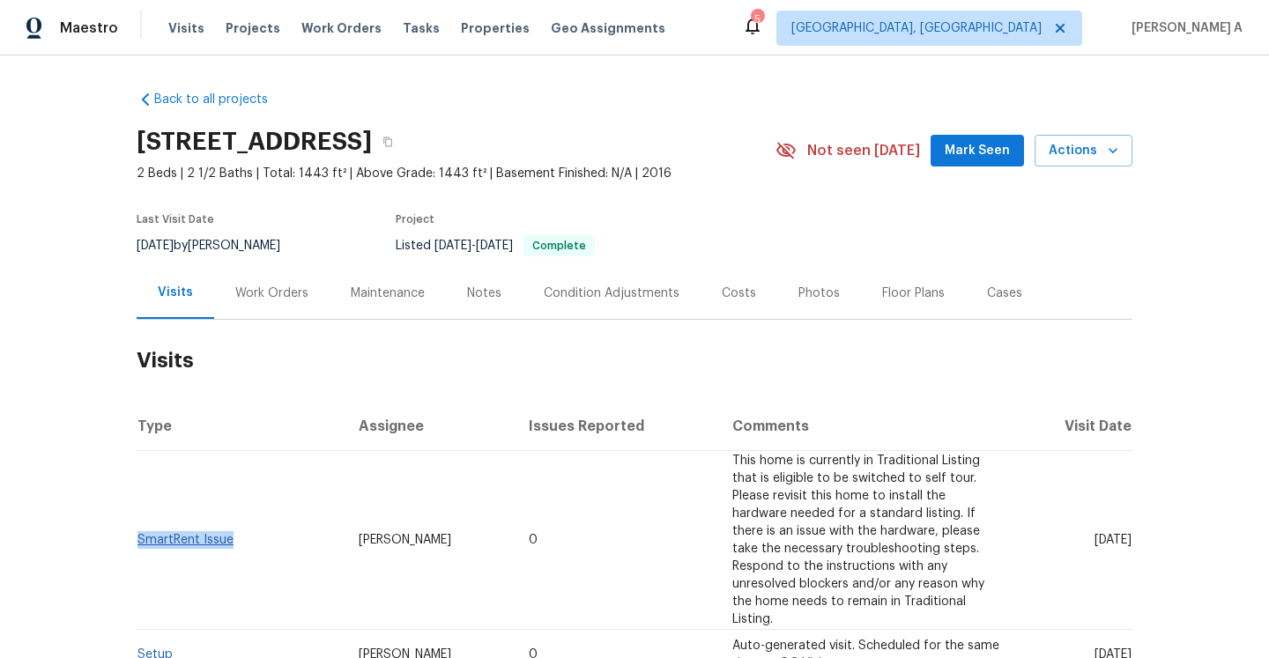
drag, startPoint x: 245, startPoint y: 535, endPoint x: 139, endPoint y: 530, distance: 105.9
click at [138, 530] on td "SmartRent Issue" at bounding box center [241, 540] width 208 height 179
copy link "SmartRent Issue"
click at [250, 294] on div "Work Orders" at bounding box center [271, 294] width 73 height 18
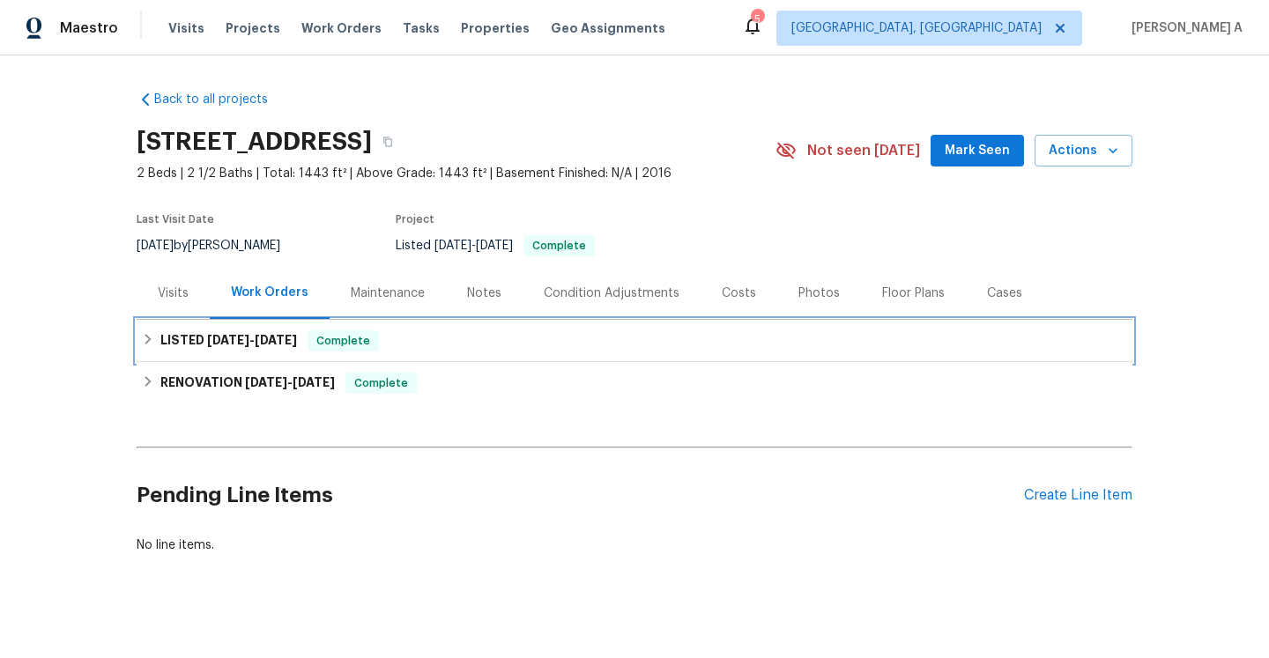
click at [300, 356] on div "LISTED 4/19/25 - 4/21/25 Complete" at bounding box center [635, 341] width 996 height 42
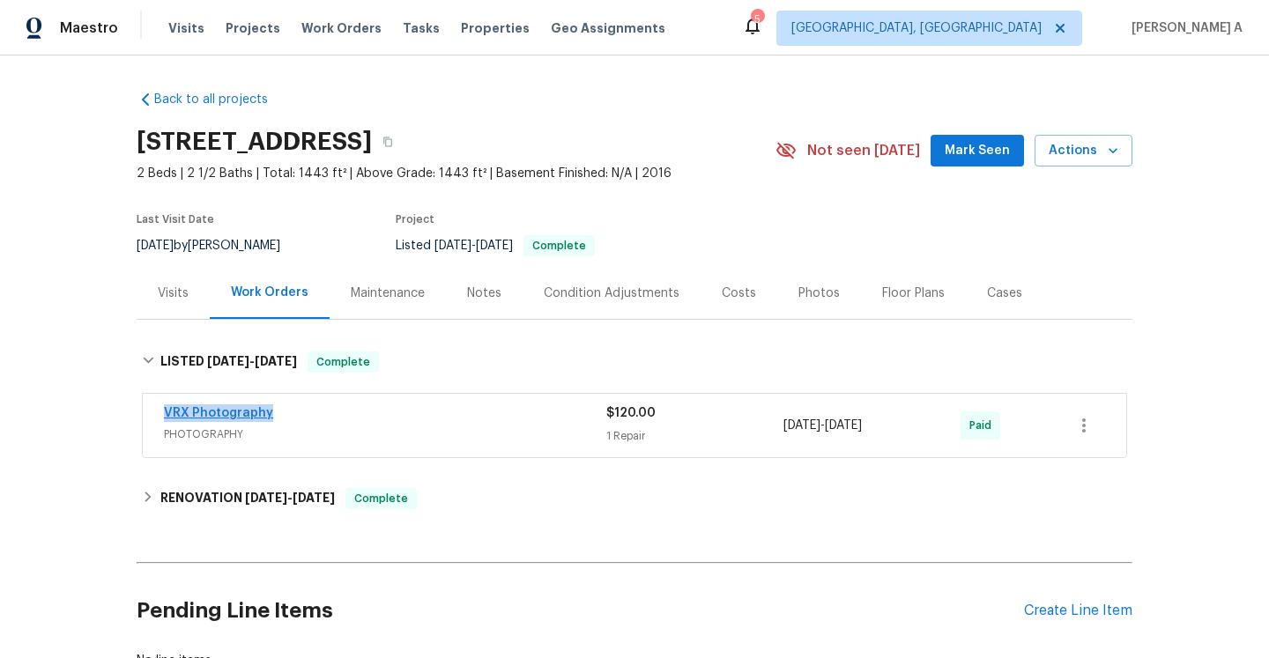
drag, startPoint x: 283, startPoint y: 413, endPoint x: 165, endPoint y: 412, distance: 118.1
click at [165, 412] on div "VRX Photography" at bounding box center [385, 414] width 442 height 21
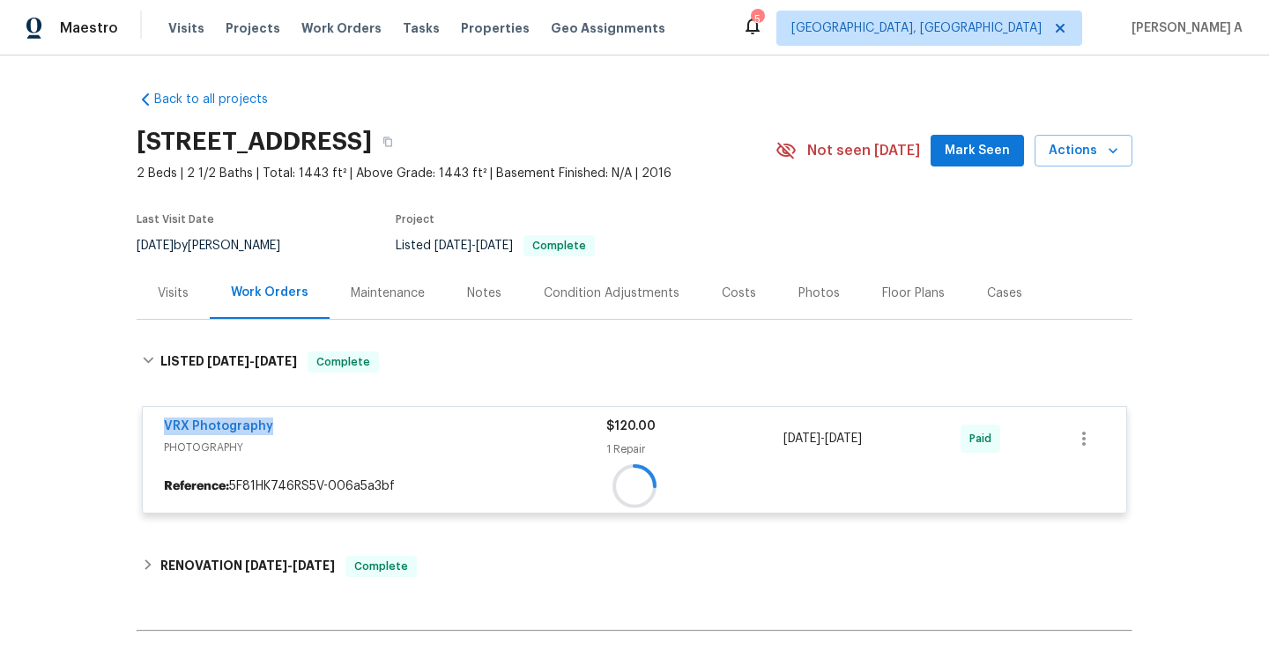
copy link "VRX Photography"
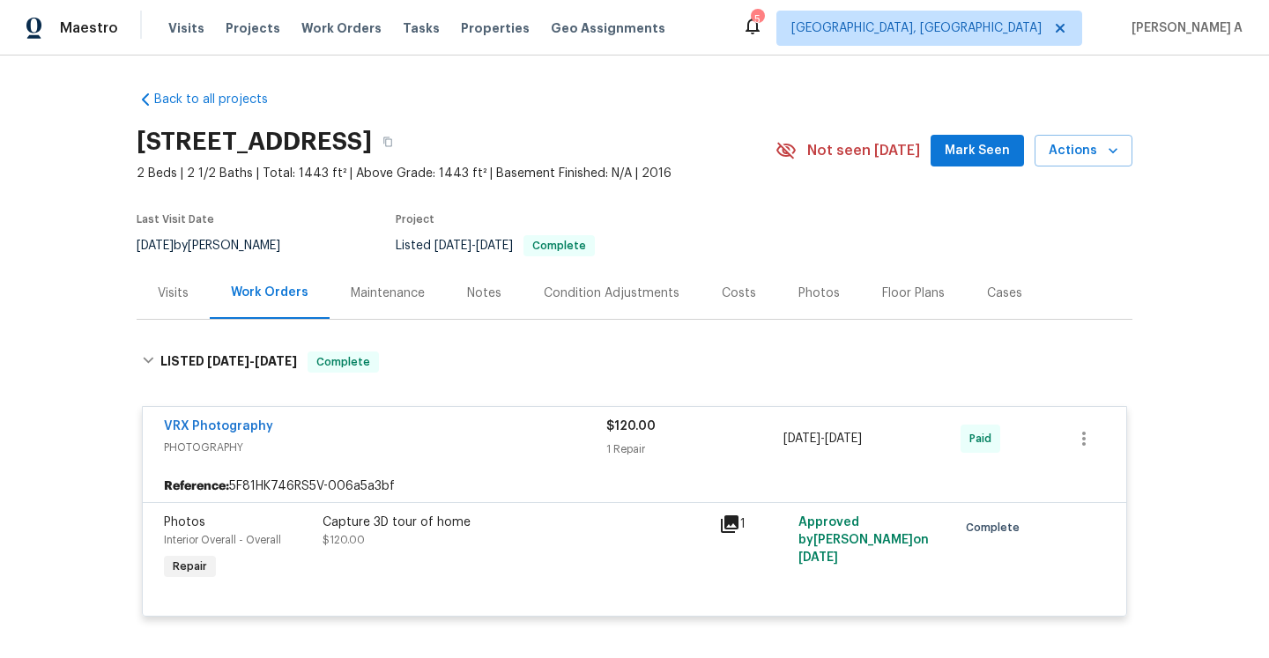
click at [193, 284] on div "Visits" at bounding box center [173, 293] width 73 height 52
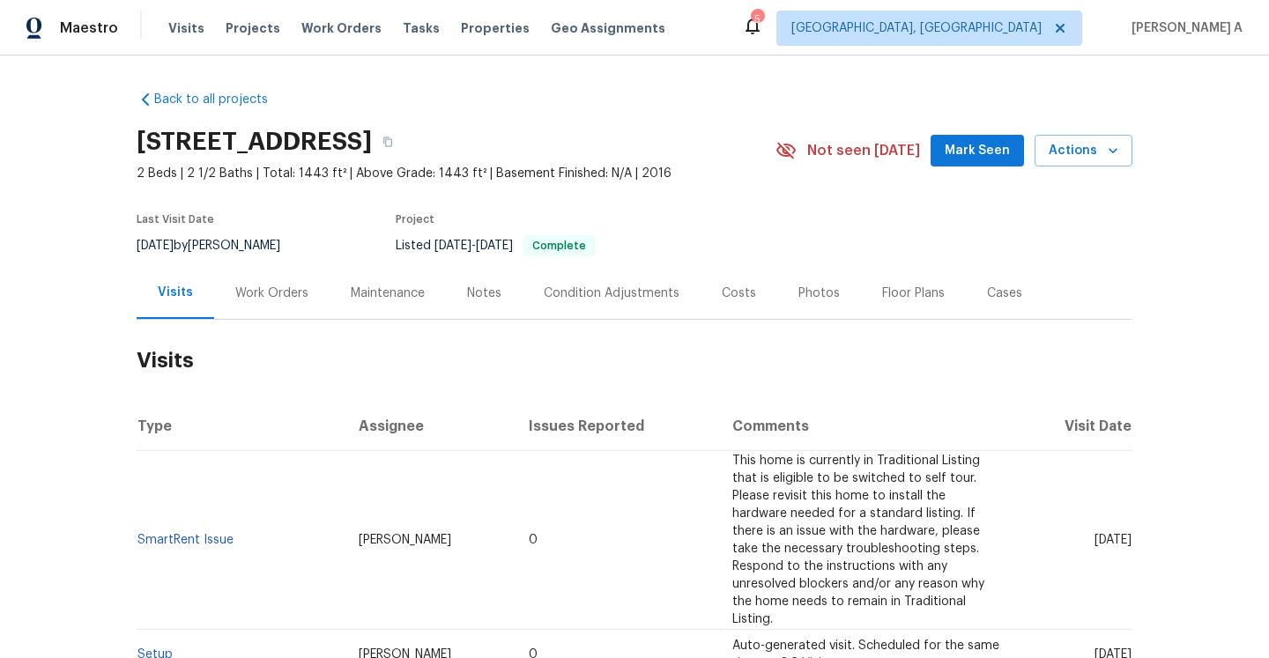
click at [251, 278] on div "Work Orders" at bounding box center [271, 293] width 115 height 52
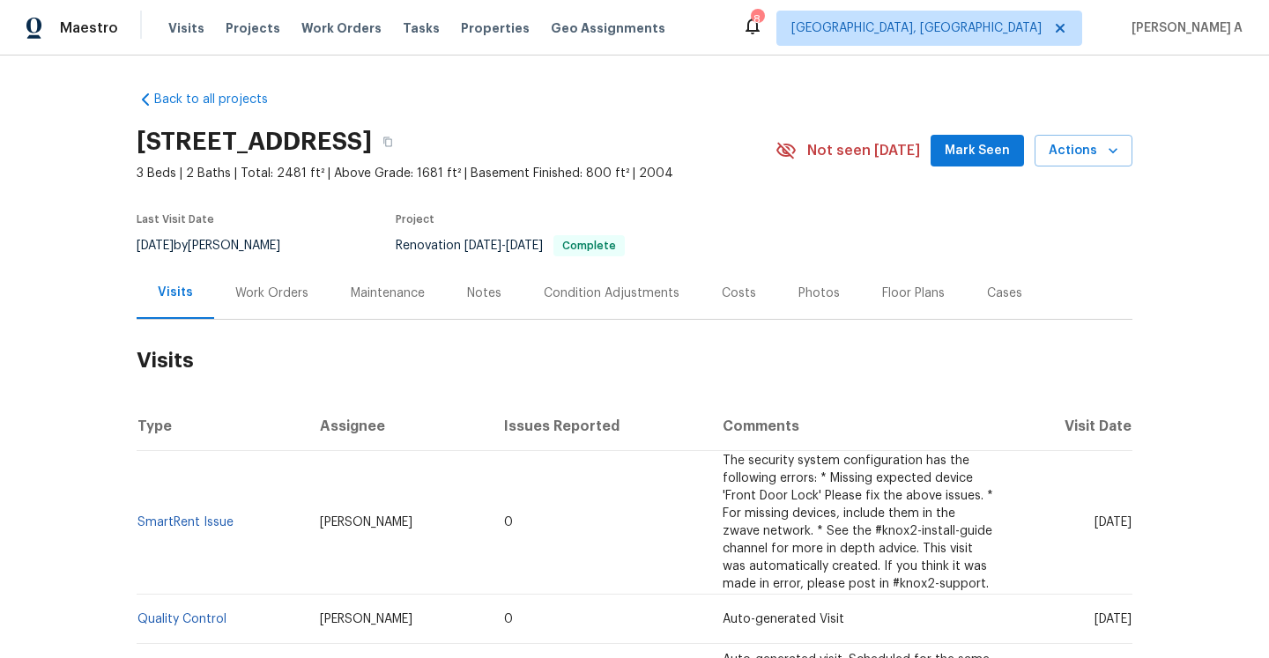
click at [281, 291] on div "Work Orders" at bounding box center [271, 294] width 73 height 18
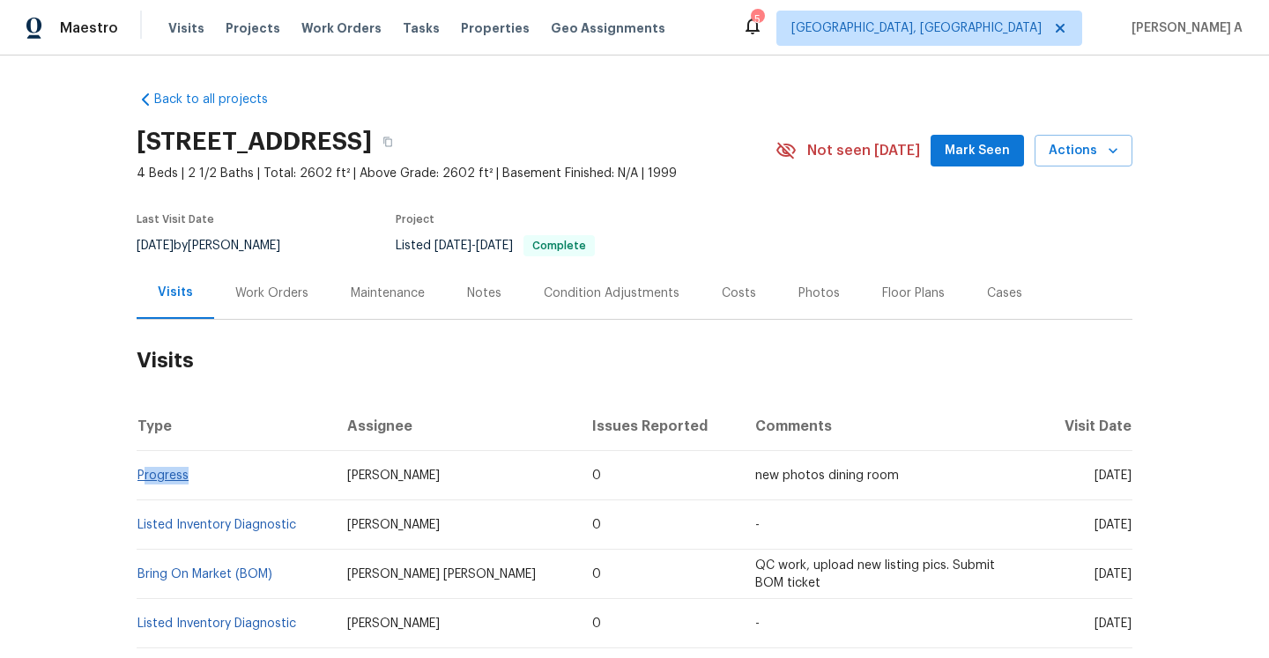
drag, startPoint x: 200, startPoint y: 476, endPoint x: 142, endPoint y: 478, distance: 58.2
click at [142, 476] on td "Progress" at bounding box center [235, 475] width 196 height 49
copy link "Progress"
click at [259, 307] on div "Work Orders" at bounding box center [271, 293] width 115 height 52
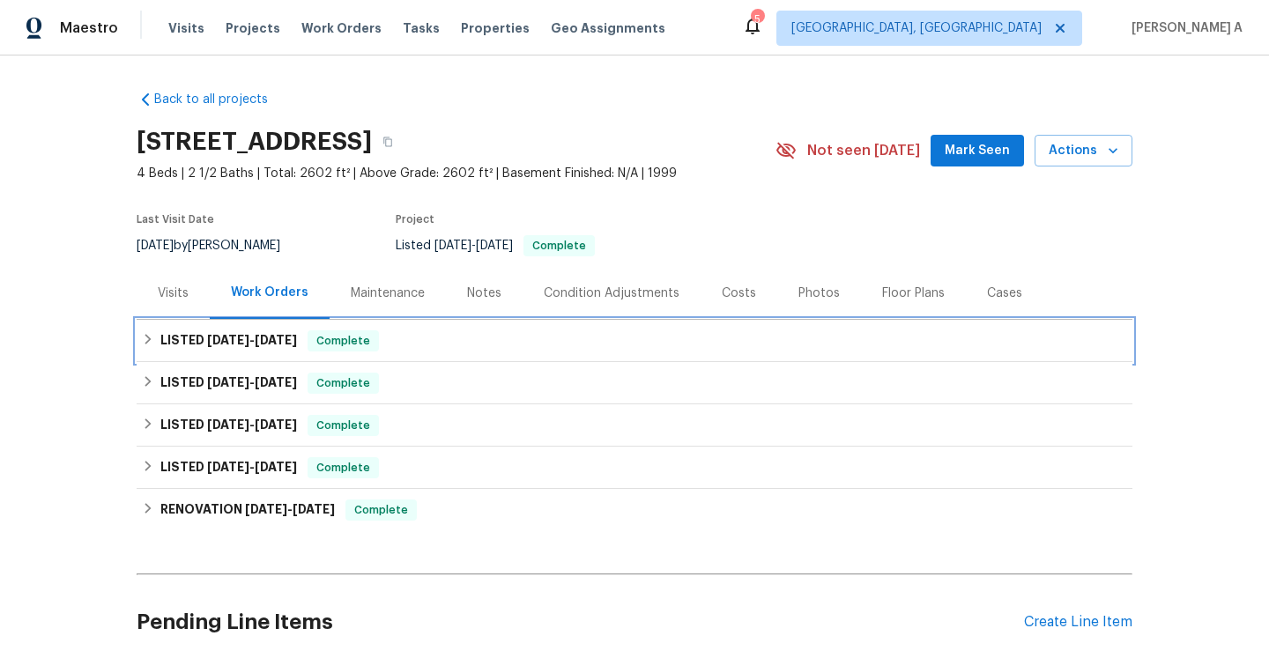
click at [271, 353] on div "LISTED [DATE] - [DATE] Complete" at bounding box center [635, 341] width 996 height 42
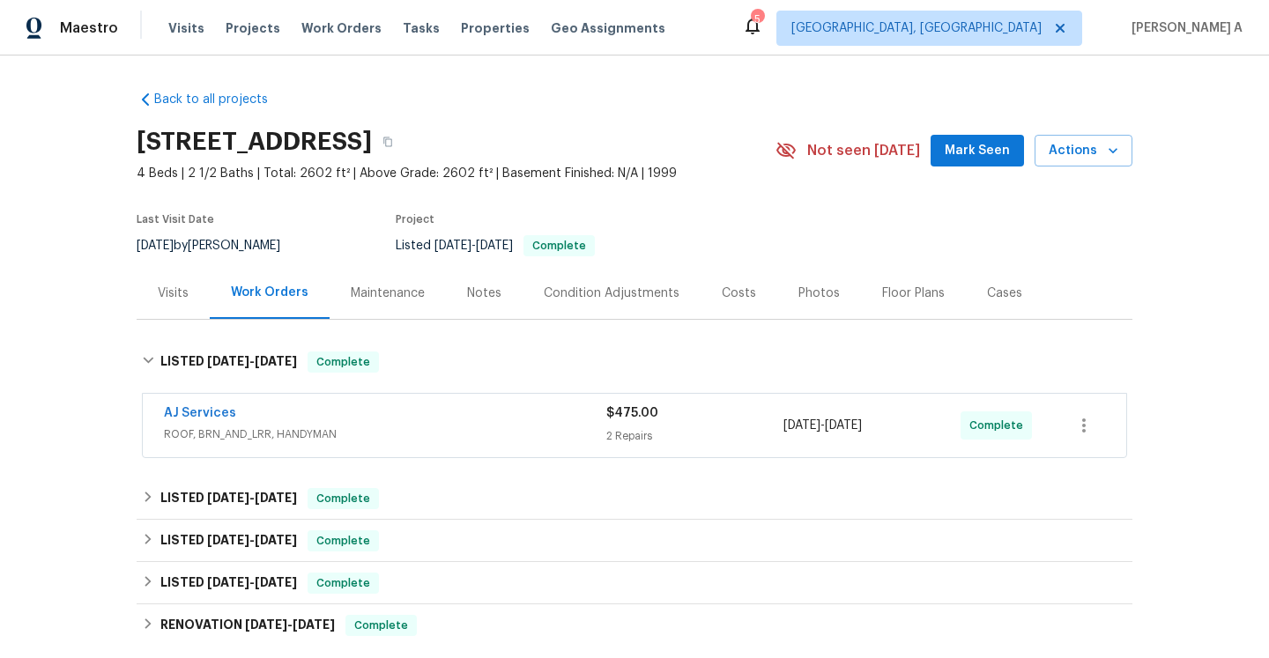
click at [266, 425] on div "AJ Services" at bounding box center [385, 414] width 442 height 21
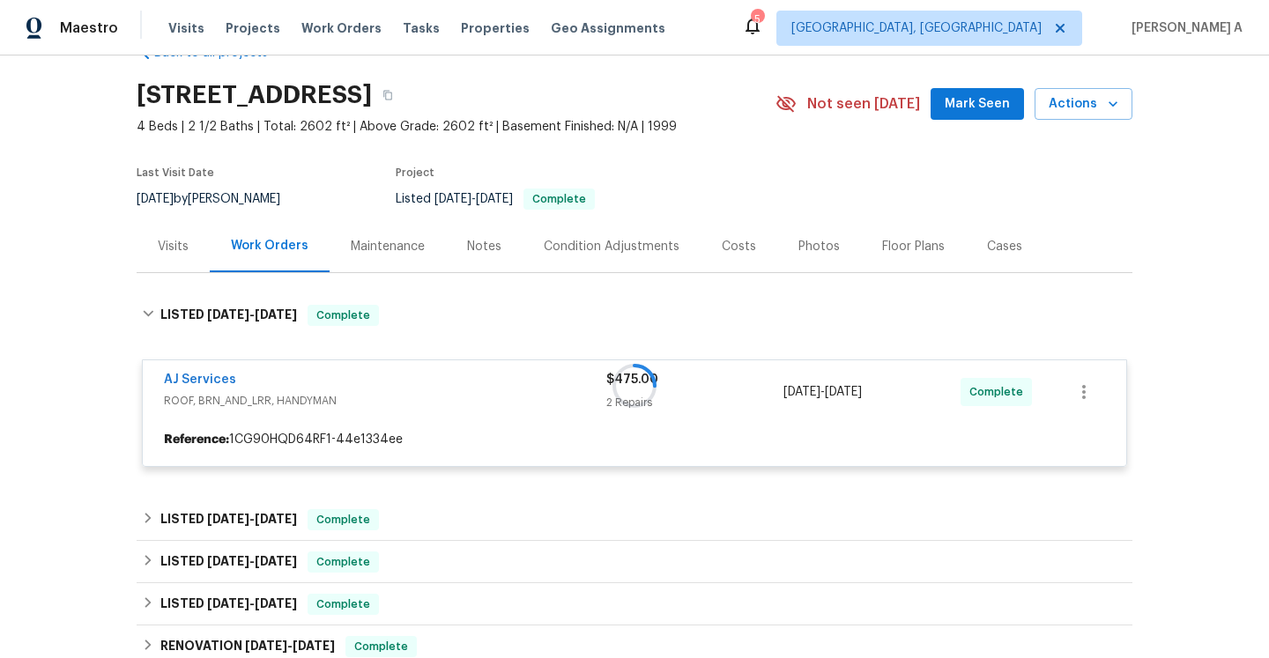
scroll to position [136, 0]
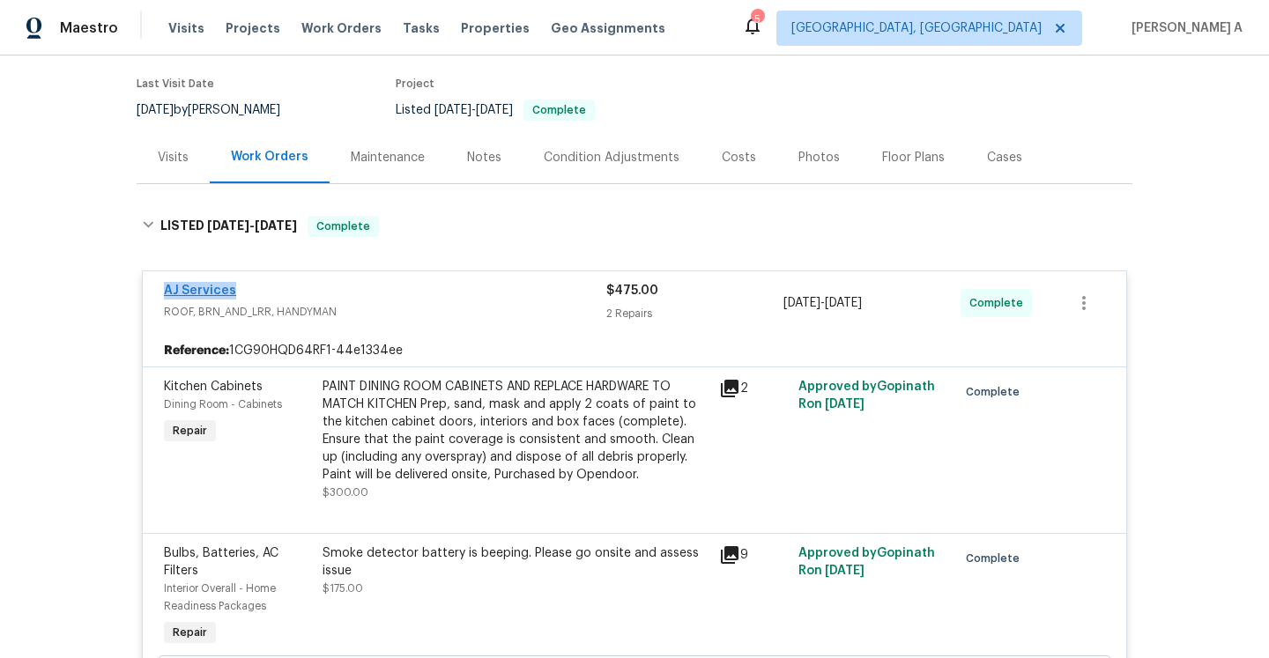
drag, startPoint x: 245, startPoint y: 290, endPoint x: 164, endPoint y: 290, distance: 81.1
click at [164, 290] on div "AJ Services" at bounding box center [385, 292] width 442 height 21
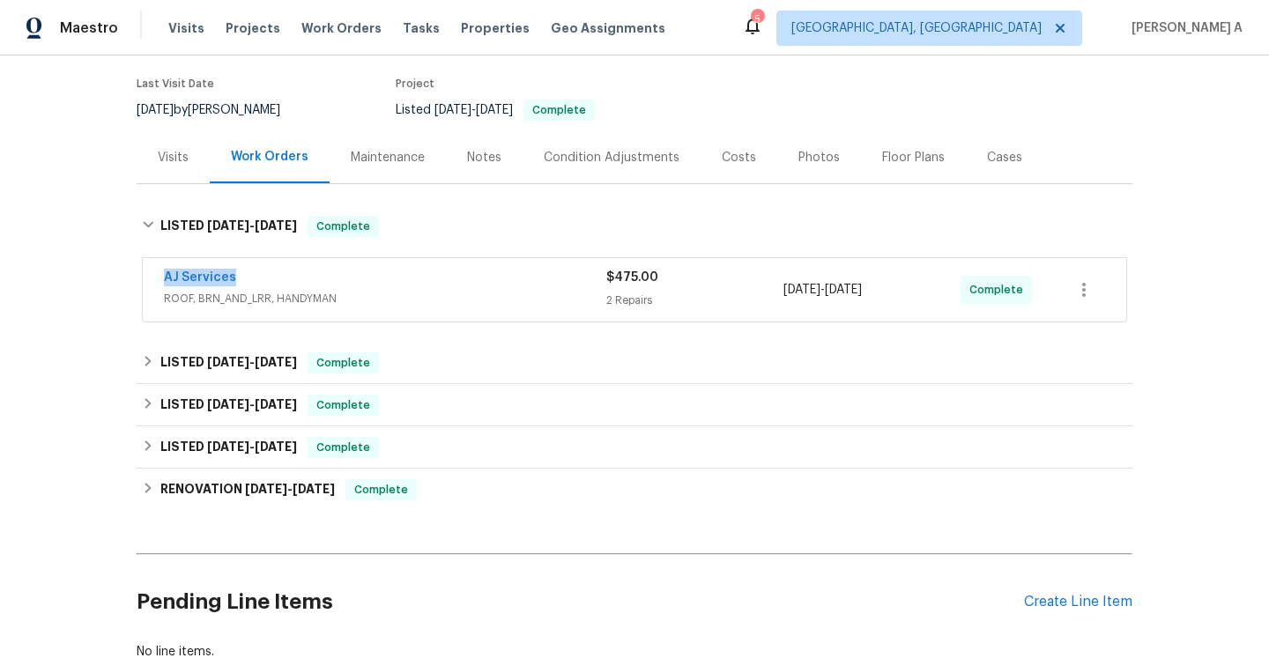
copy link "AJ Services"
click at [306, 279] on div "AJ Services" at bounding box center [385, 279] width 442 height 21
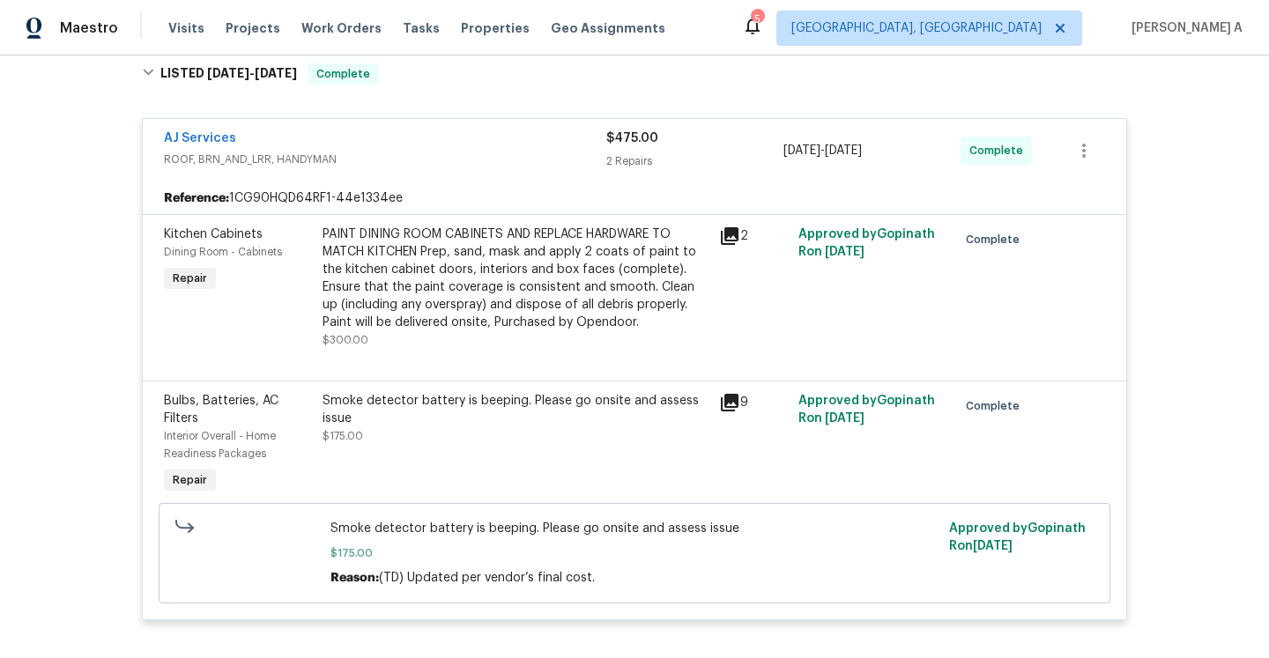
scroll to position [250, 0]
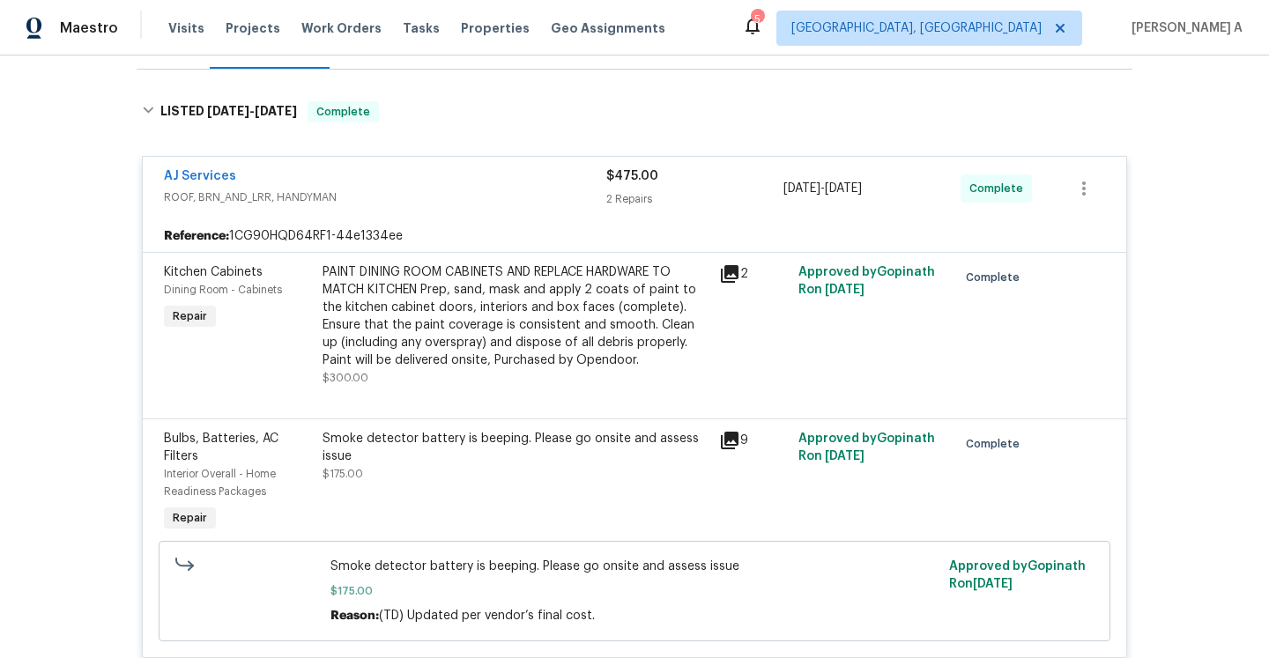
click at [339, 204] on span "ROOF, BRN_AND_LRR, HANDYMAN" at bounding box center [385, 198] width 442 height 18
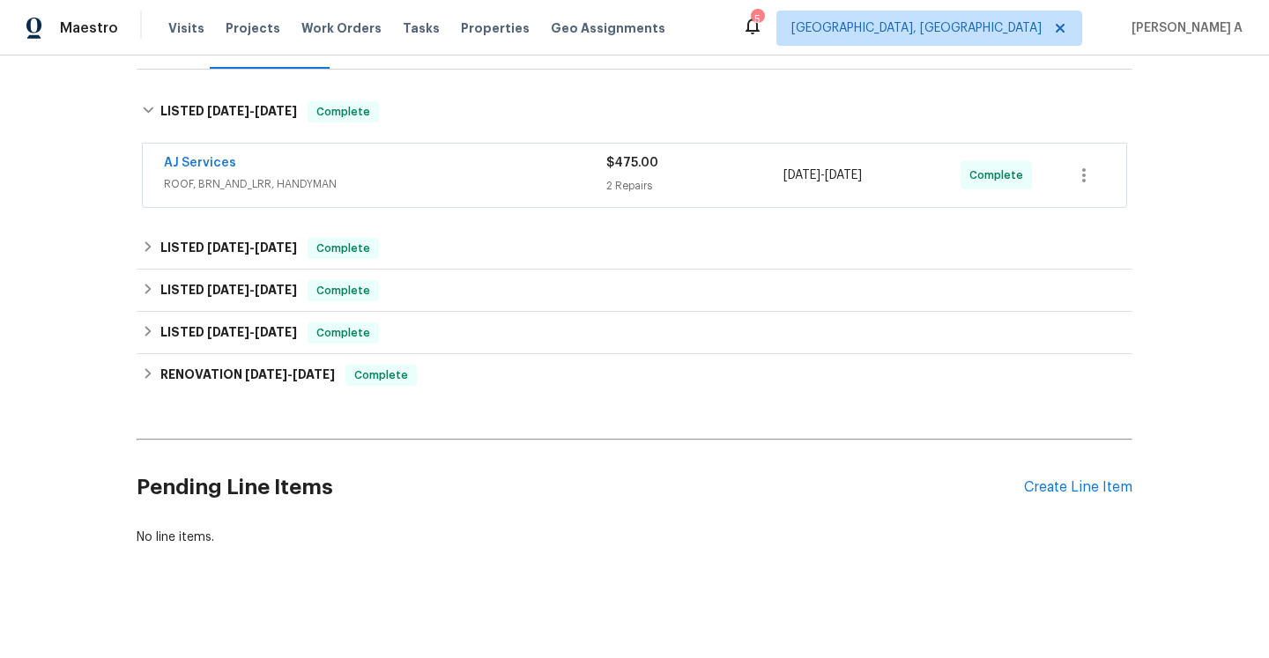
scroll to position [12, 0]
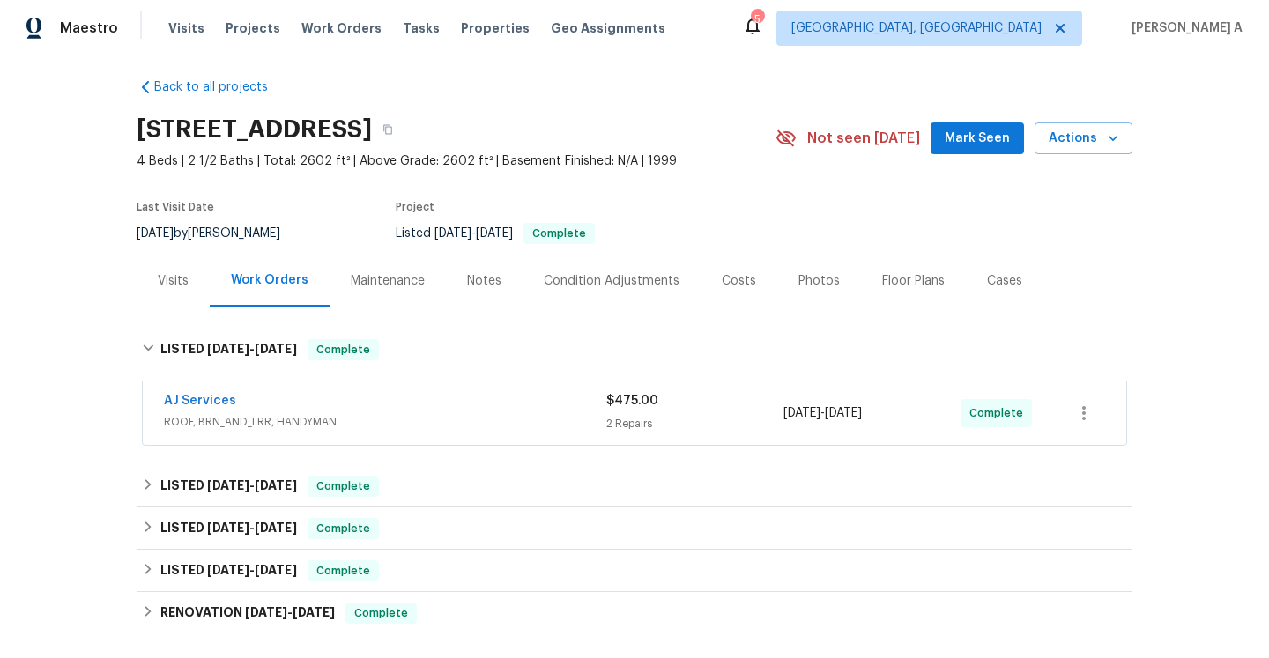
click at [185, 289] on div "Visits" at bounding box center [173, 281] width 31 height 18
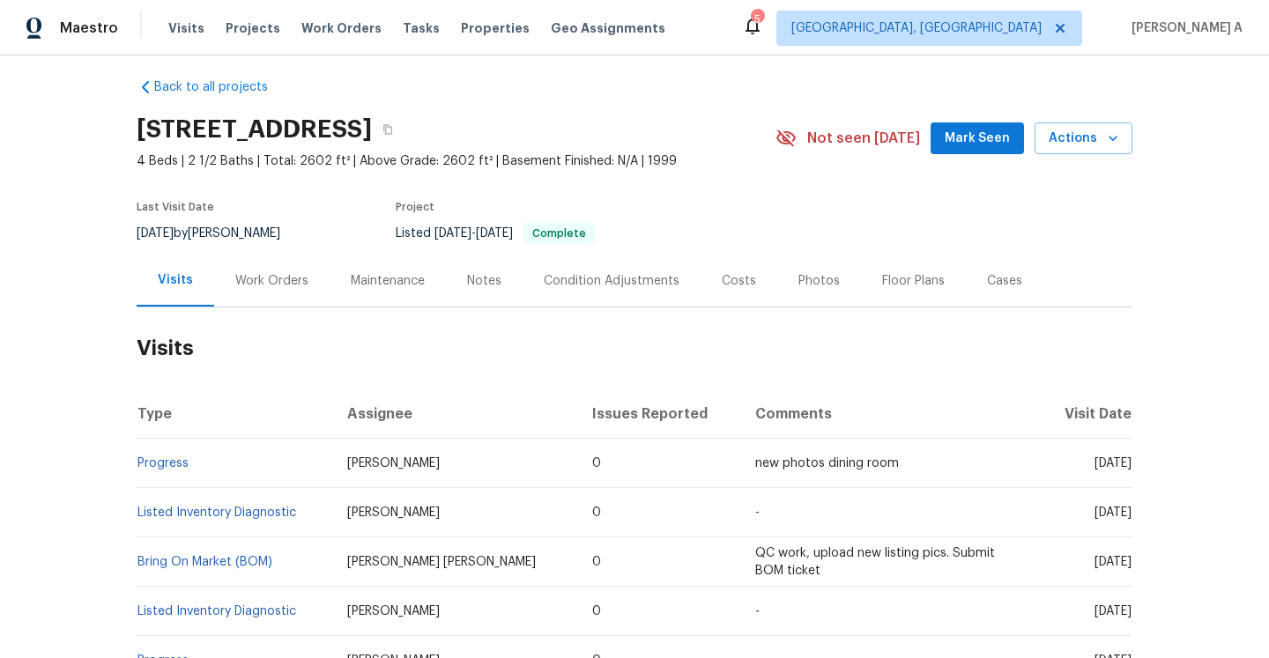
click at [307, 296] on div "Work Orders" at bounding box center [271, 281] width 115 height 52
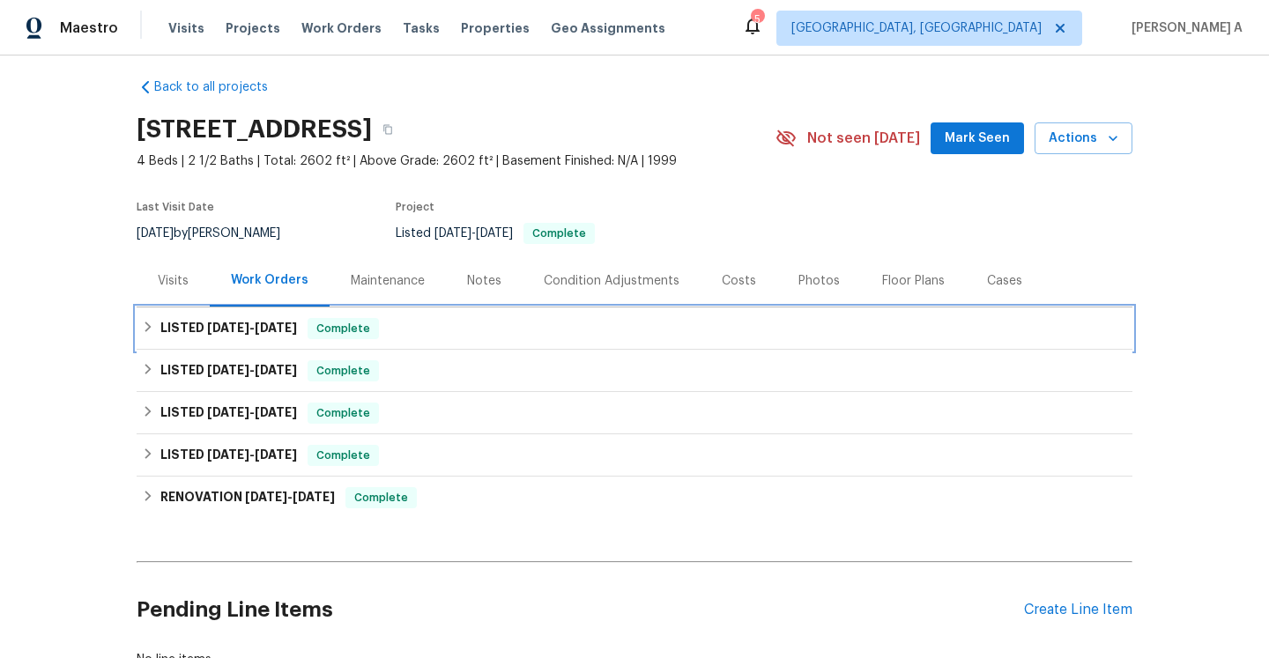
click at [293, 322] on span "[DATE]" at bounding box center [276, 328] width 42 height 12
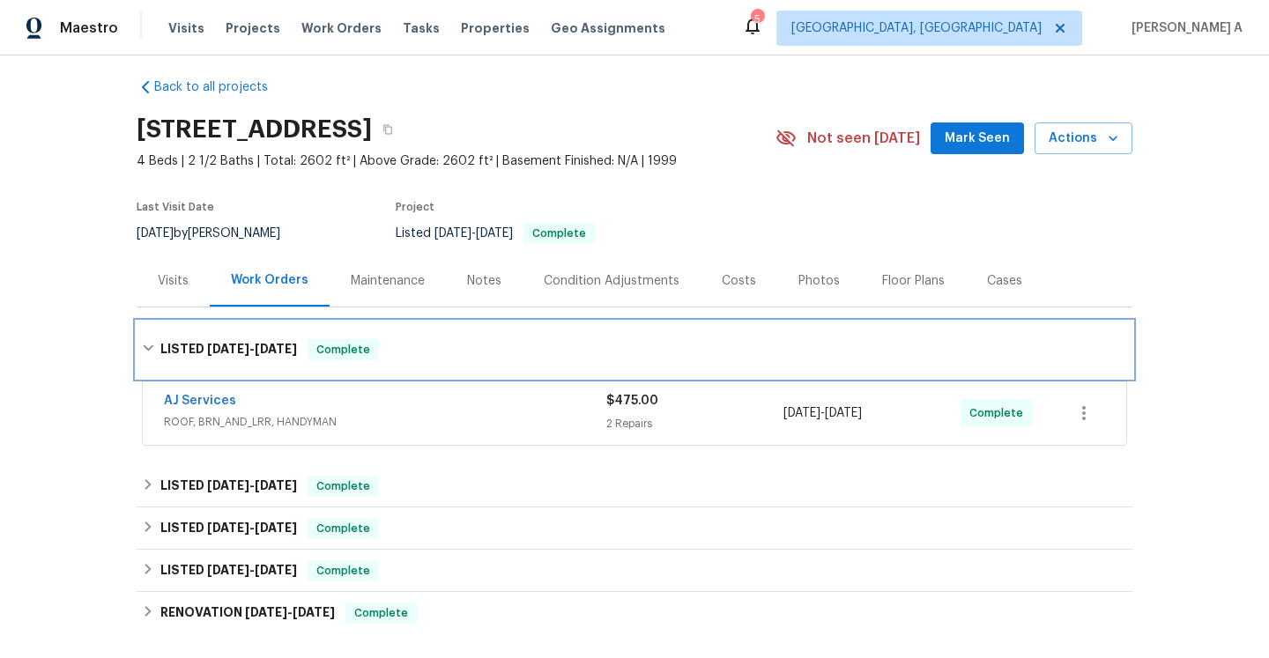
click at [296, 337] on div "LISTED [DATE] - [DATE] Complete" at bounding box center [635, 350] width 996 height 56
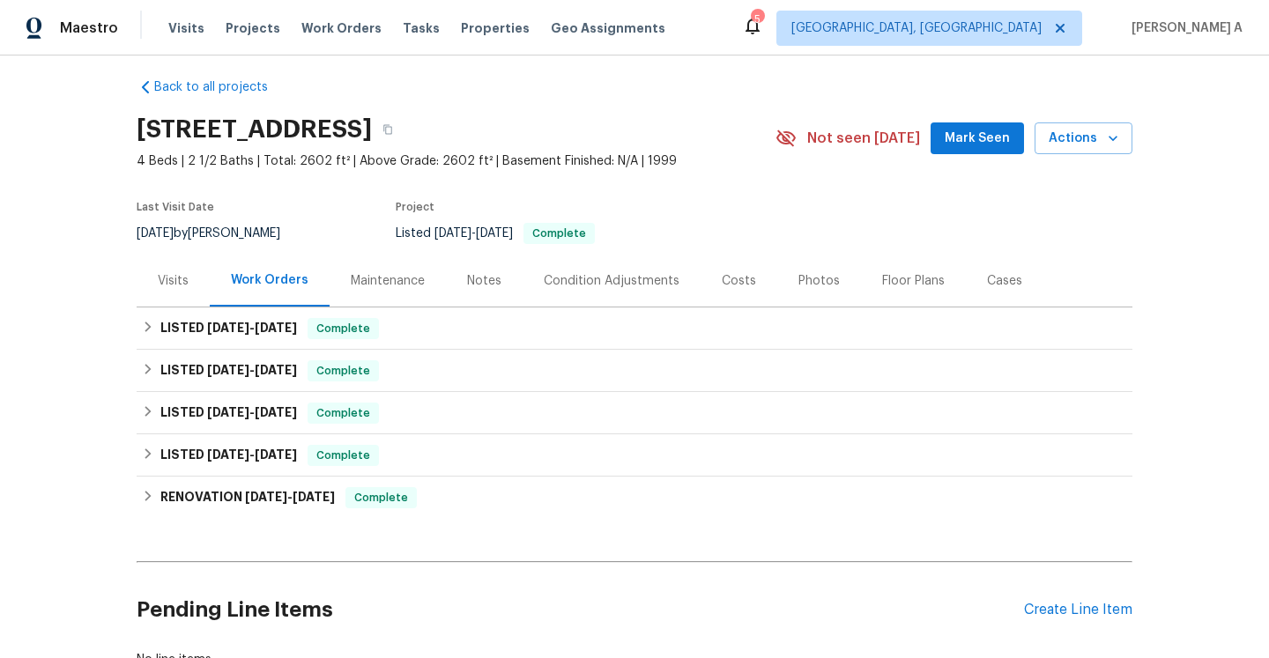
click at [174, 286] on div "Visits" at bounding box center [173, 281] width 31 height 18
